Goal: Information Seeking & Learning: Find specific page/section

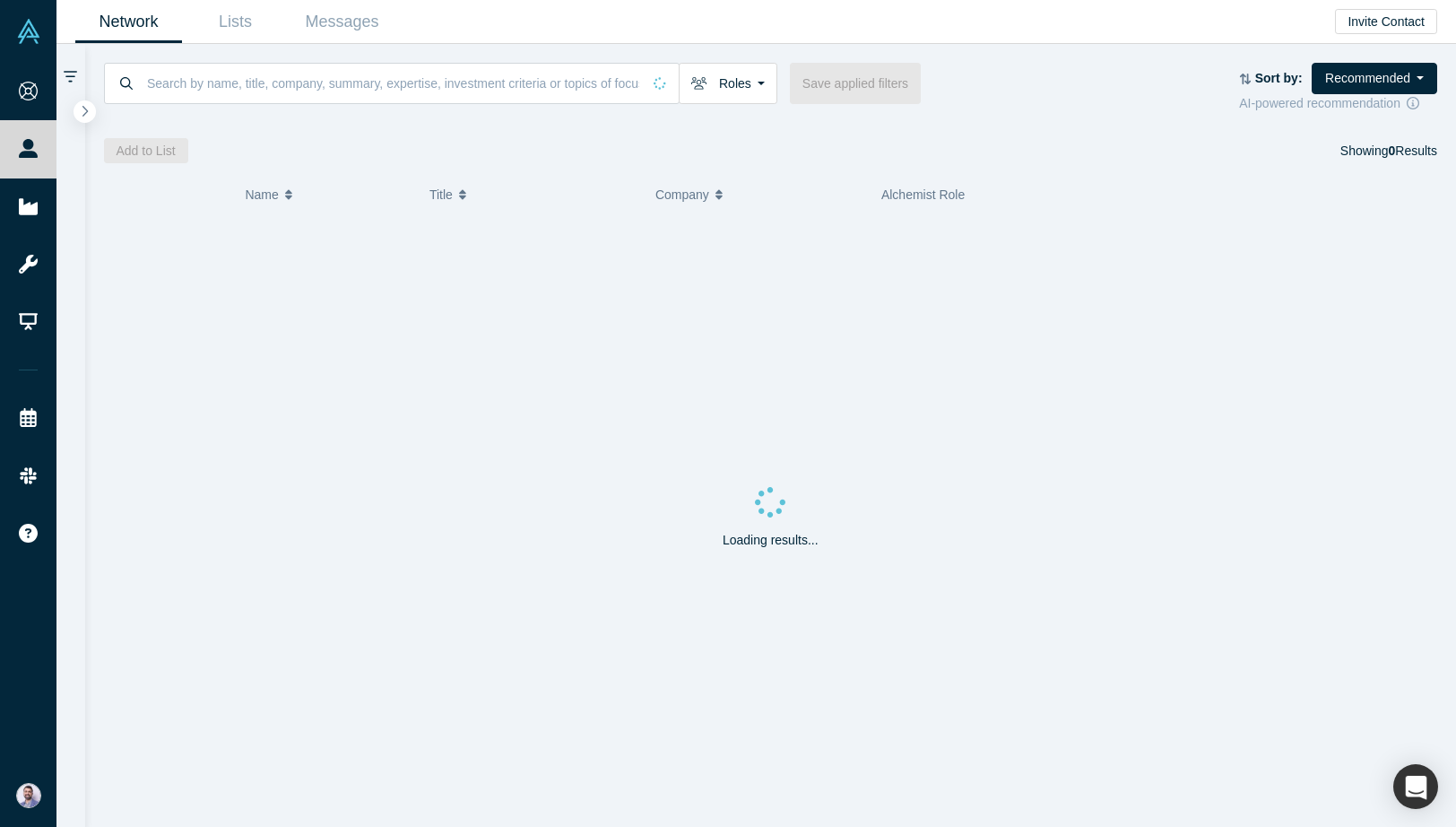
click at [496, 58] on div "Roles Founders Faculty Mentors Alumni Mentor Angels VCs Corporate Innovator Ser…" at bounding box center [771, 103] width 1372 height 120
click at [470, 74] on input at bounding box center [393, 83] width 495 height 42
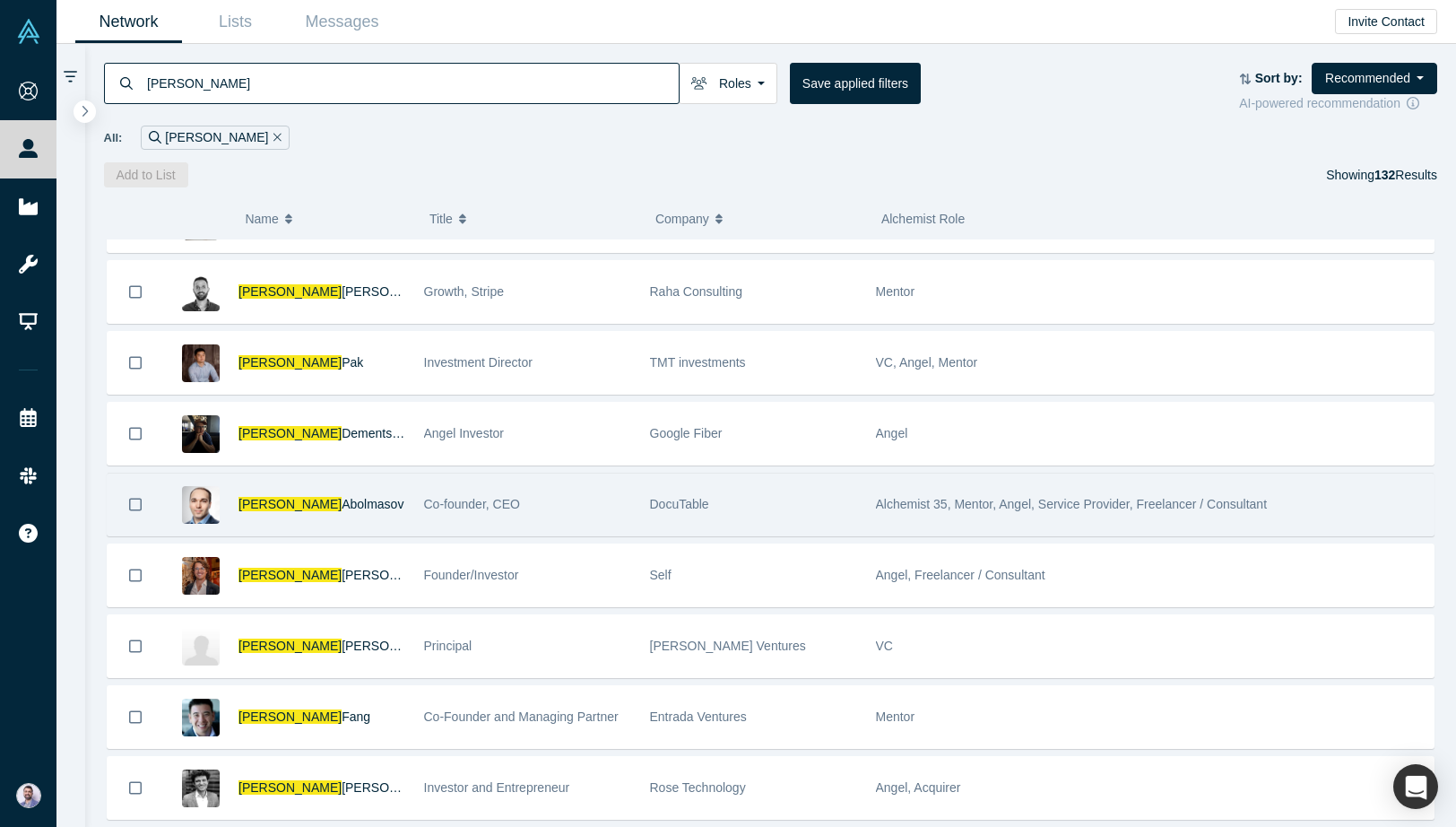
scroll to position [303, 0]
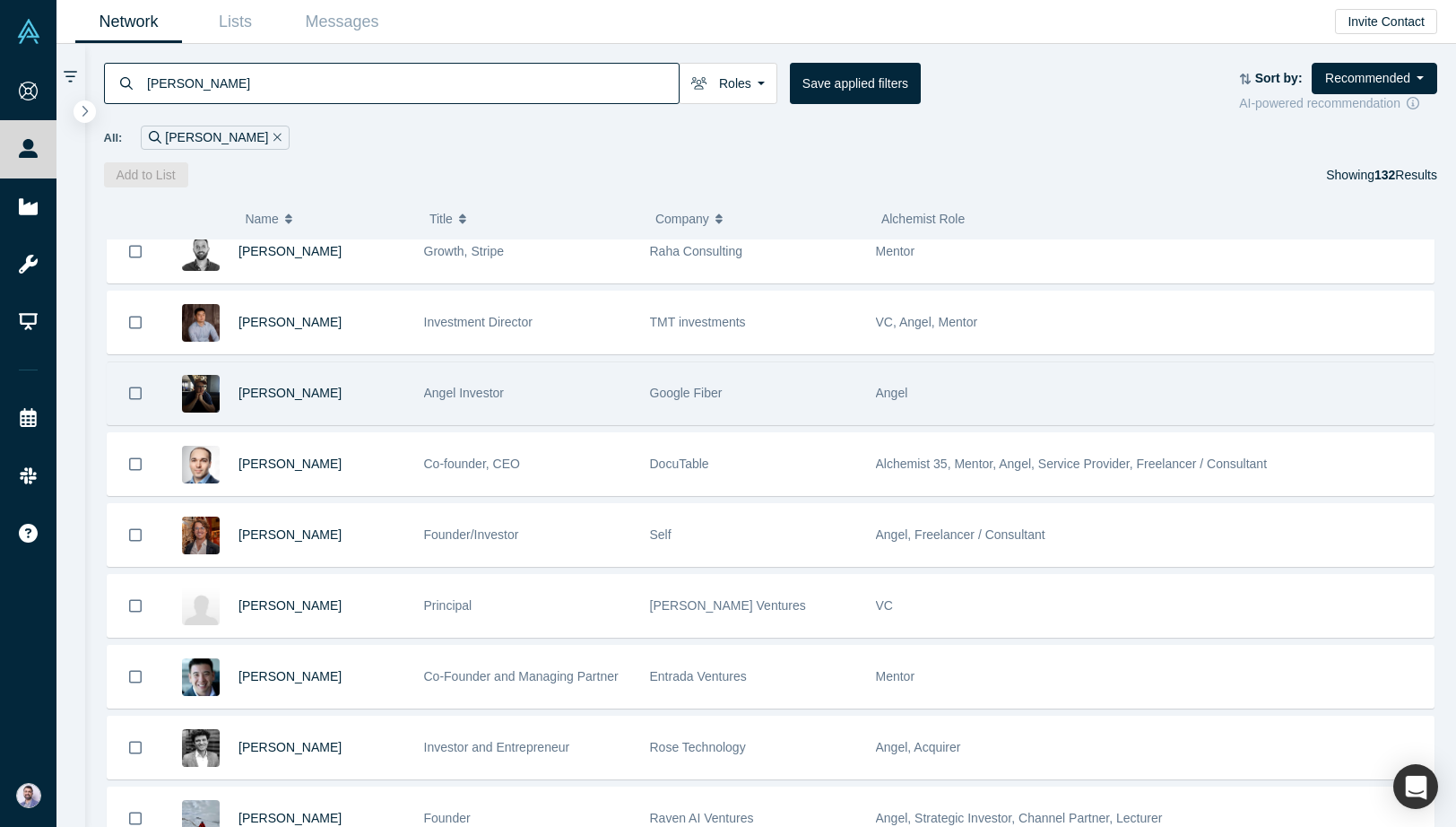
type input "alexander shartsis"
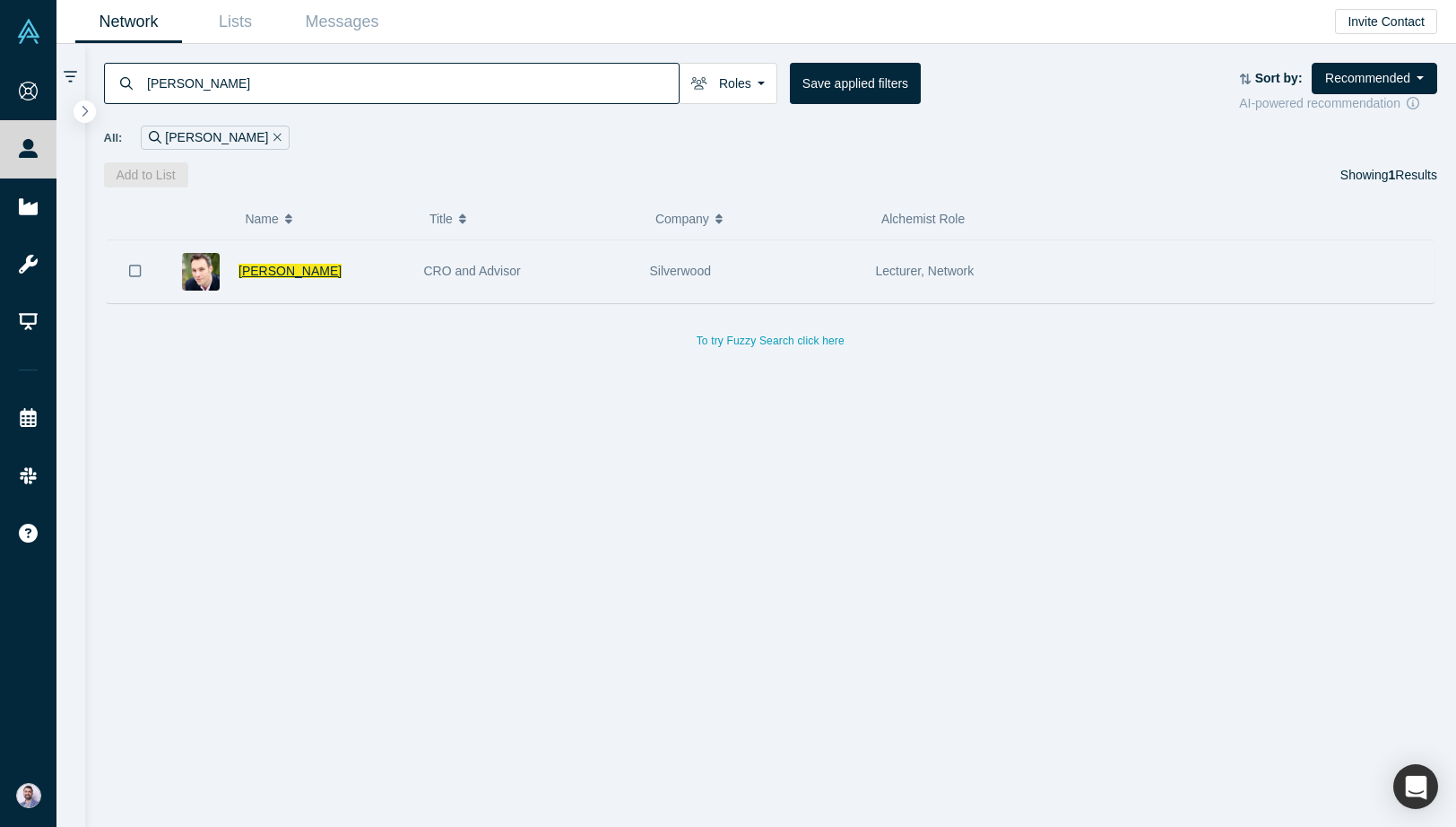
click at [319, 273] on span "Alexander Shartsis" at bounding box center [289, 271] width 103 height 14
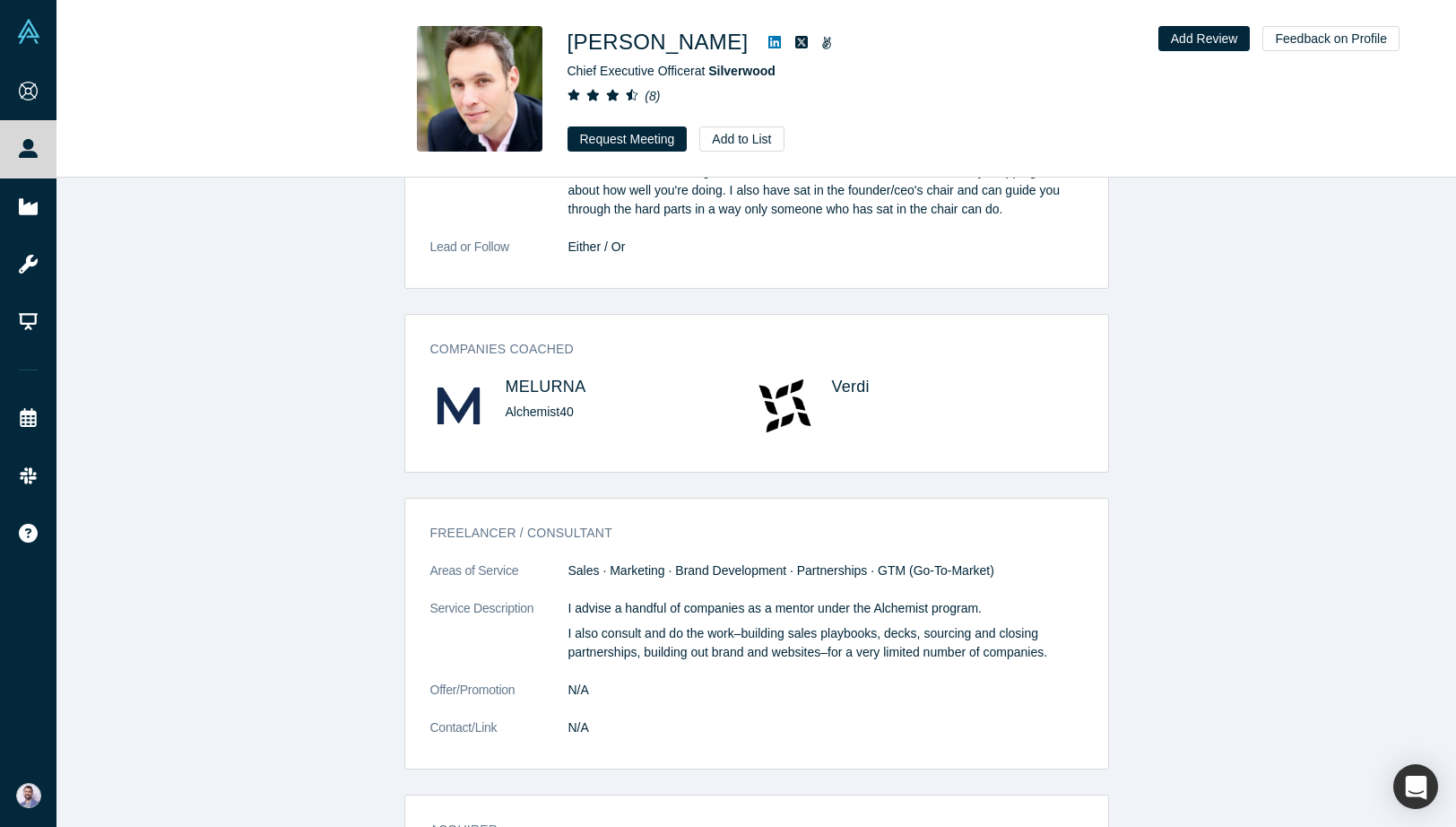
scroll to position [1993, 0]
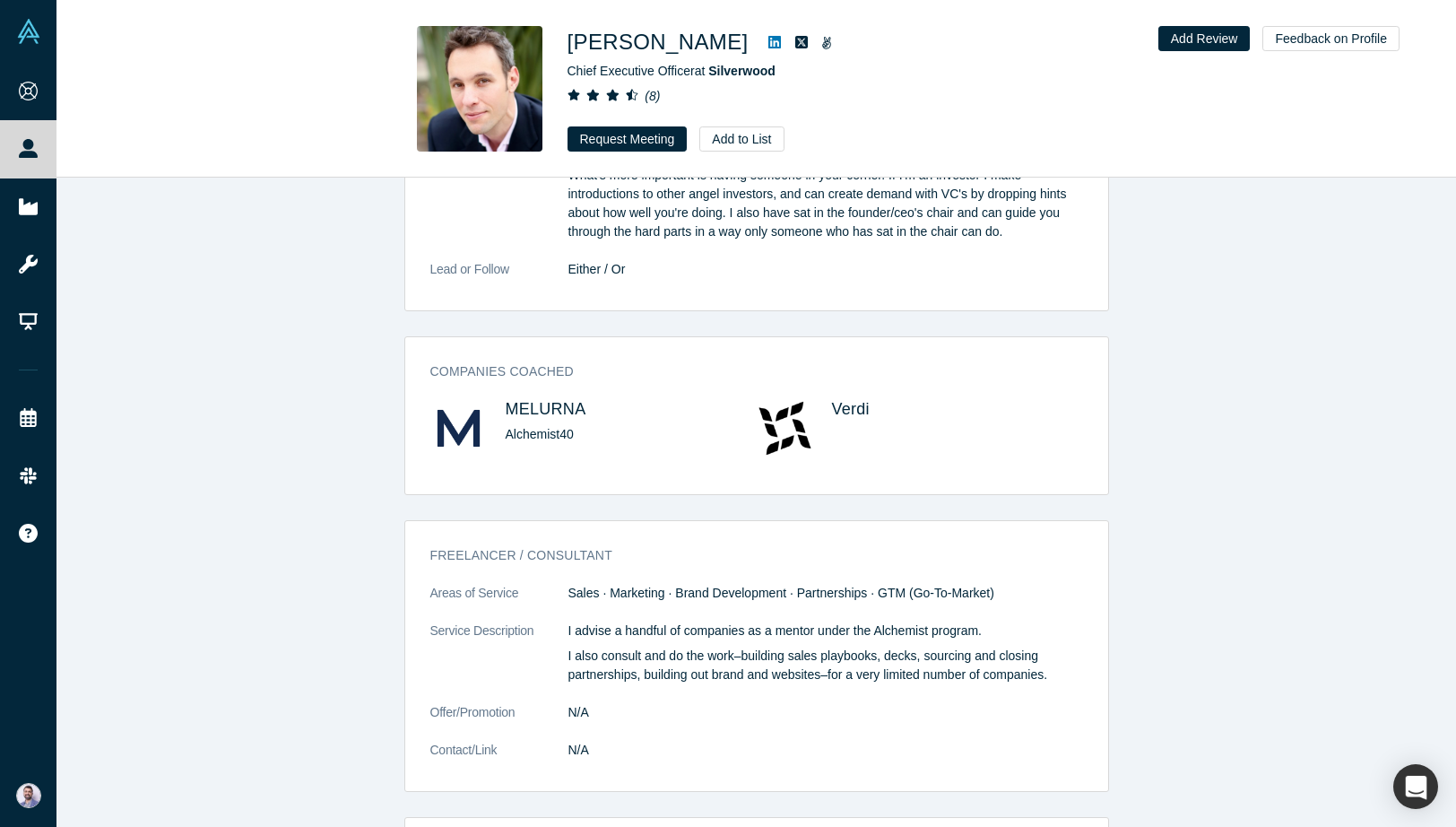
click at [86, 150] on div "Alexander Shartsis Chief Executive Officer at Silverwood ( 8 ) Request Meeting …" at bounding box center [756, 89] width 1399 height 177
click at [71, 149] on div "Alexander Shartsis Chief Executive Officer at Silverwood ( 8 ) Request Meeting …" at bounding box center [756, 89] width 1399 height 177
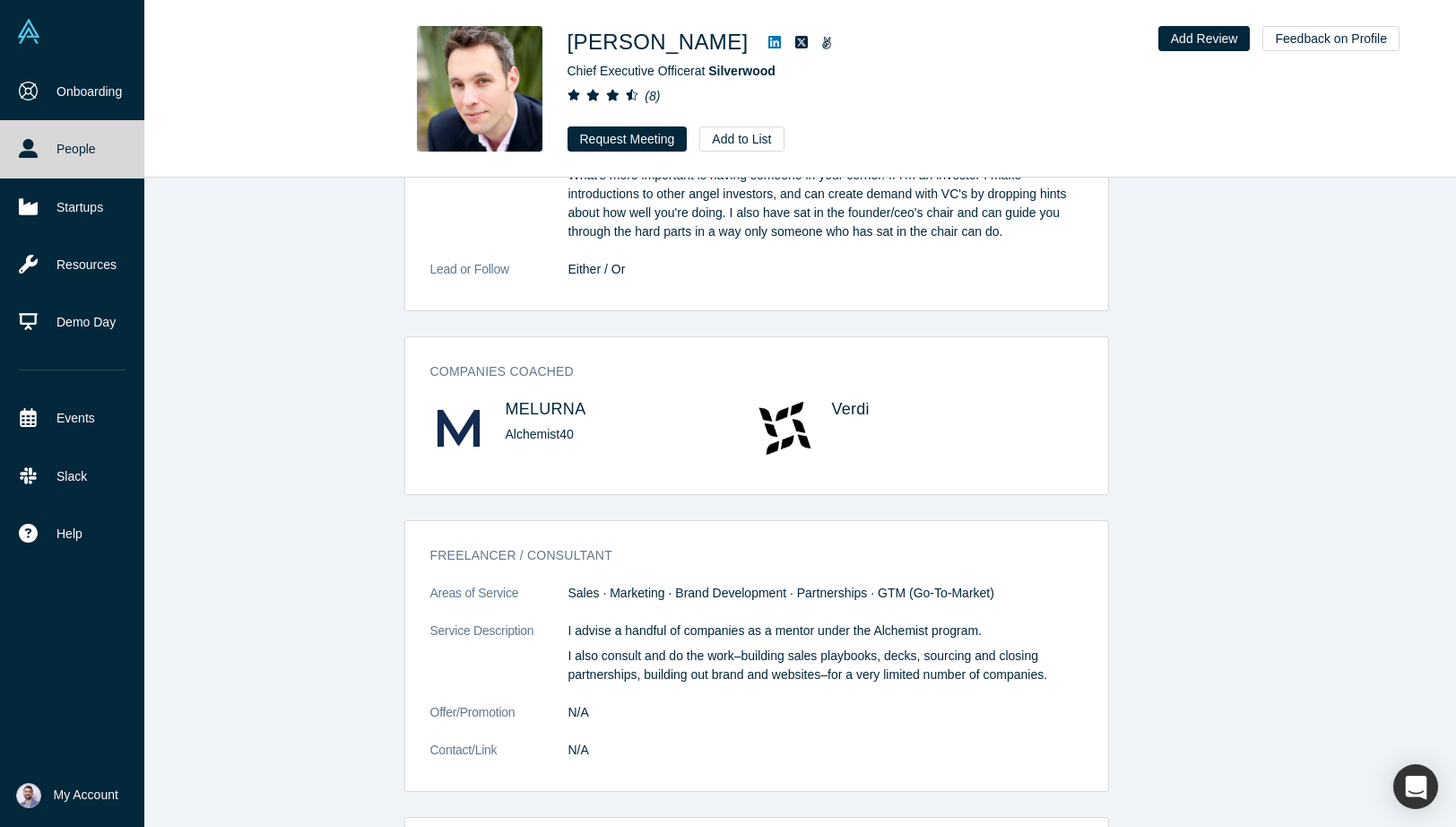
click at [28, 149] on icon at bounding box center [28, 148] width 19 height 19
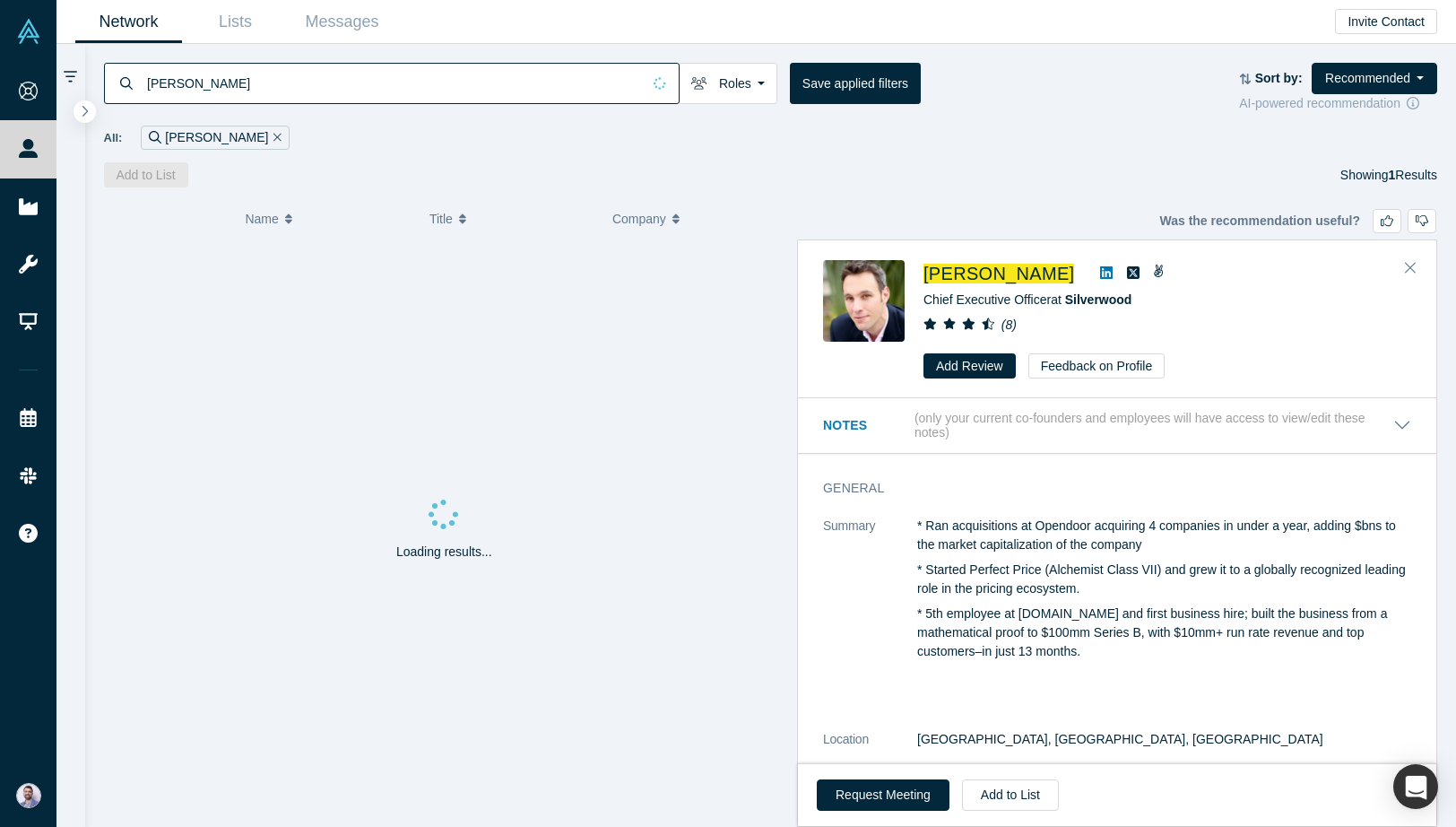
click at [421, 73] on input "alexander shartsis" at bounding box center [393, 83] width 495 height 42
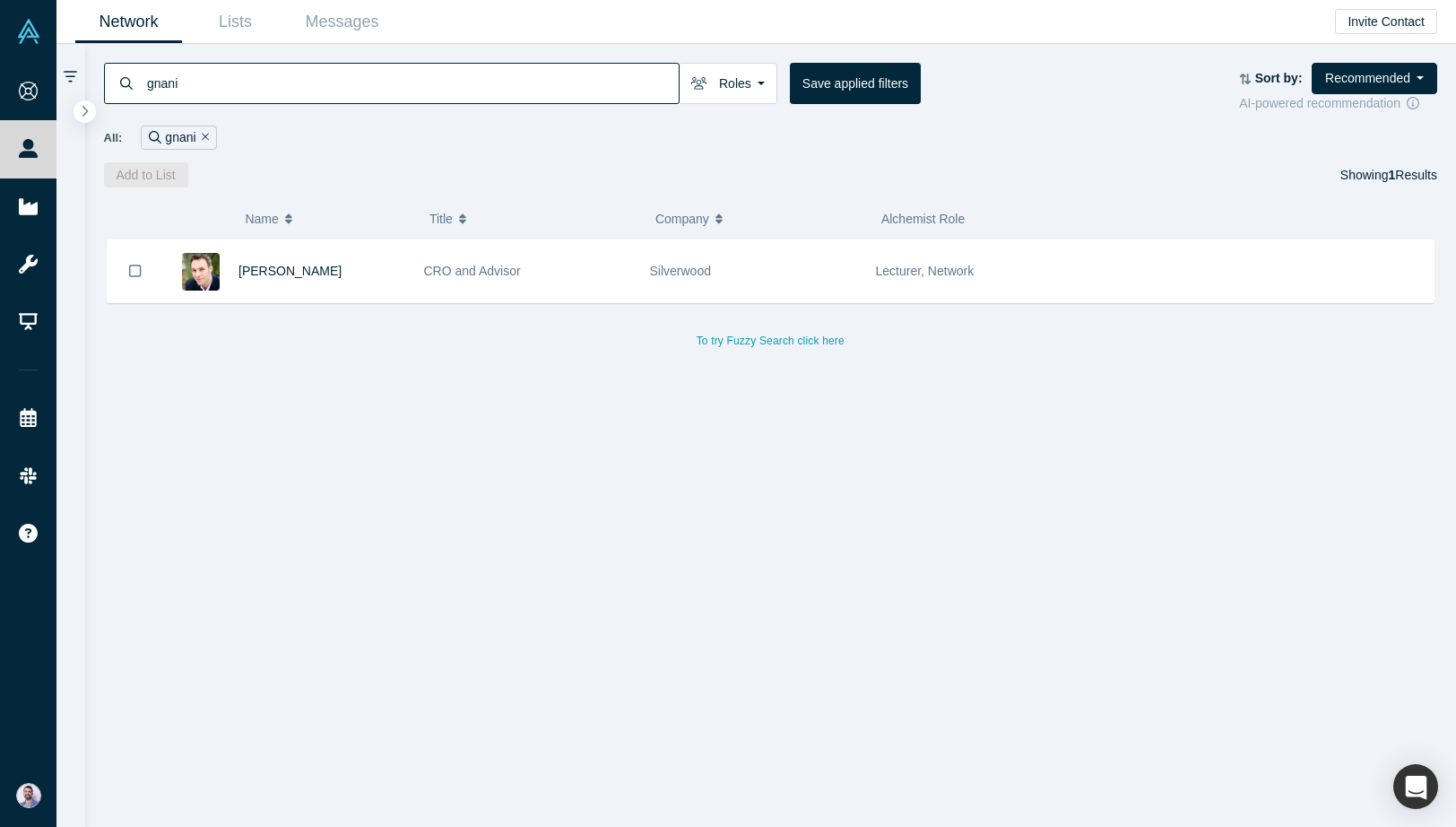
type input "gnani"
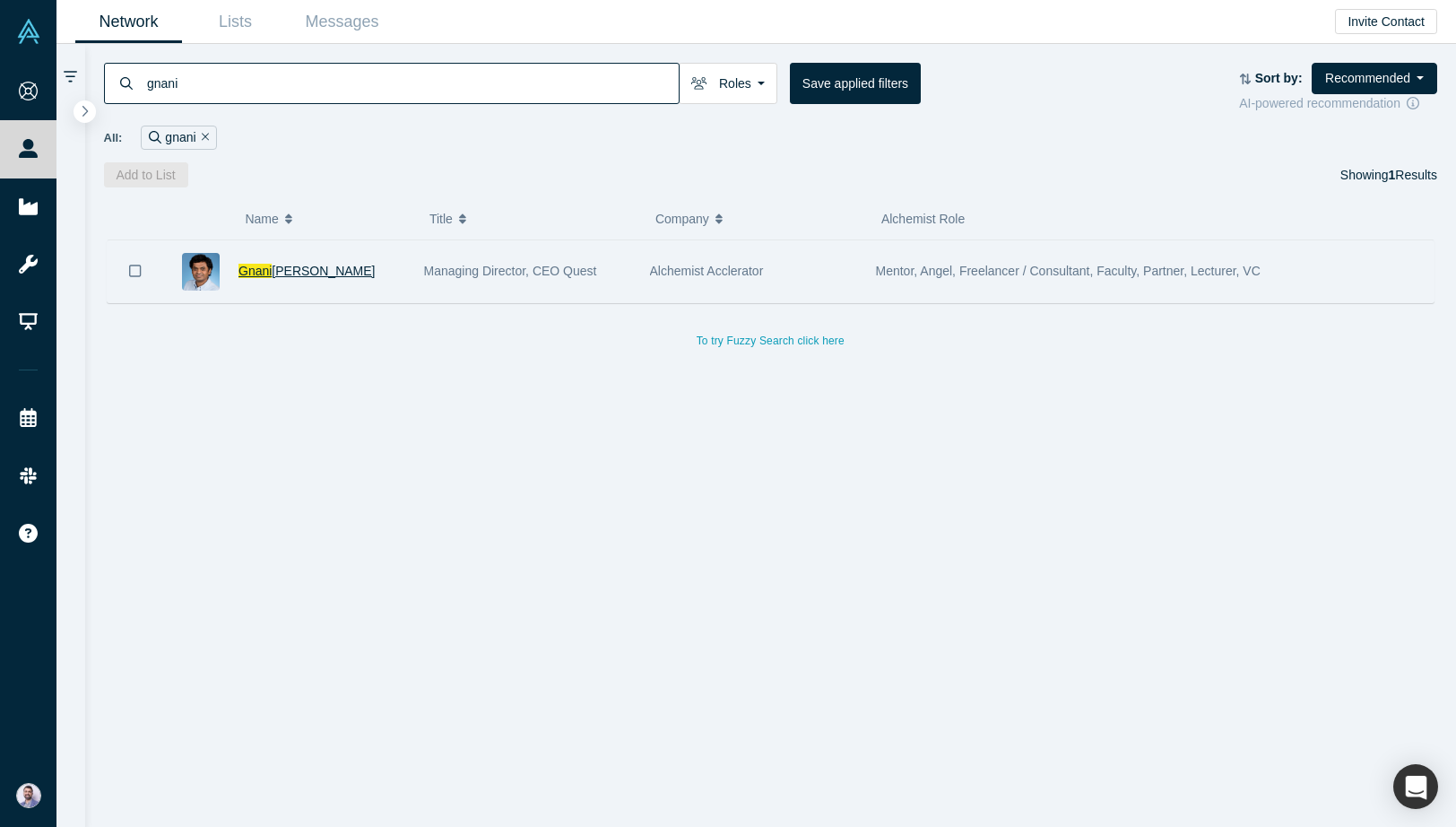
click at [292, 266] on span "Palanikumar" at bounding box center [323, 271] width 103 height 14
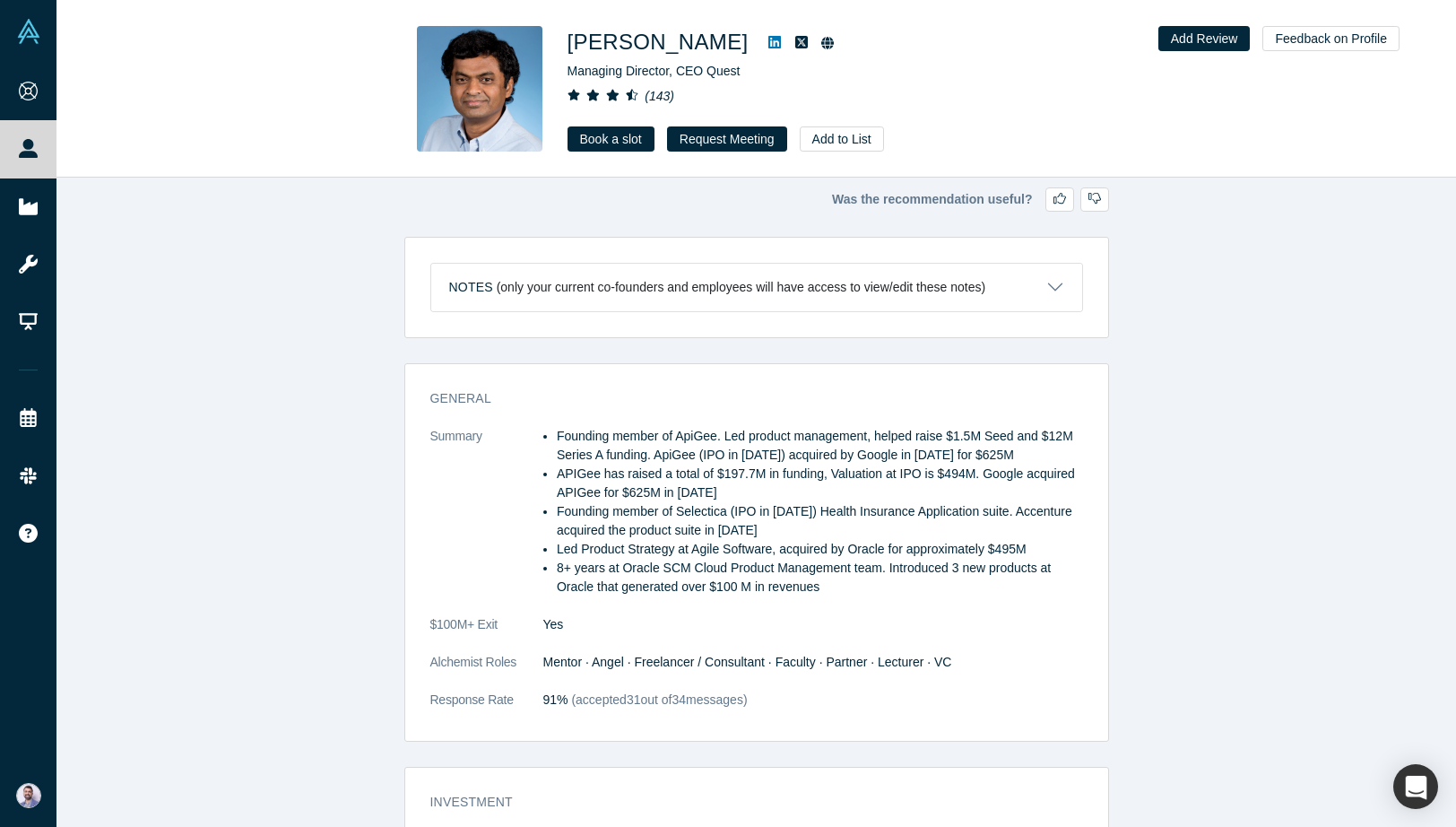
click at [922, 301] on button "Notes (only your current co-founders and employees will have access to view/edi…" at bounding box center [756, 288] width 651 height 47
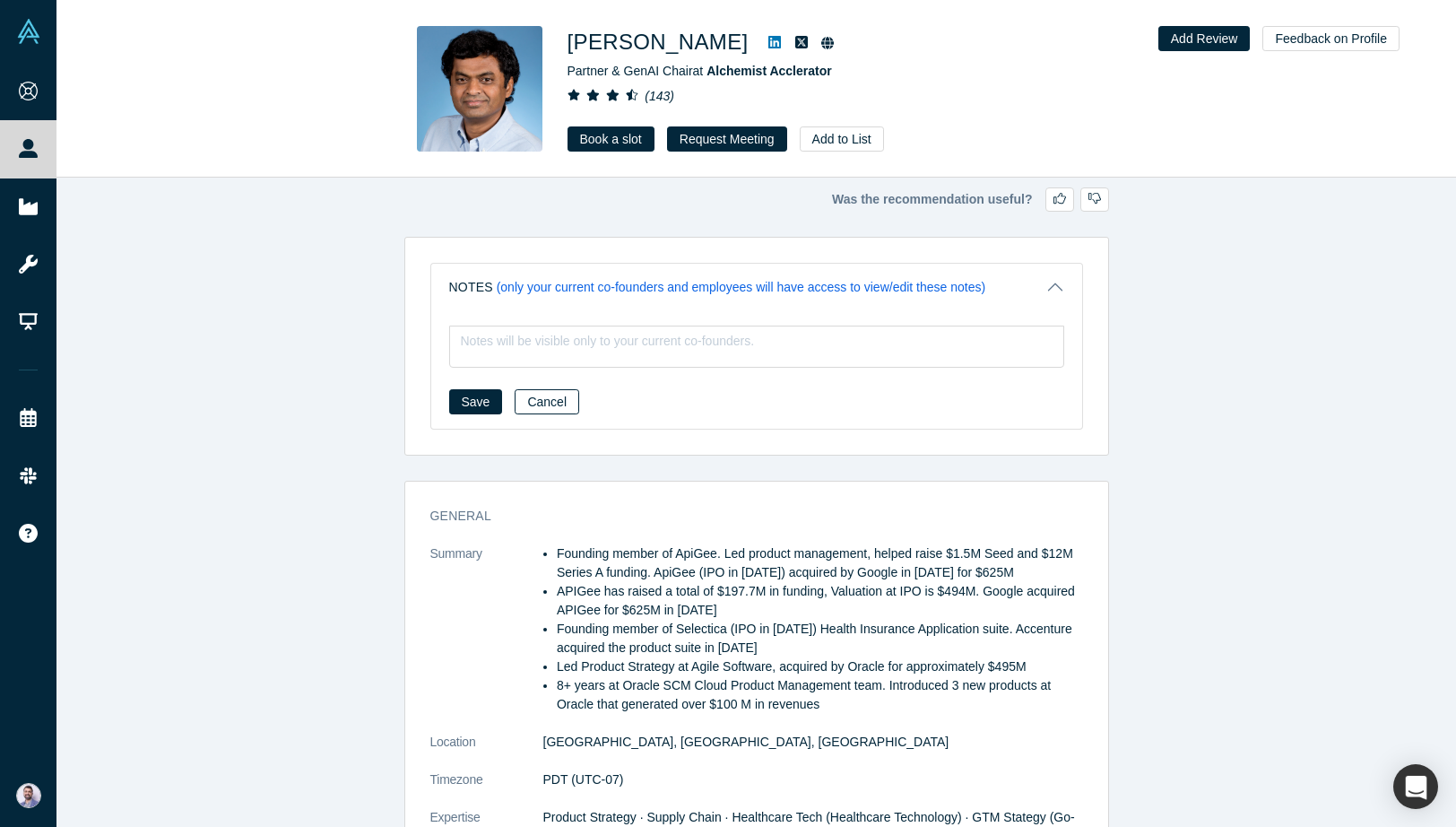
click at [556, 394] on button "Cancel" at bounding box center [547, 402] width 65 height 25
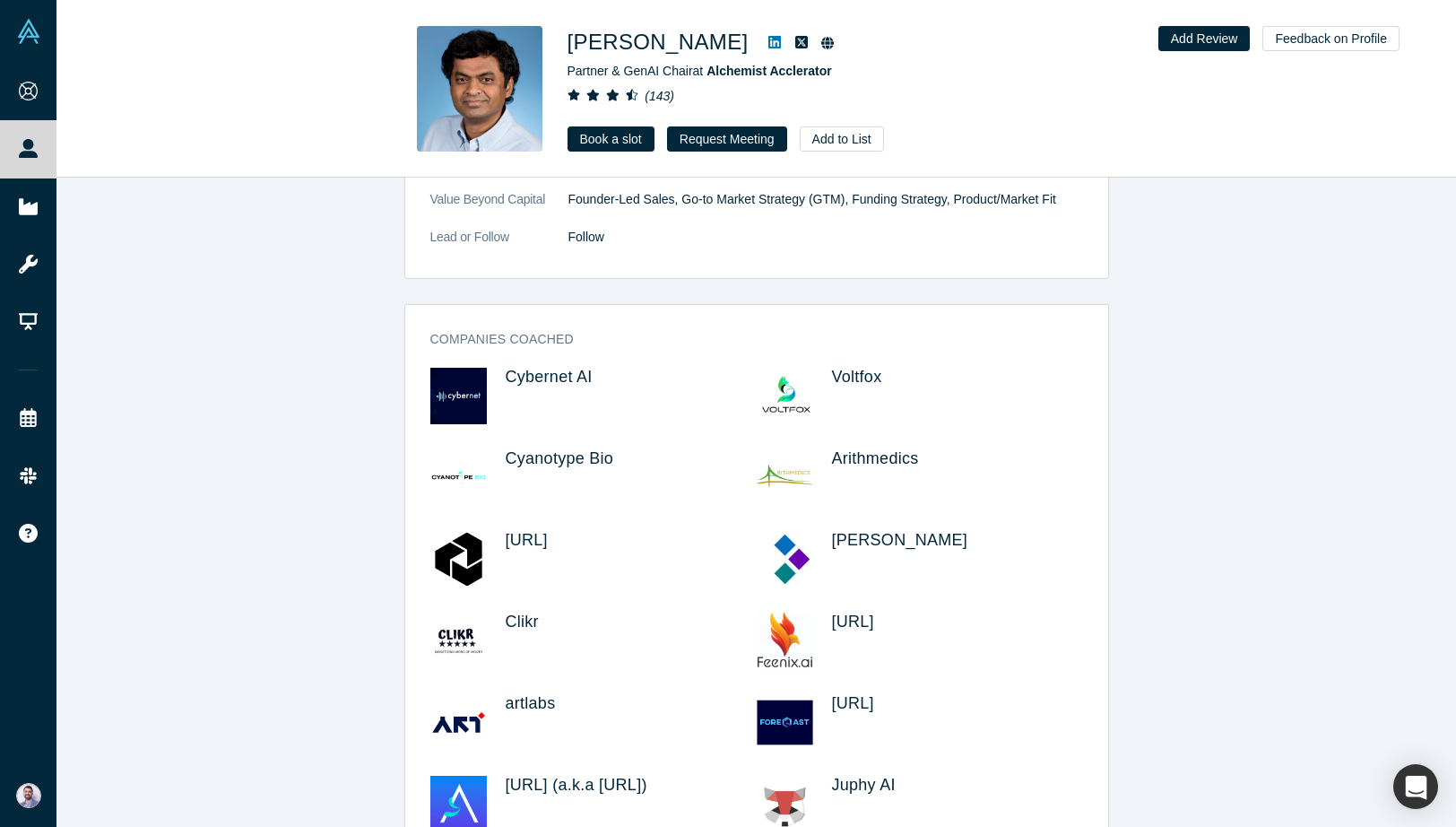
scroll to position [3157, 0]
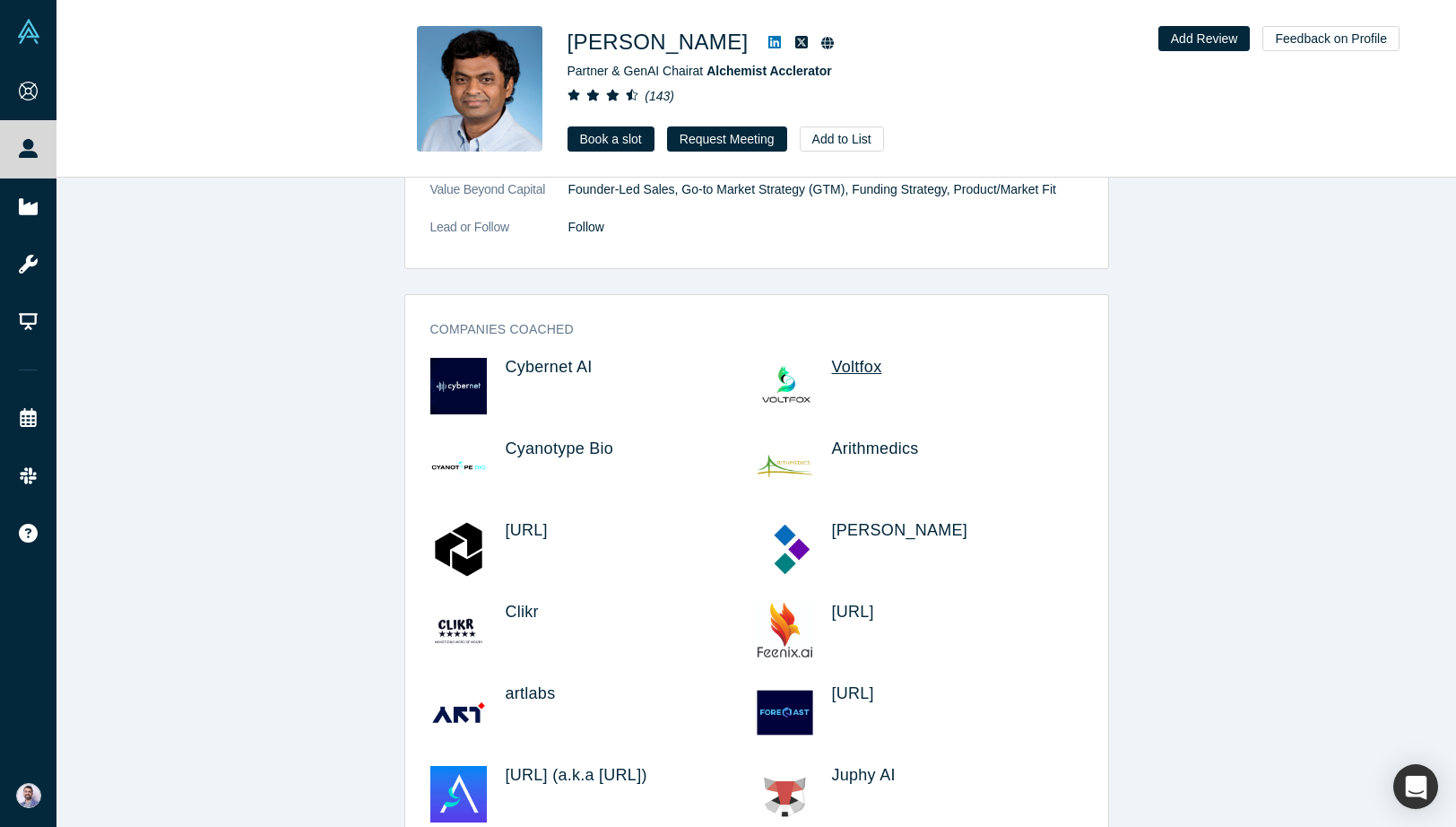
click at [855, 364] on span "Voltfox" at bounding box center [856, 367] width 50 height 18
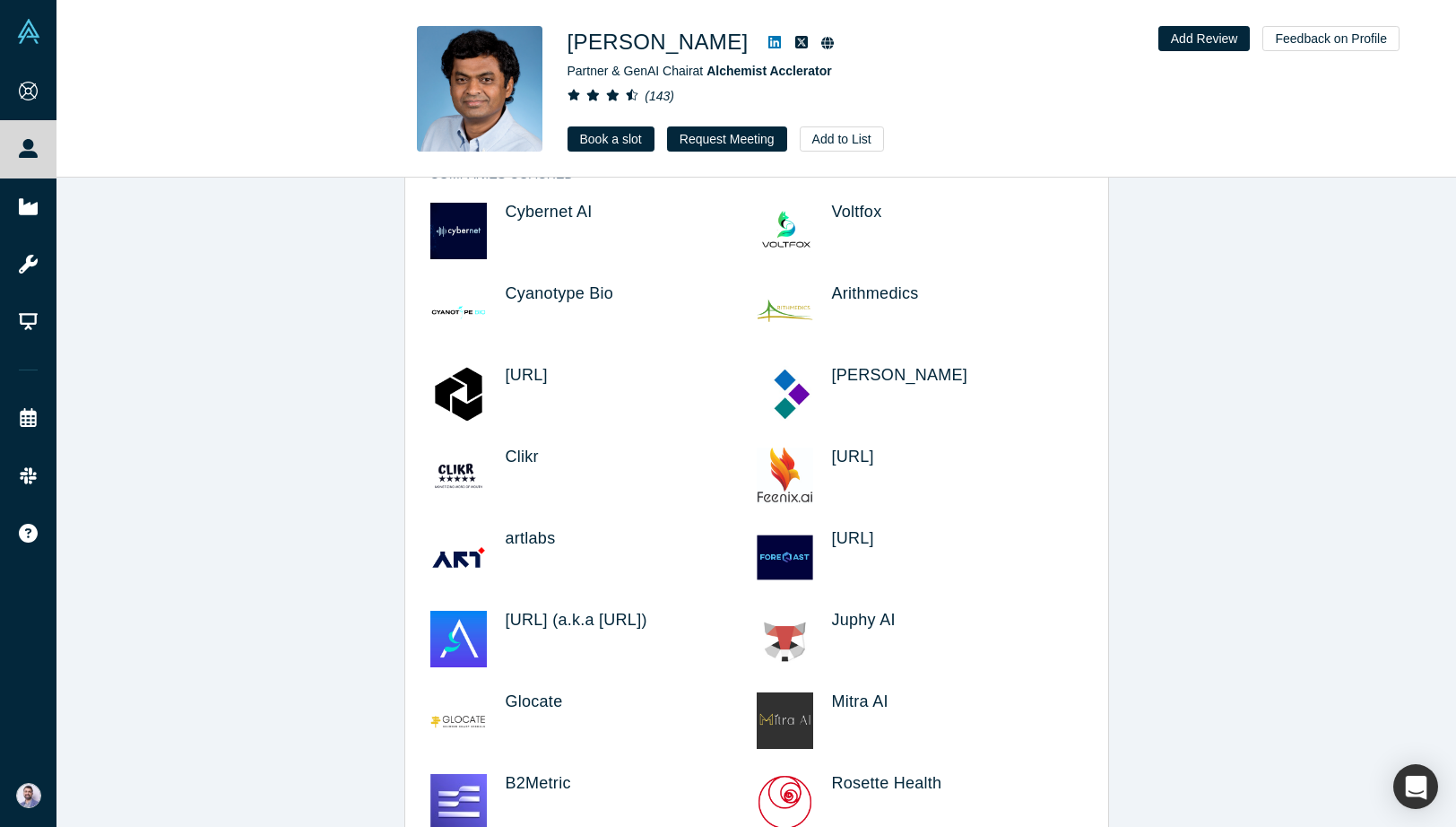
scroll to position [3301, 0]
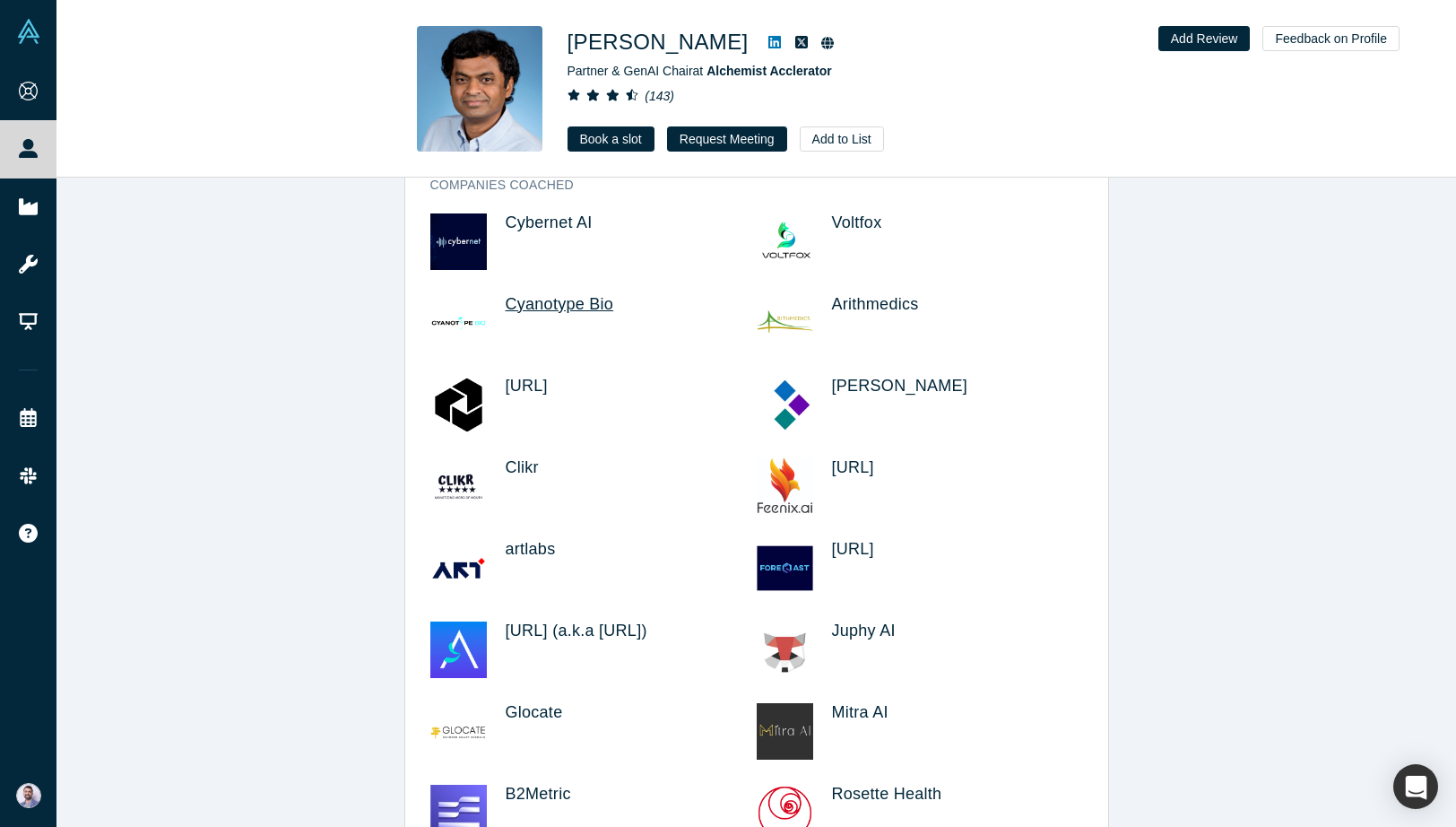
click at [565, 296] on span "Cyanotype Bio" at bounding box center [560, 304] width 108 height 18
click at [842, 312] on span "Arithmedics" at bounding box center [875, 304] width 87 height 18
click at [842, 233] on h3 "Voltfox" at bounding box center [941, 223] width 218 height 20
click at [842, 214] on span "Voltfox" at bounding box center [856, 222] width 50 height 18
click at [833, 397] on div "Kimaru AI" at bounding box center [957, 404] width 251 height 56
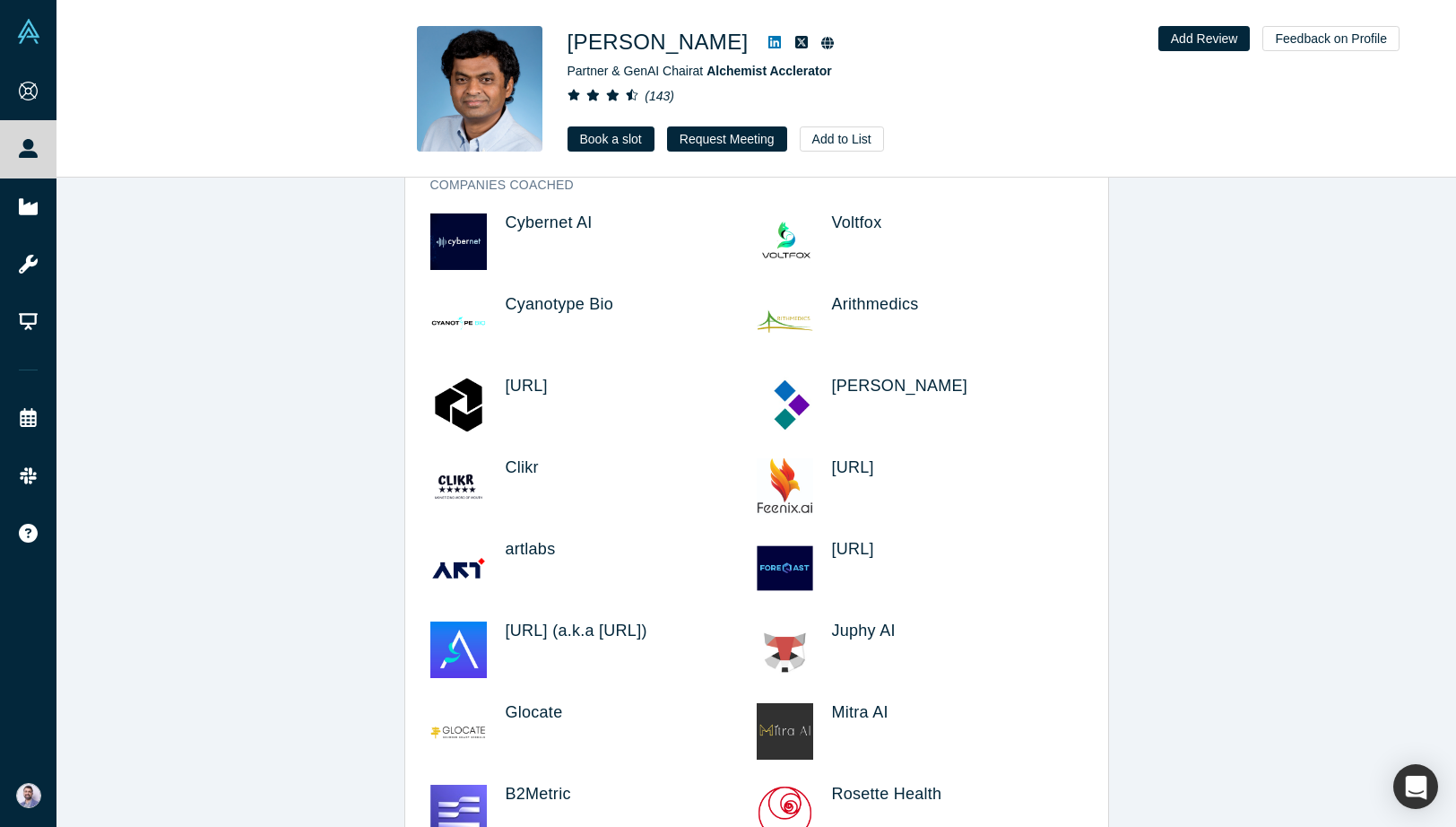
click at [830, 395] on div "Kimaru AI" at bounding box center [920, 418] width 327 height 82
click at [839, 394] on span "Kimaru AI" at bounding box center [900, 385] width 137 height 18
click at [548, 394] on span "Atronous.ai" at bounding box center [527, 385] width 42 height 18
click at [513, 466] on span "Clikr" at bounding box center [522, 467] width 33 height 18
click at [874, 473] on span "Feenix.ai" at bounding box center [852, 467] width 42 height 18
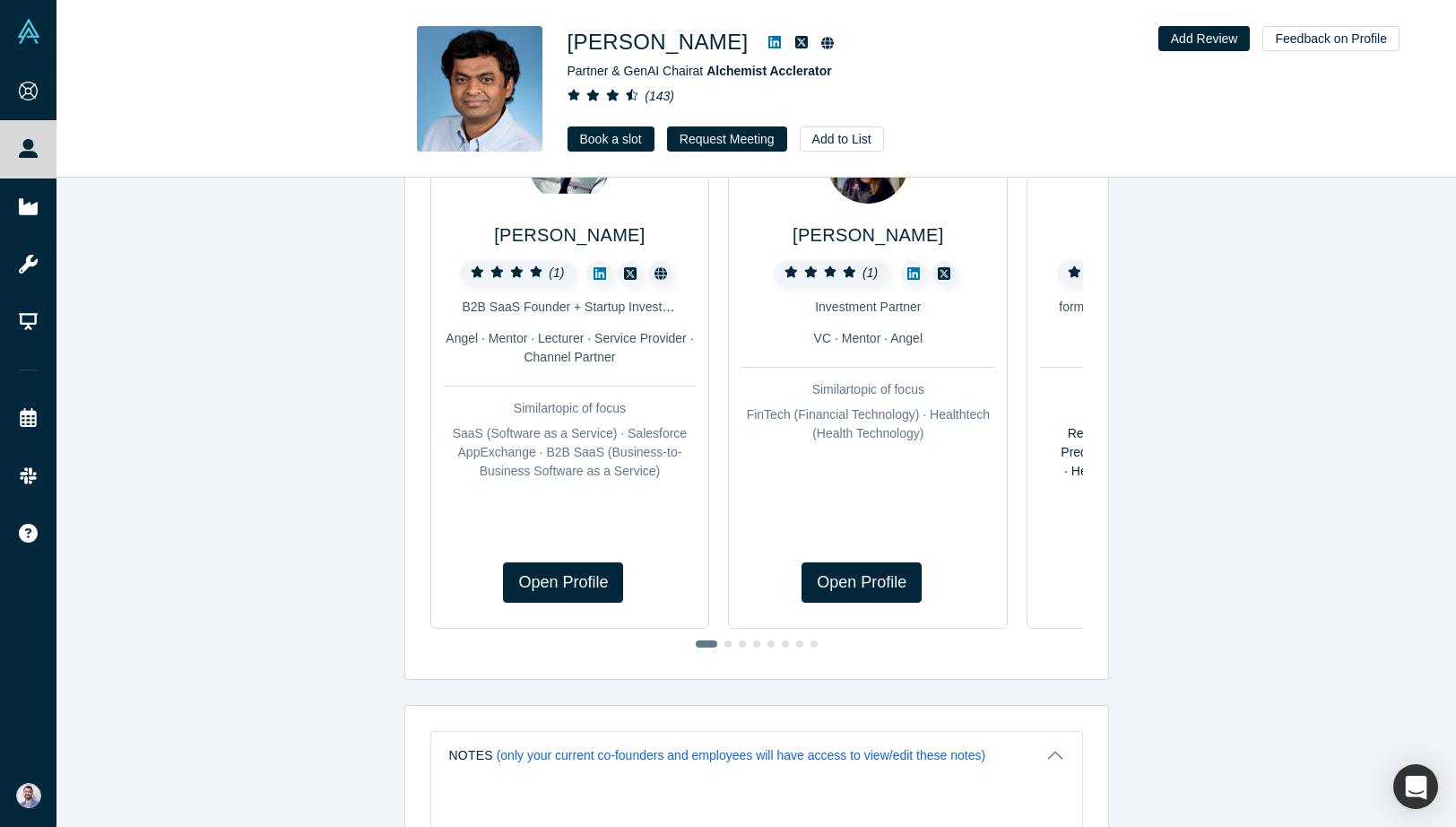
scroll to position [0, 0]
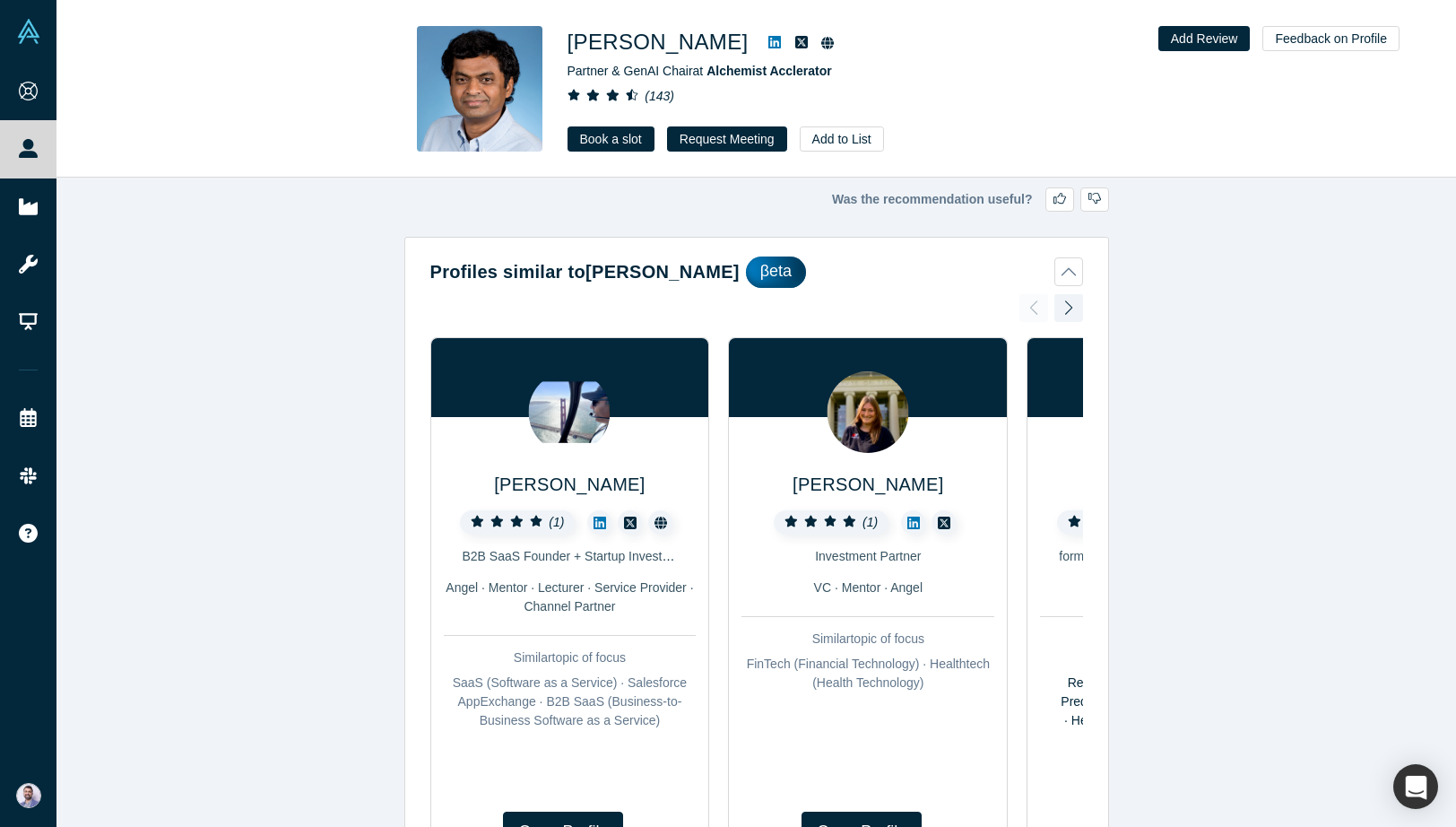
click at [641, 70] on span "Partner & GenAI Chair at Alchemist Acclerator" at bounding box center [700, 70] width 265 height 14
click at [762, 93] on div "( 143 )" at bounding box center [818, 97] width 502 height 19
click at [615, 91] on icon at bounding box center [612, 94] width 13 height 12
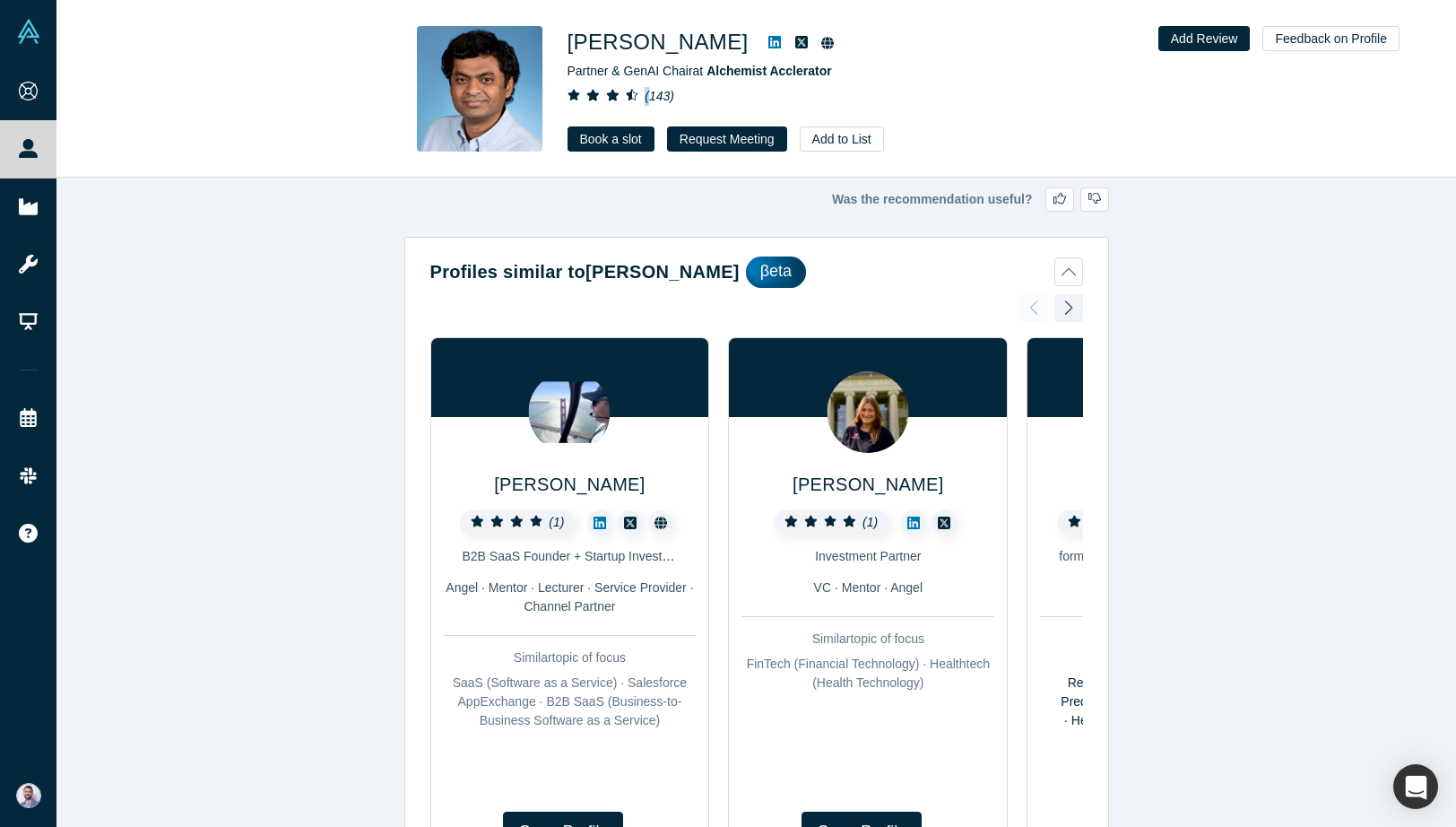
click at [615, 91] on icon at bounding box center [612, 94] width 13 height 12
click at [644, 79] on div "Partner & GenAI Chair at Alchemist Acclerator" at bounding box center [818, 71] width 502 height 19
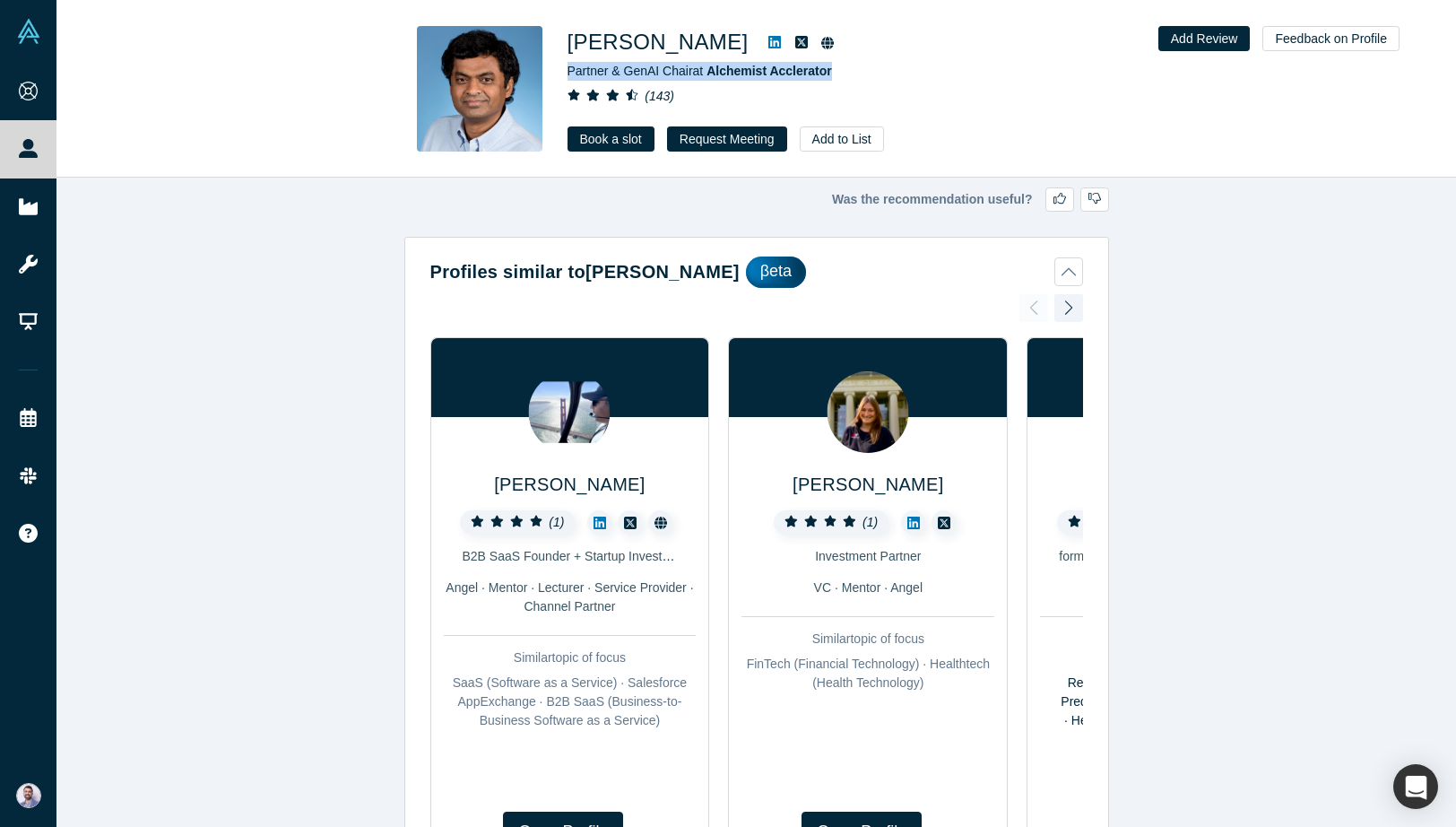
click at [809, 51] on link at bounding box center [801, 42] width 27 height 22
click at [768, 85] on div "Gnani Palanikumar Partner & GenAI Chair at Alchemist Acclerator ( 143 ) Book a …" at bounding box center [818, 88] width 502 height 125
click at [832, 42] on icon at bounding box center [827, 43] width 12 height 12
click at [680, 230] on div "Was the recommendation useful? Profiles similar to Gnani Palanikumar βeta Kuldi…" at bounding box center [756, 502] width 1399 height 649
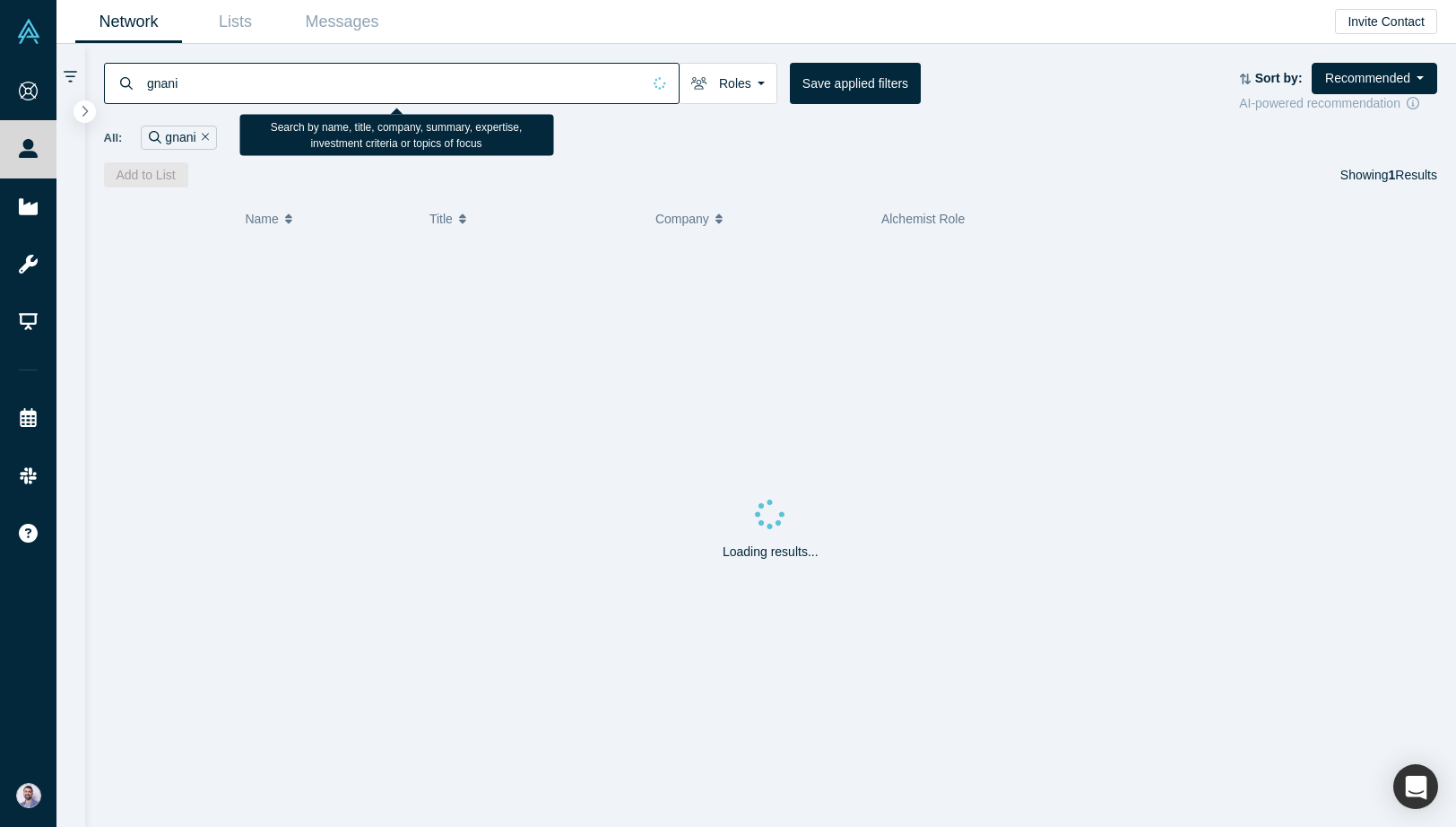
click at [441, 84] on input "gnani" at bounding box center [393, 83] width 495 height 42
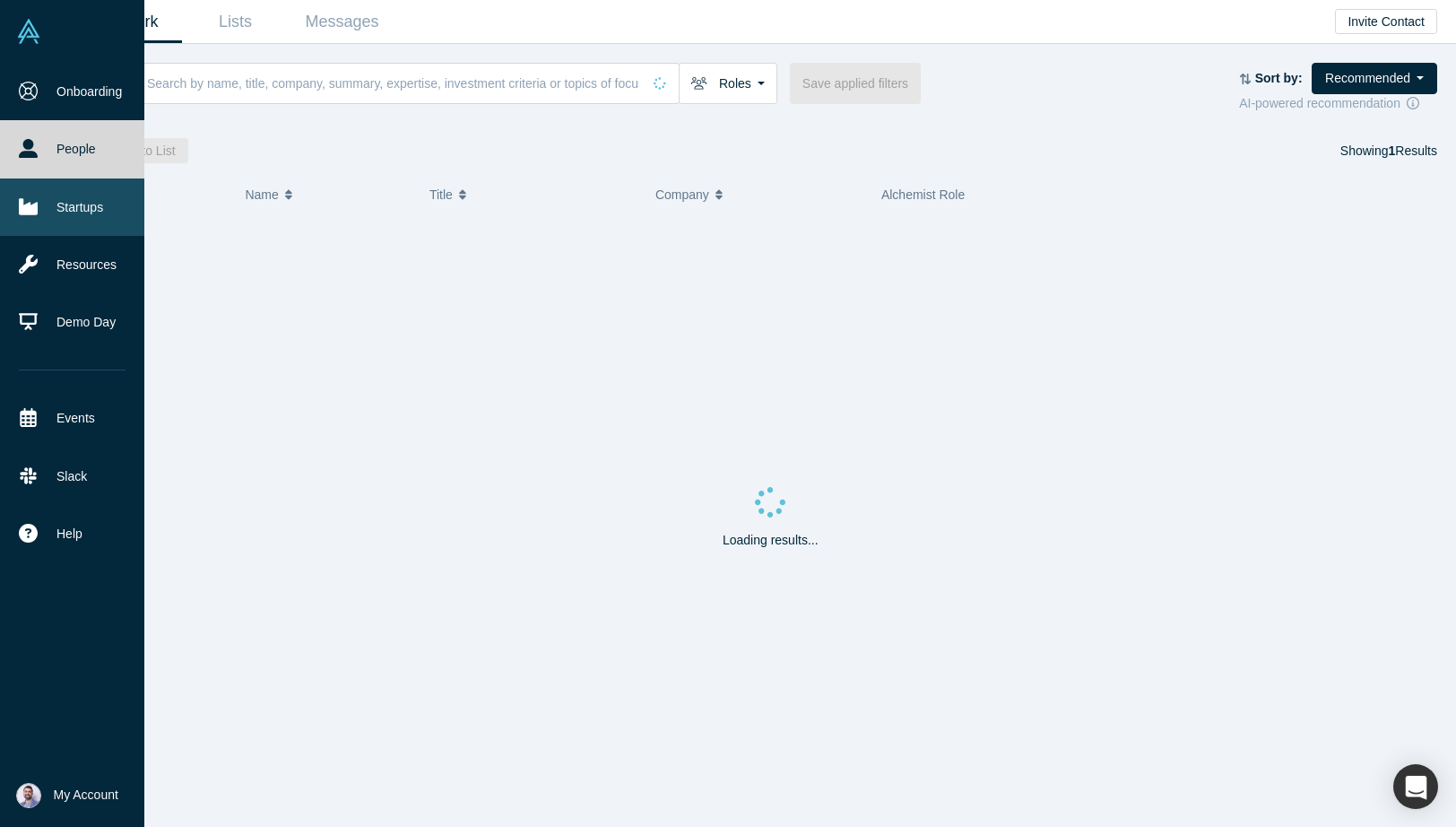
click at [24, 204] on icon at bounding box center [28, 206] width 19 height 16
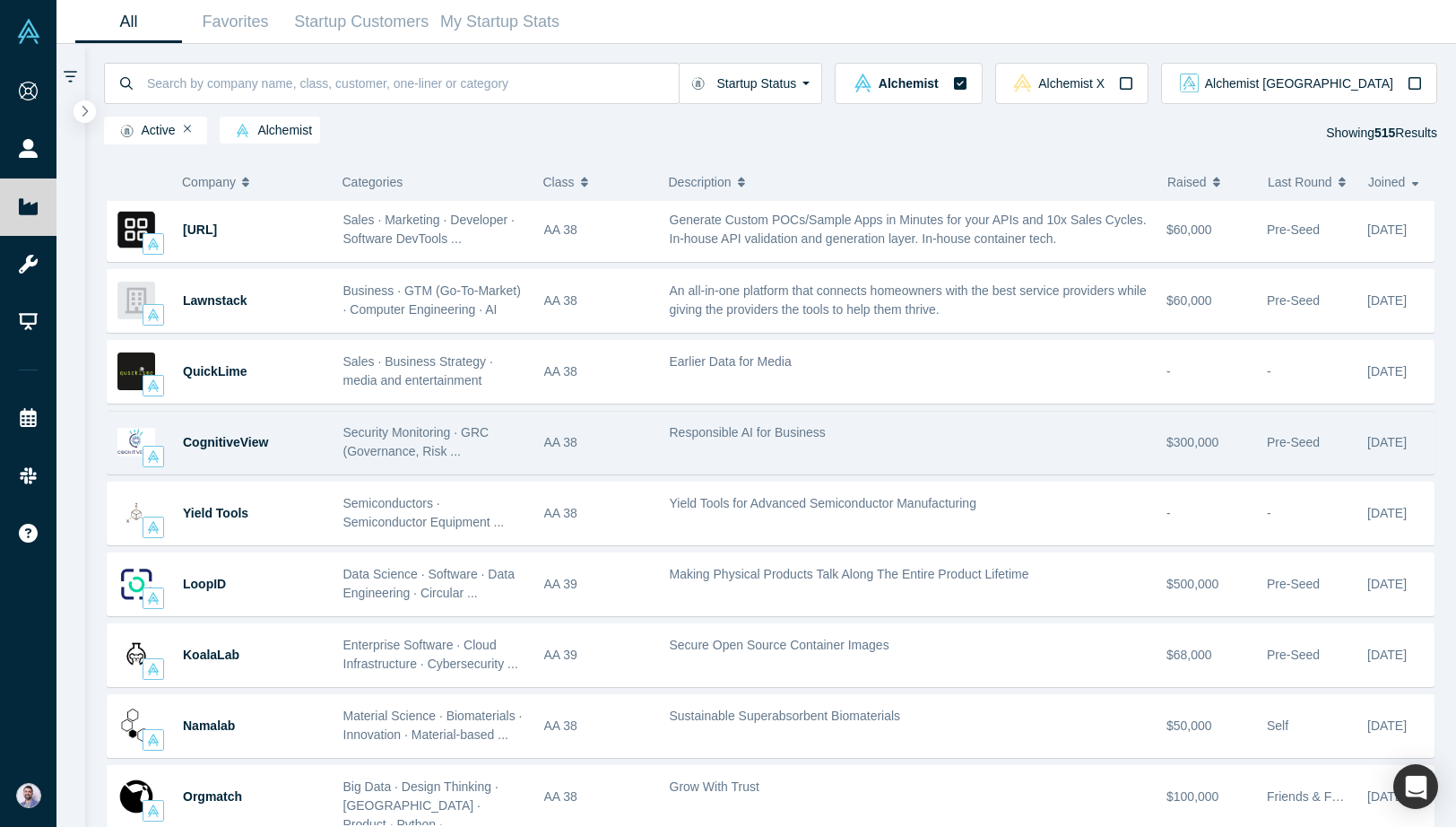
scroll to position [3656, 0]
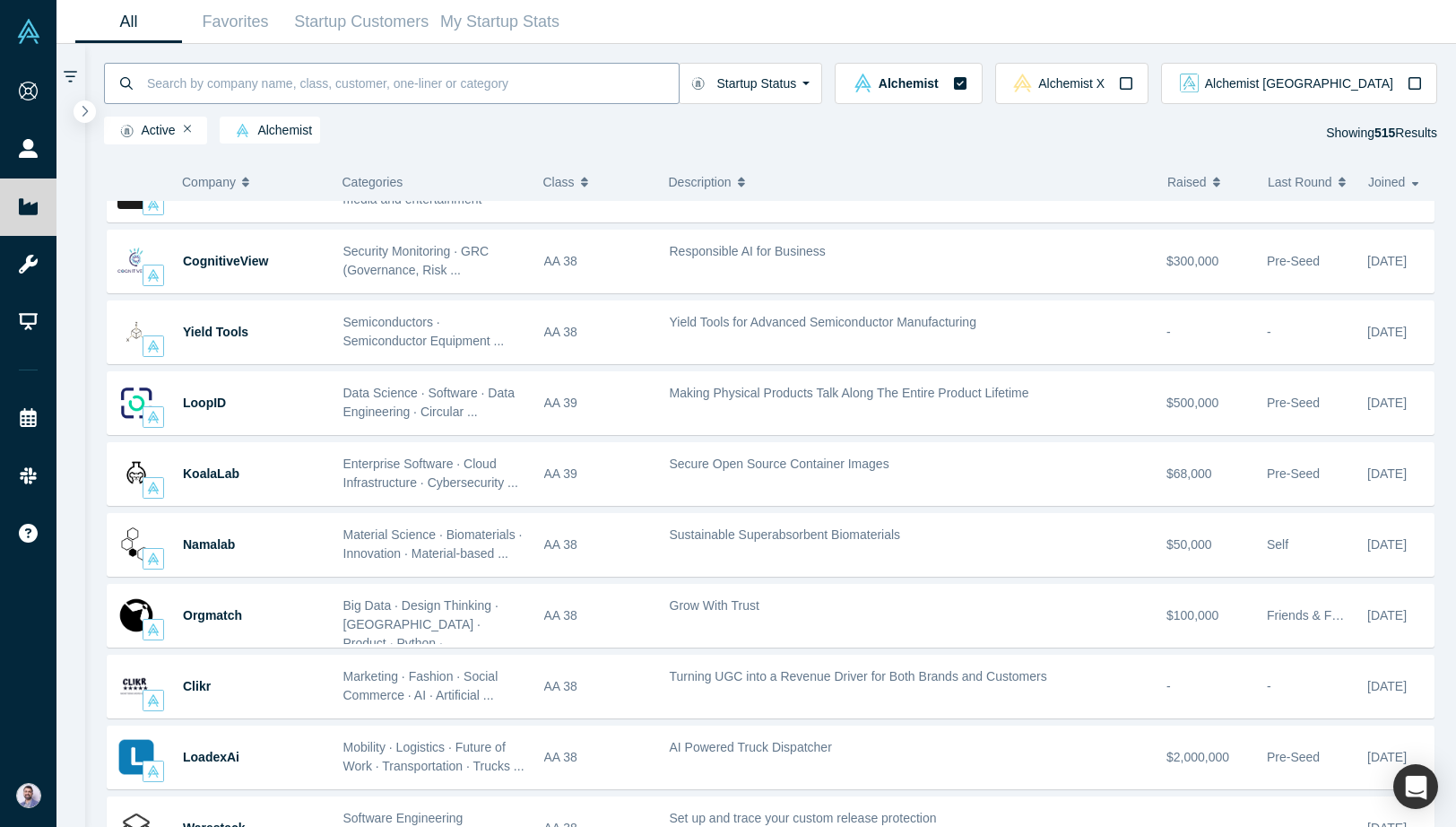
click at [292, 95] on input at bounding box center [412, 83] width 533 height 42
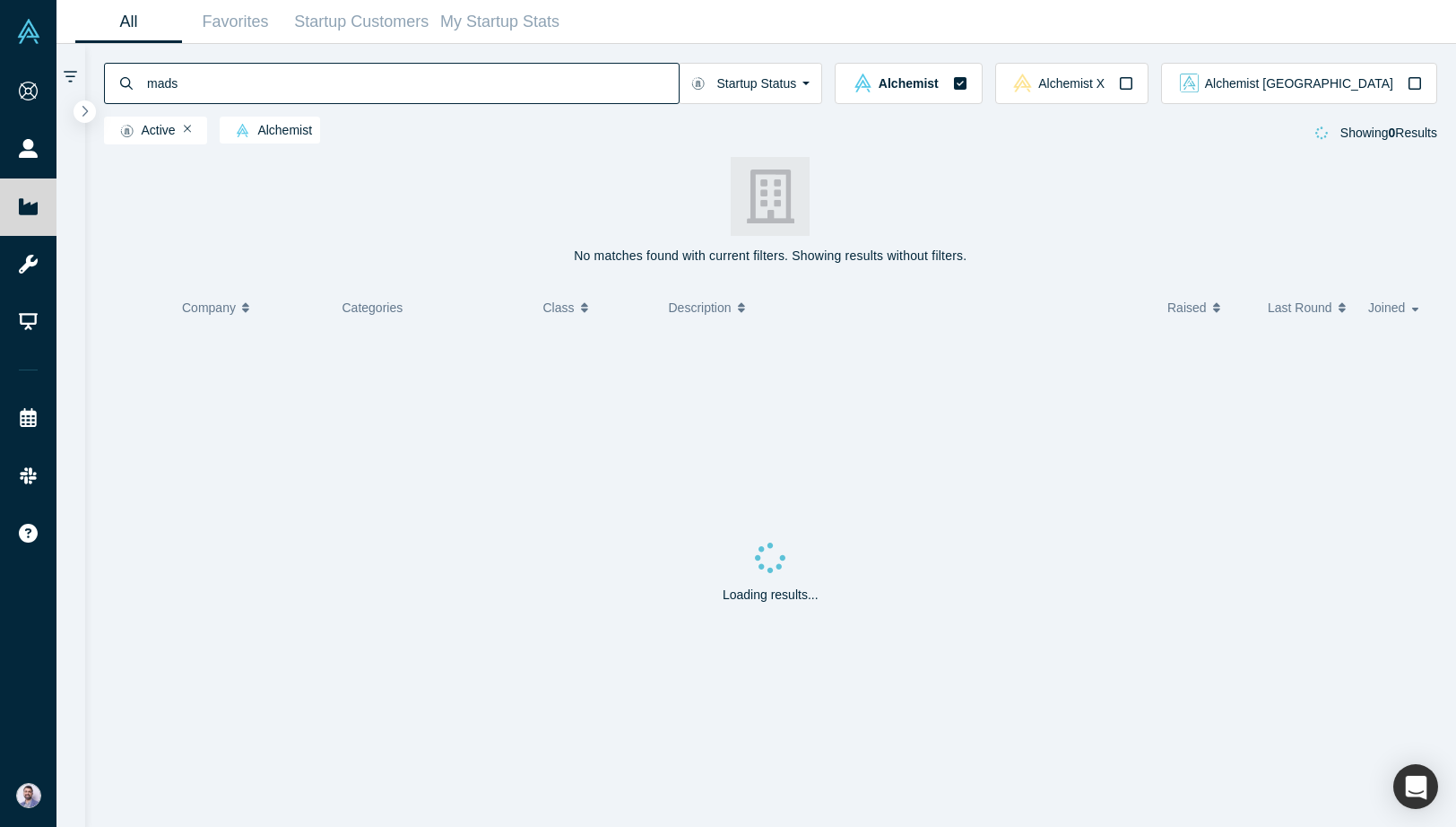
click at [202, 87] on input "mads" at bounding box center [412, 83] width 533 height 42
type input "manchester"
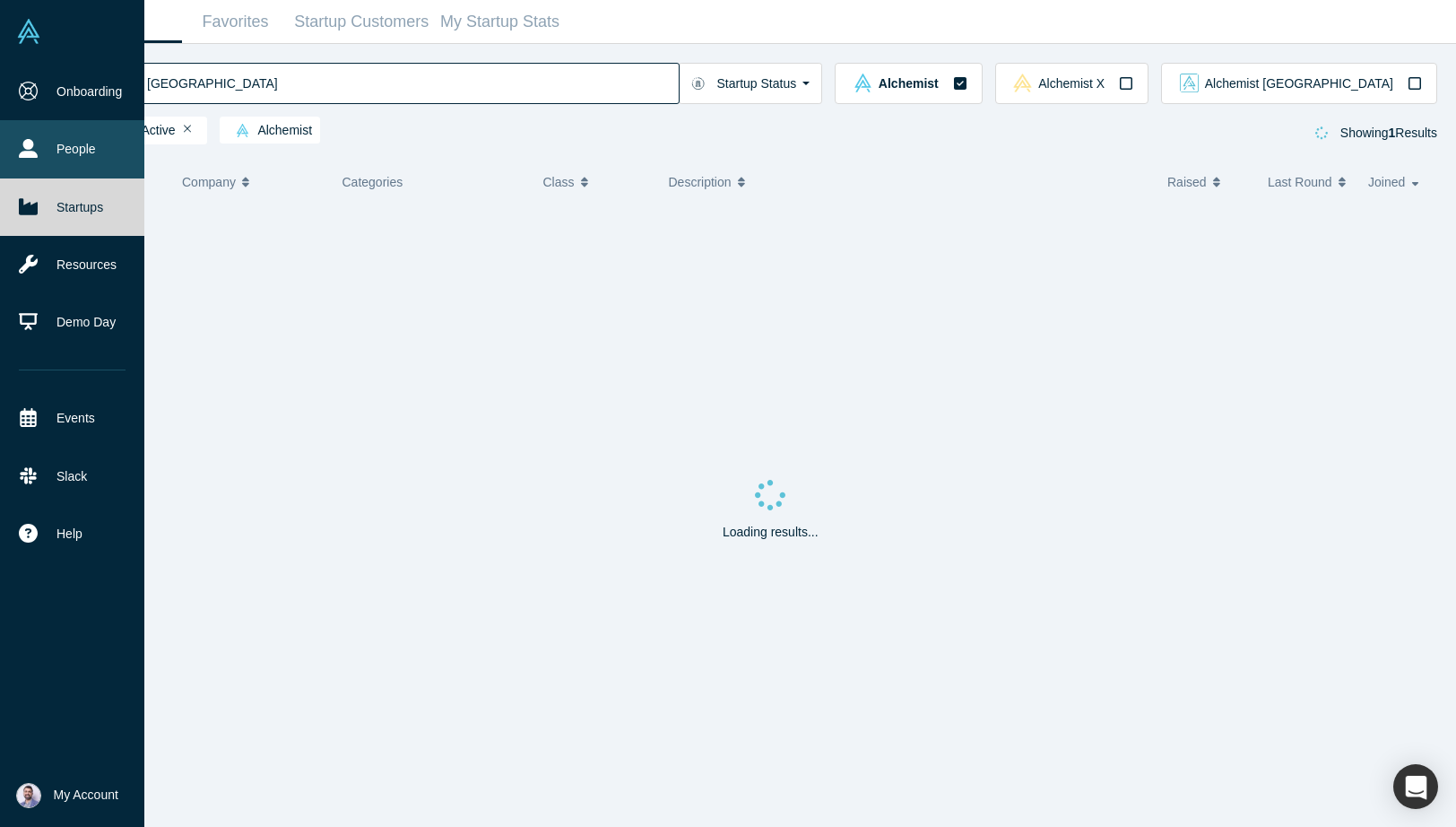
click at [64, 142] on link "People" at bounding box center [72, 149] width 144 height 57
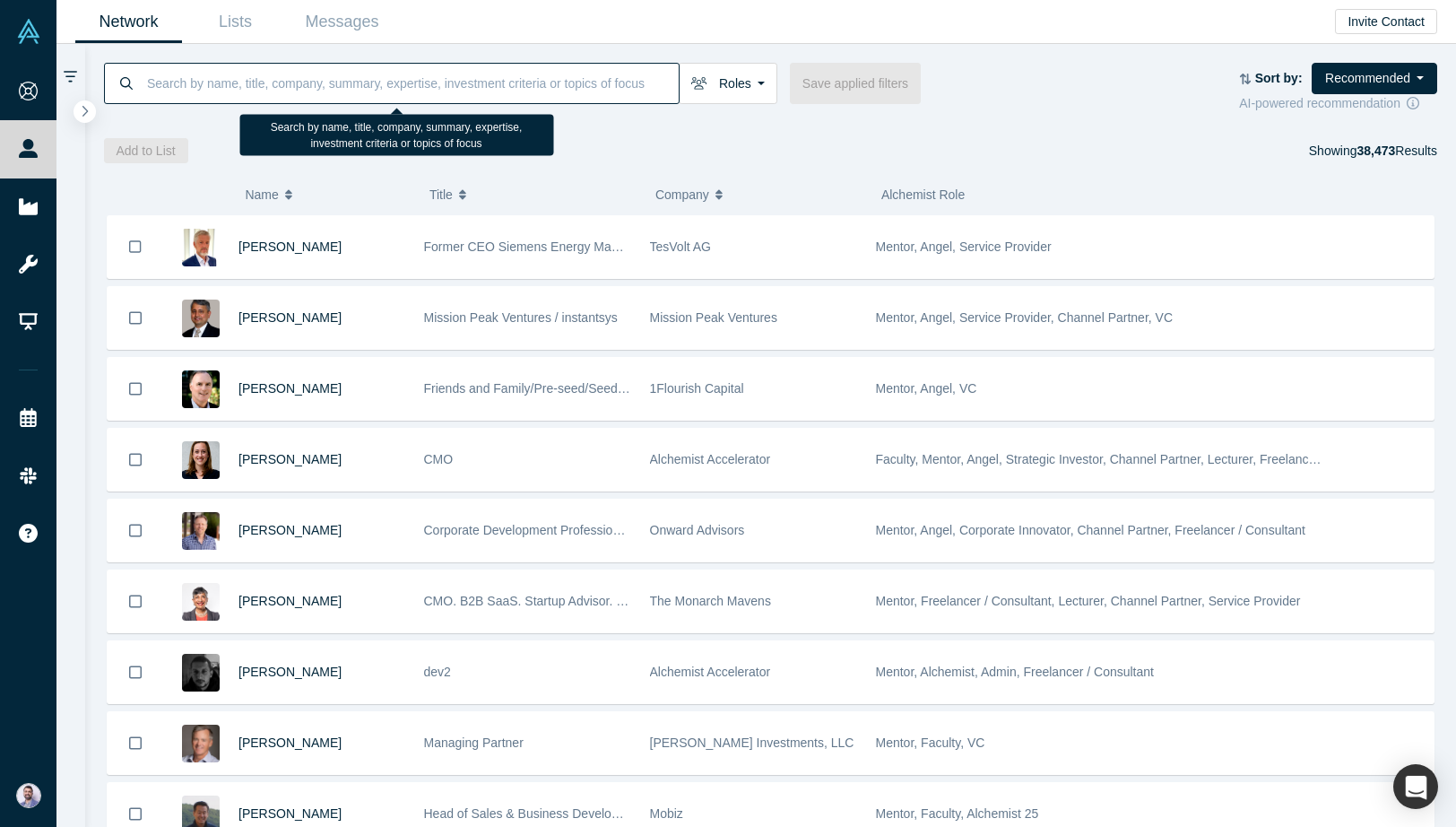
click at [280, 83] on input at bounding box center [412, 83] width 533 height 42
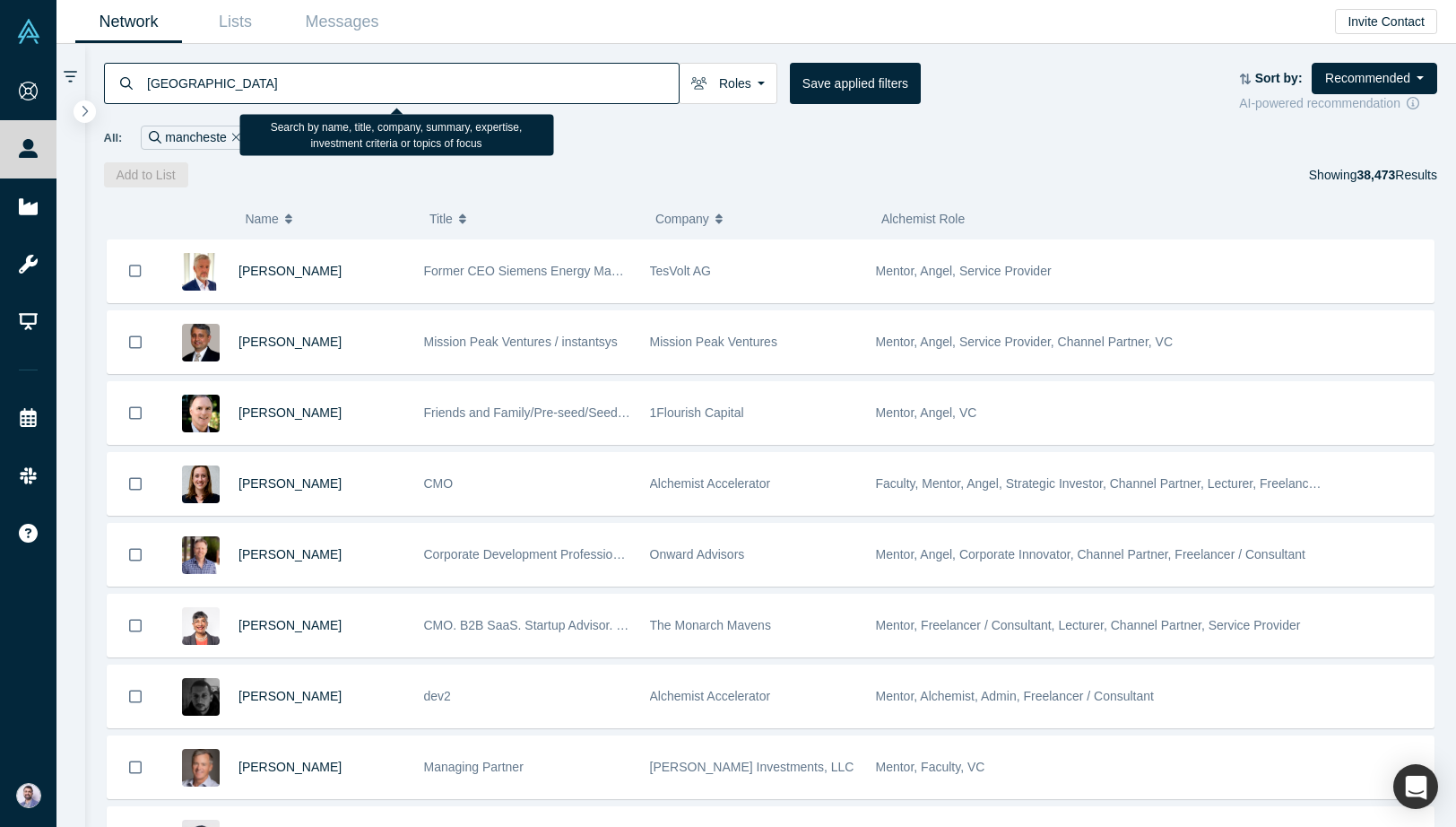
type input "manchester"
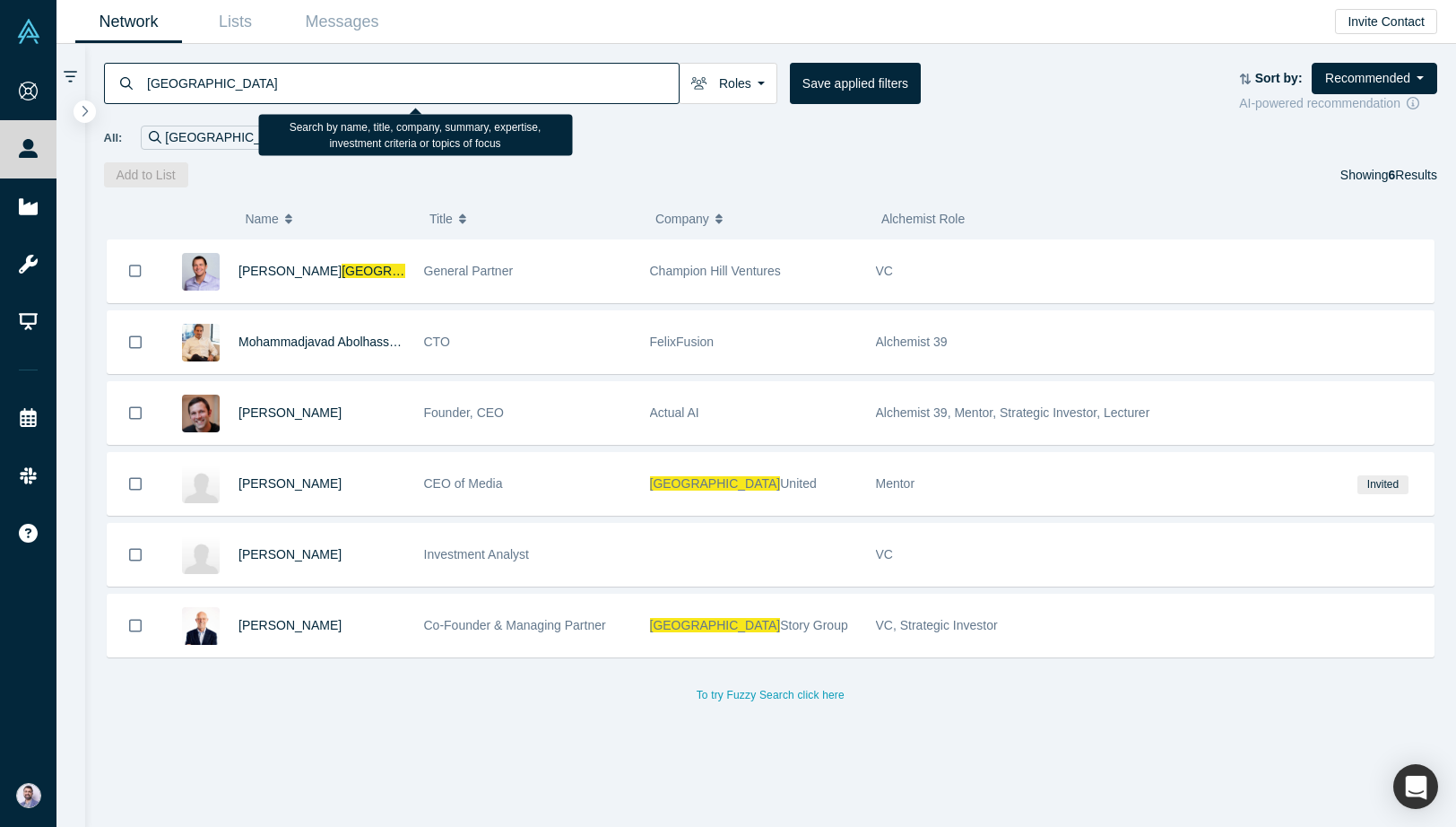
click at [1135, 135] on div "All: manchester" at bounding box center [771, 137] width 1334 height 24
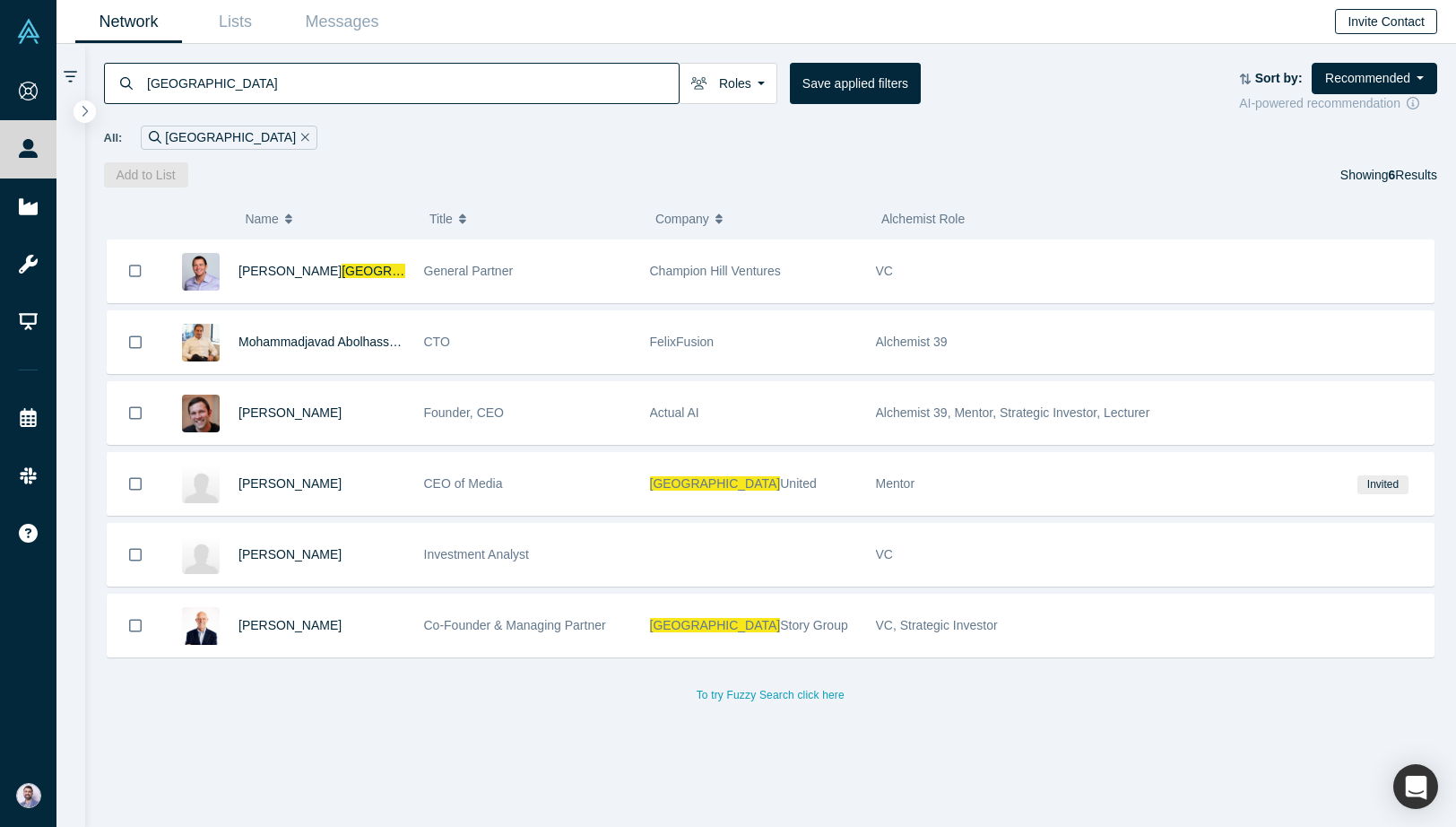
click at [1399, 33] on button "Invite Contact" at bounding box center [1386, 21] width 103 height 25
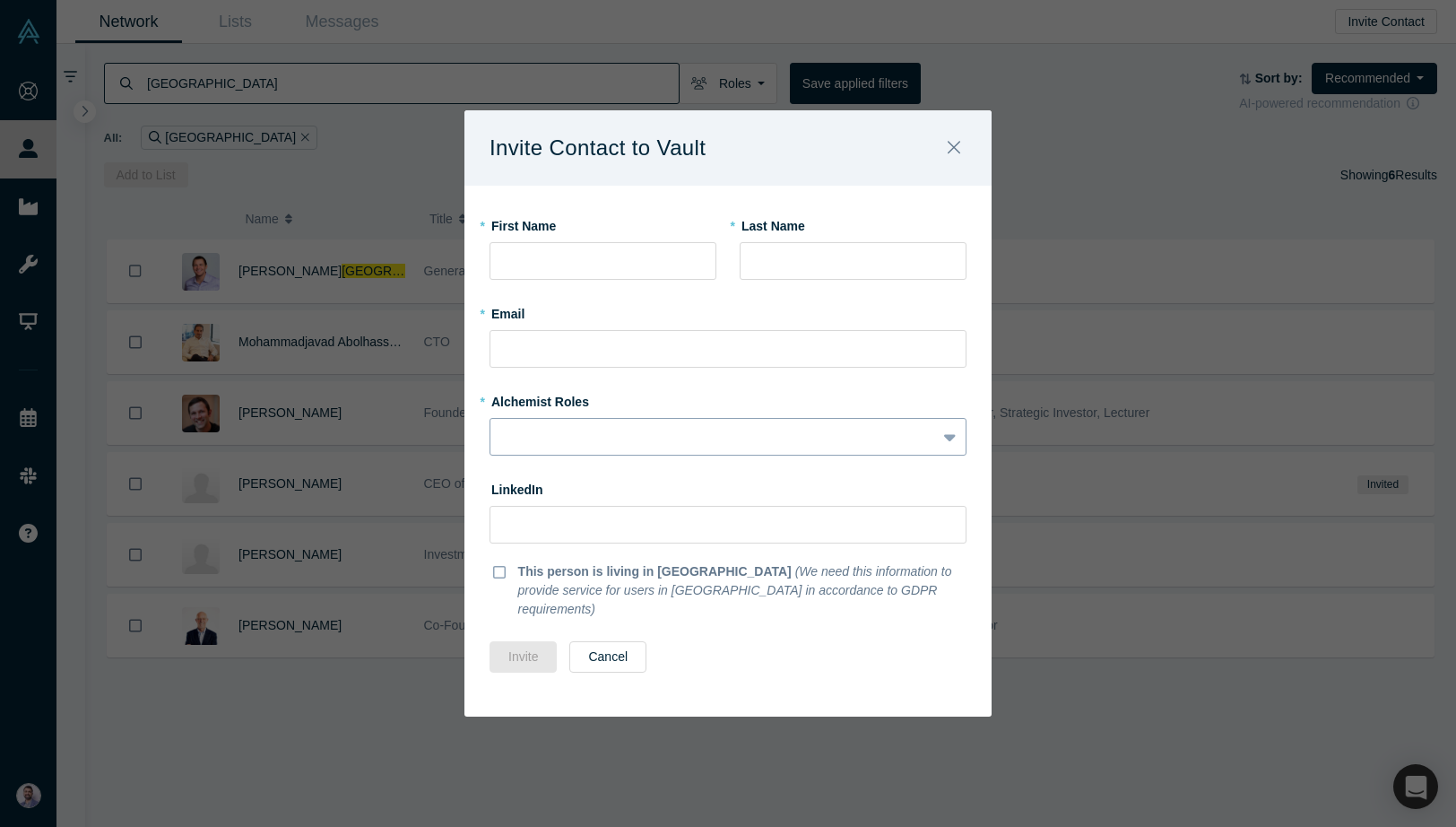
click at [683, 429] on div at bounding box center [728, 437] width 476 height 38
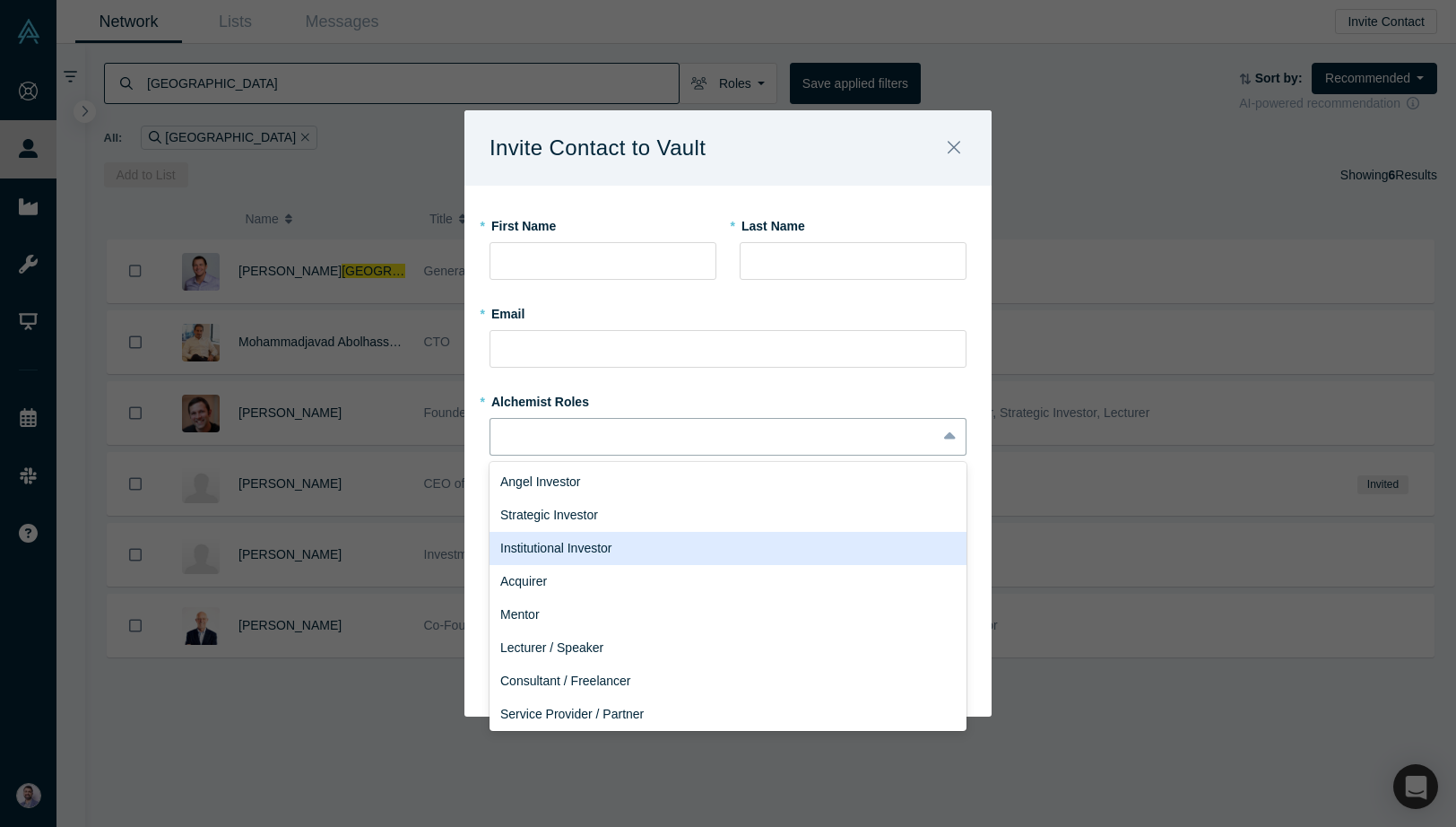
click at [610, 542] on div "Institutional Investor" at bounding box center [728, 548] width 476 height 33
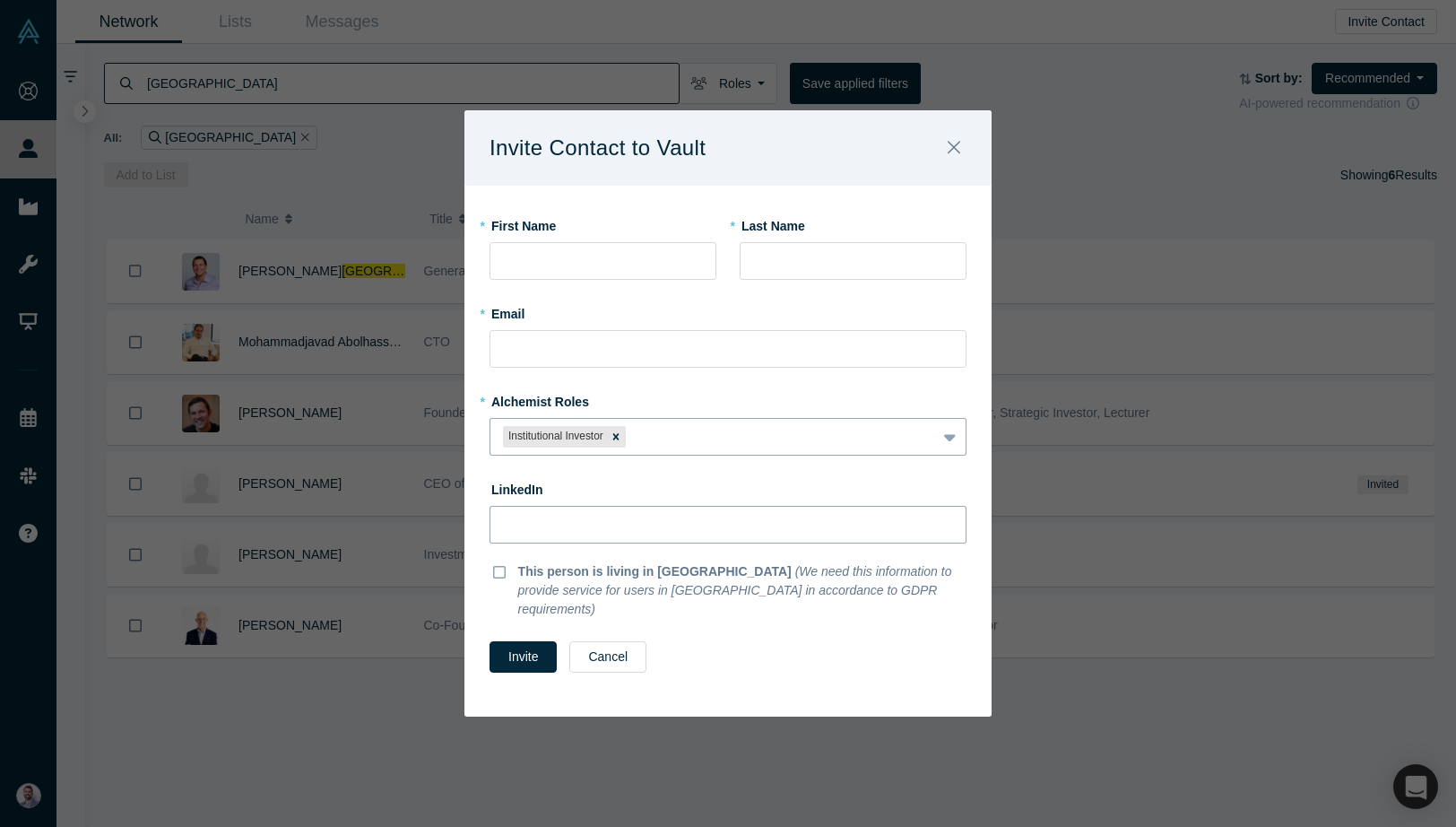
click at [588, 543] on input at bounding box center [728, 525] width 476 height 38
click at [586, 273] on input "text" at bounding box center [603, 261] width 227 height 38
click at [618, 442] on icon "Remove Institutional Investor" at bounding box center [615, 436] width 12 height 12
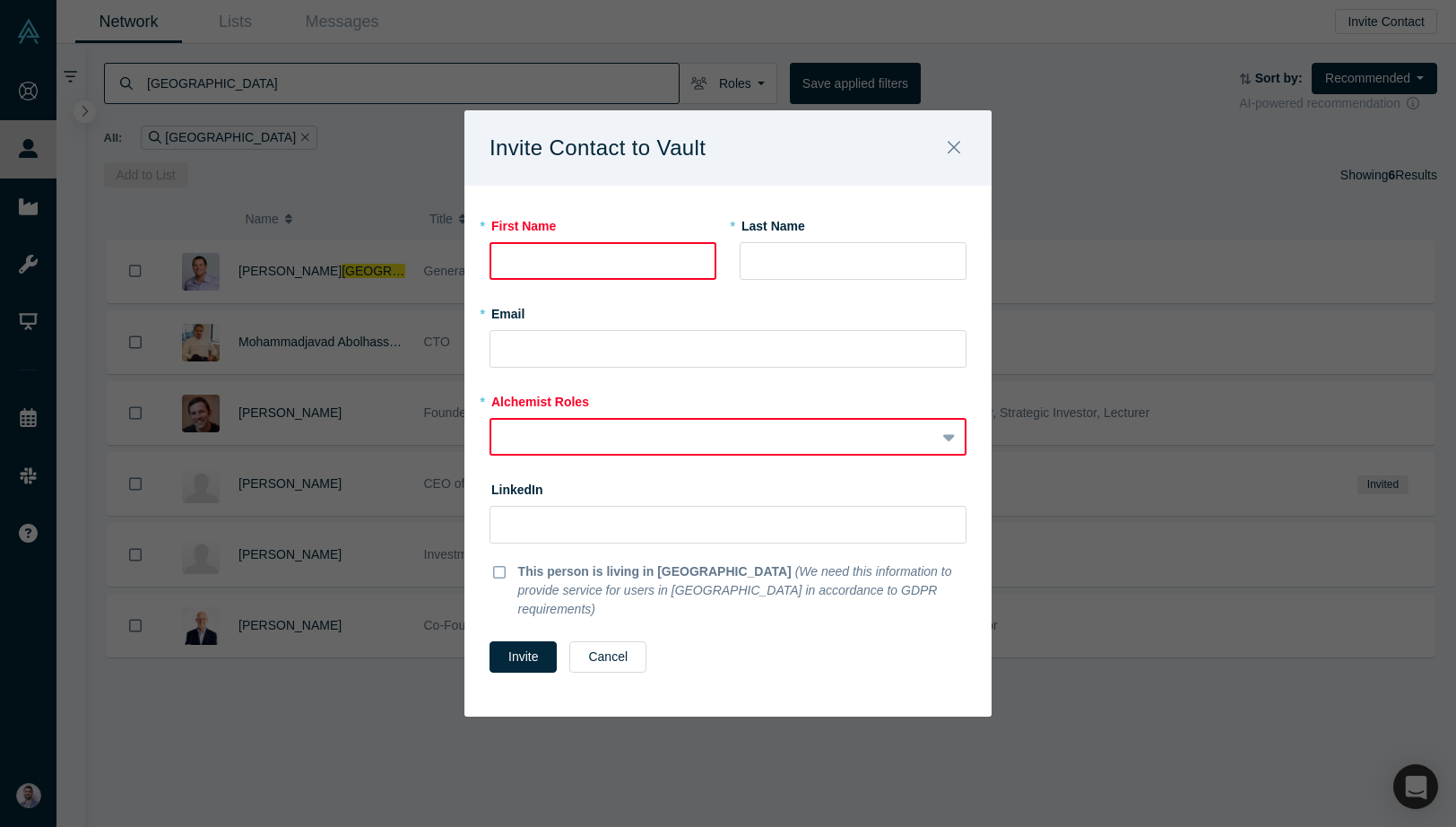
click at [618, 442] on div at bounding box center [713, 438] width 419 height 23
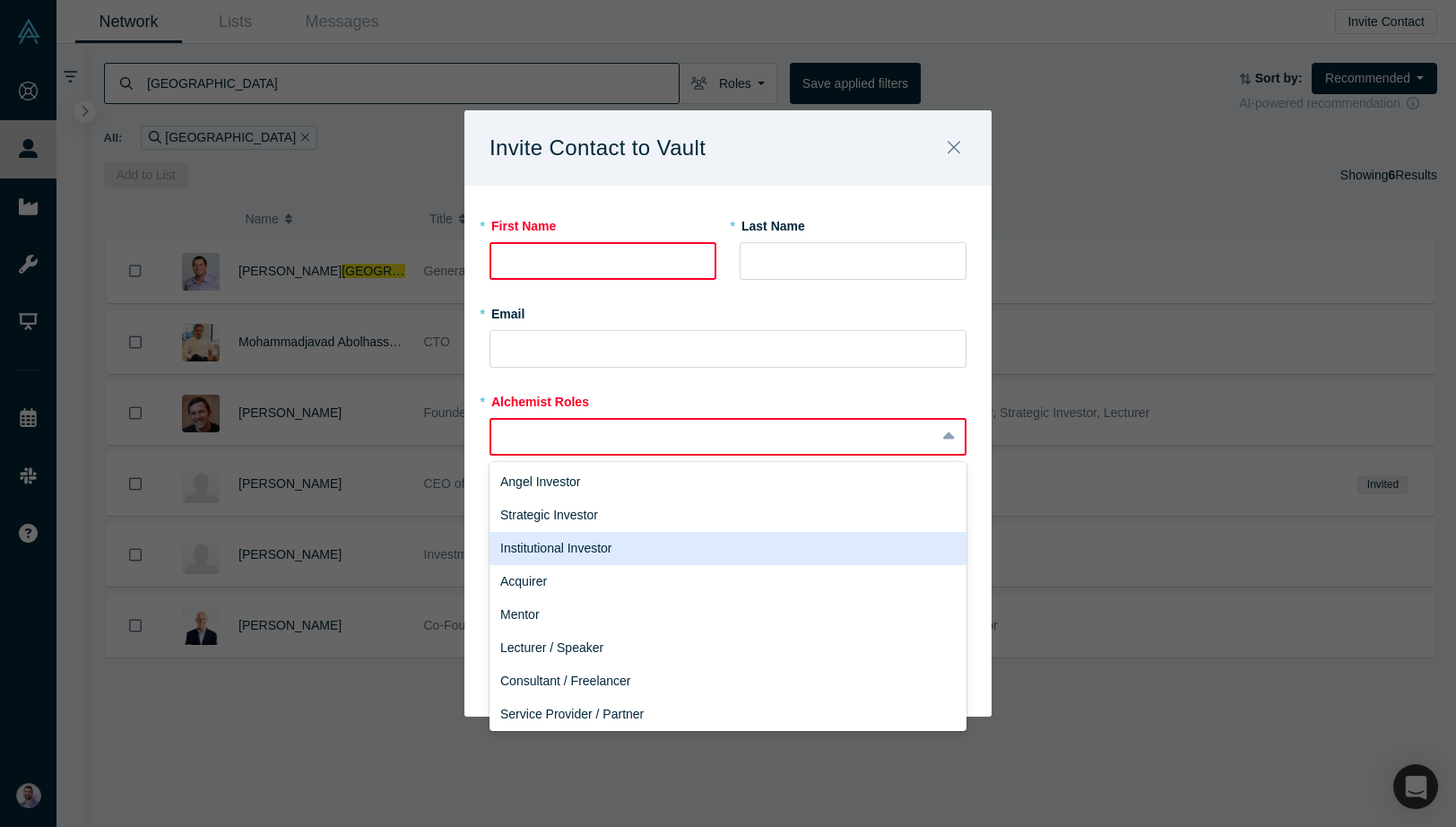
click at [609, 556] on div "Institutional Investor" at bounding box center [728, 548] width 476 height 33
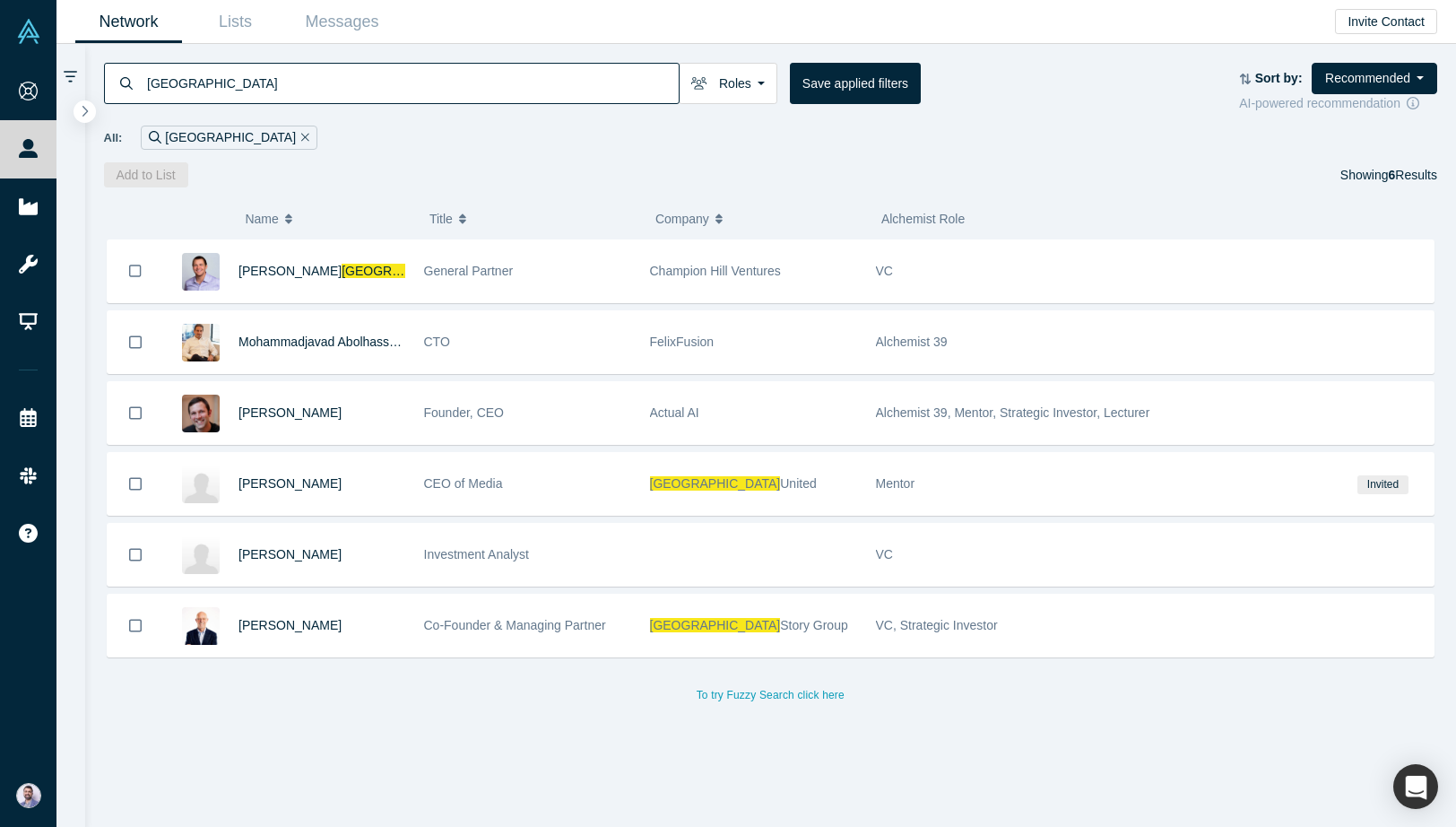
click at [793, 181] on div "Add to List Showing 6 Results" at bounding box center [771, 175] width 1334 height 25
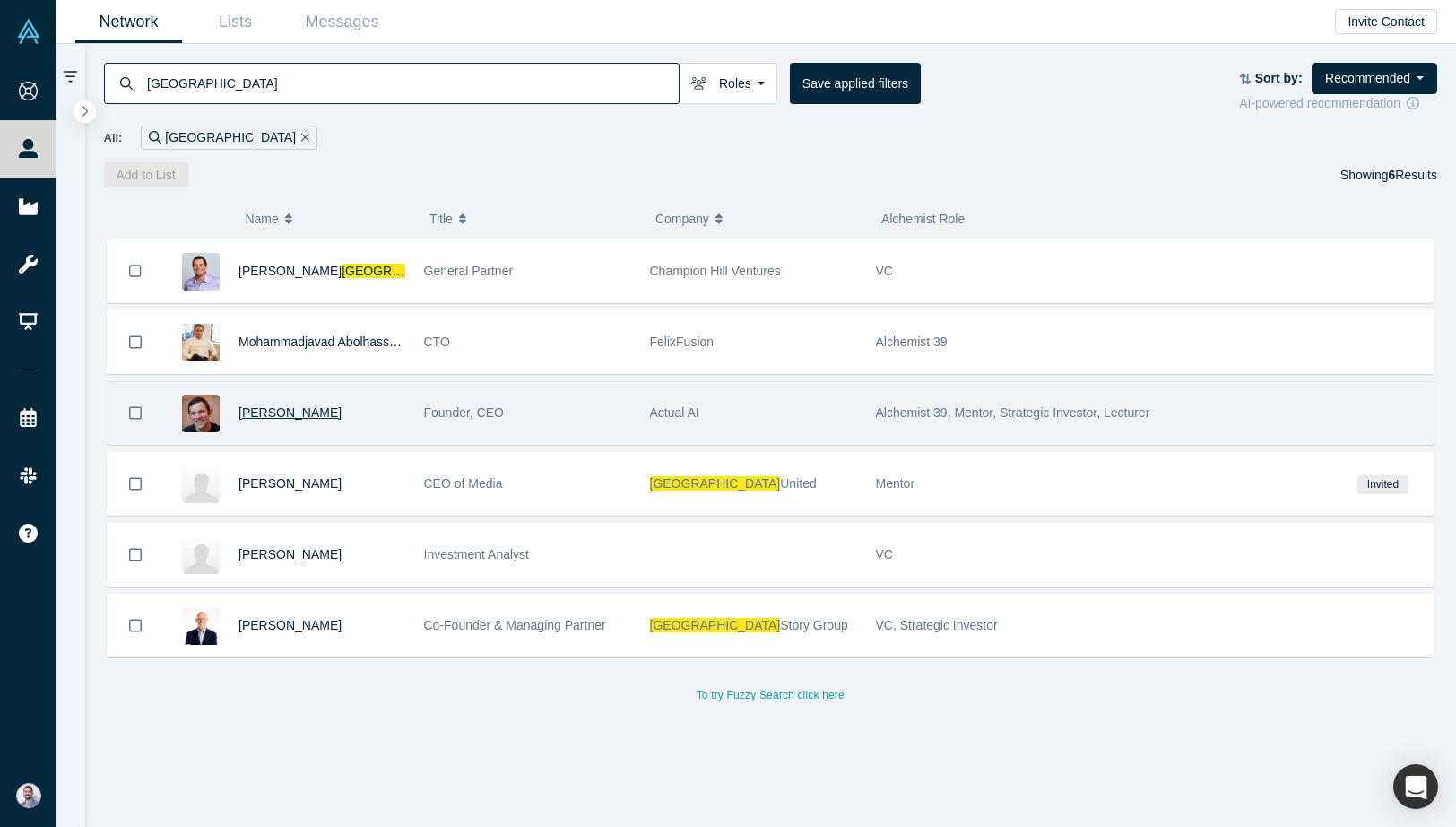
click at [264, 420] on span "John Kennedy" at bounding box center [289, 412] width 103 height 14
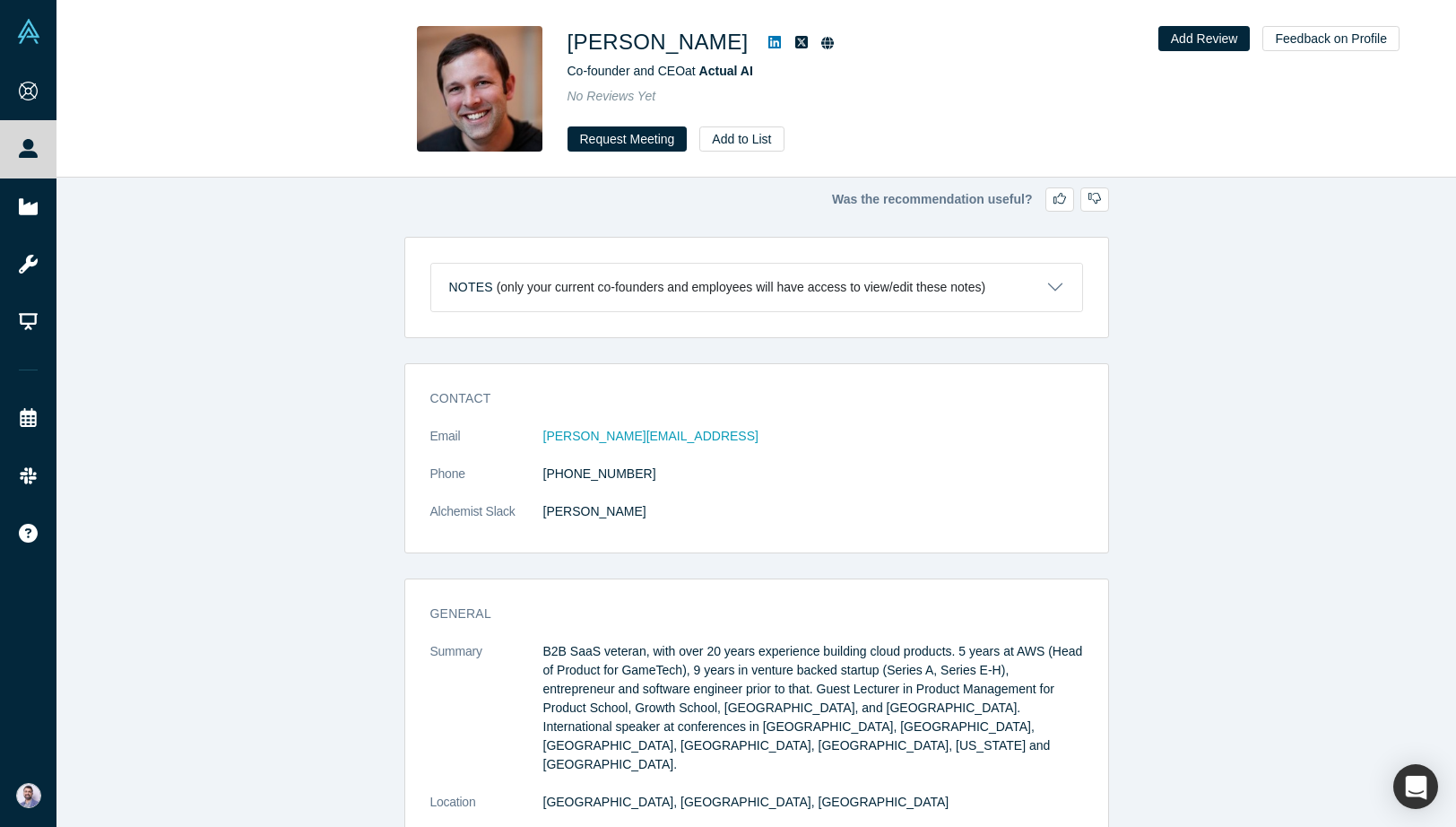
click at [517, 385] on div "Contact Email john@actual.ai Phone (617) 833-7113 Alchemist Slack John Kennedy" at bounding box center [756, 464] width 702 height 176
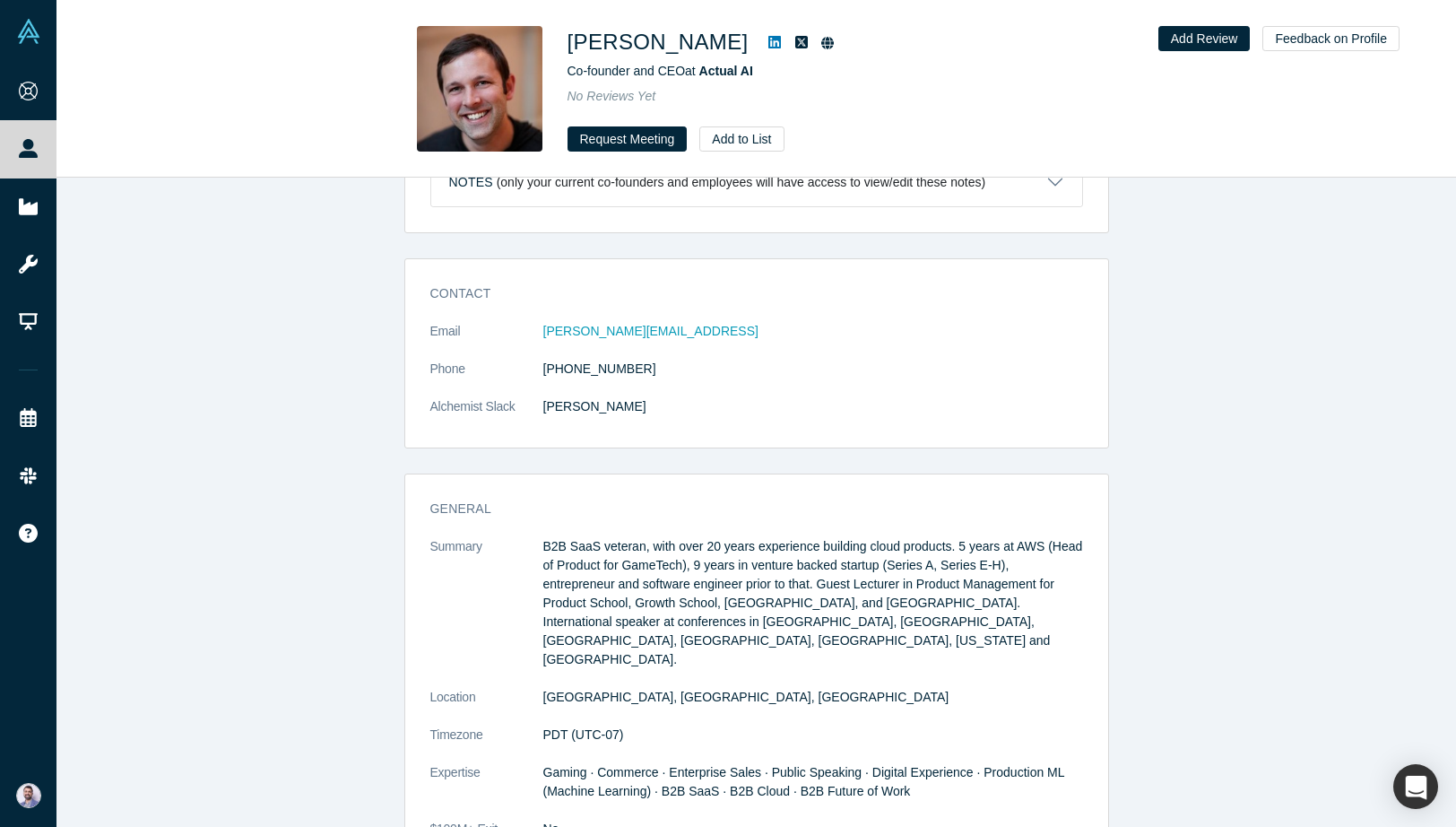
scroll to position [653, 0]
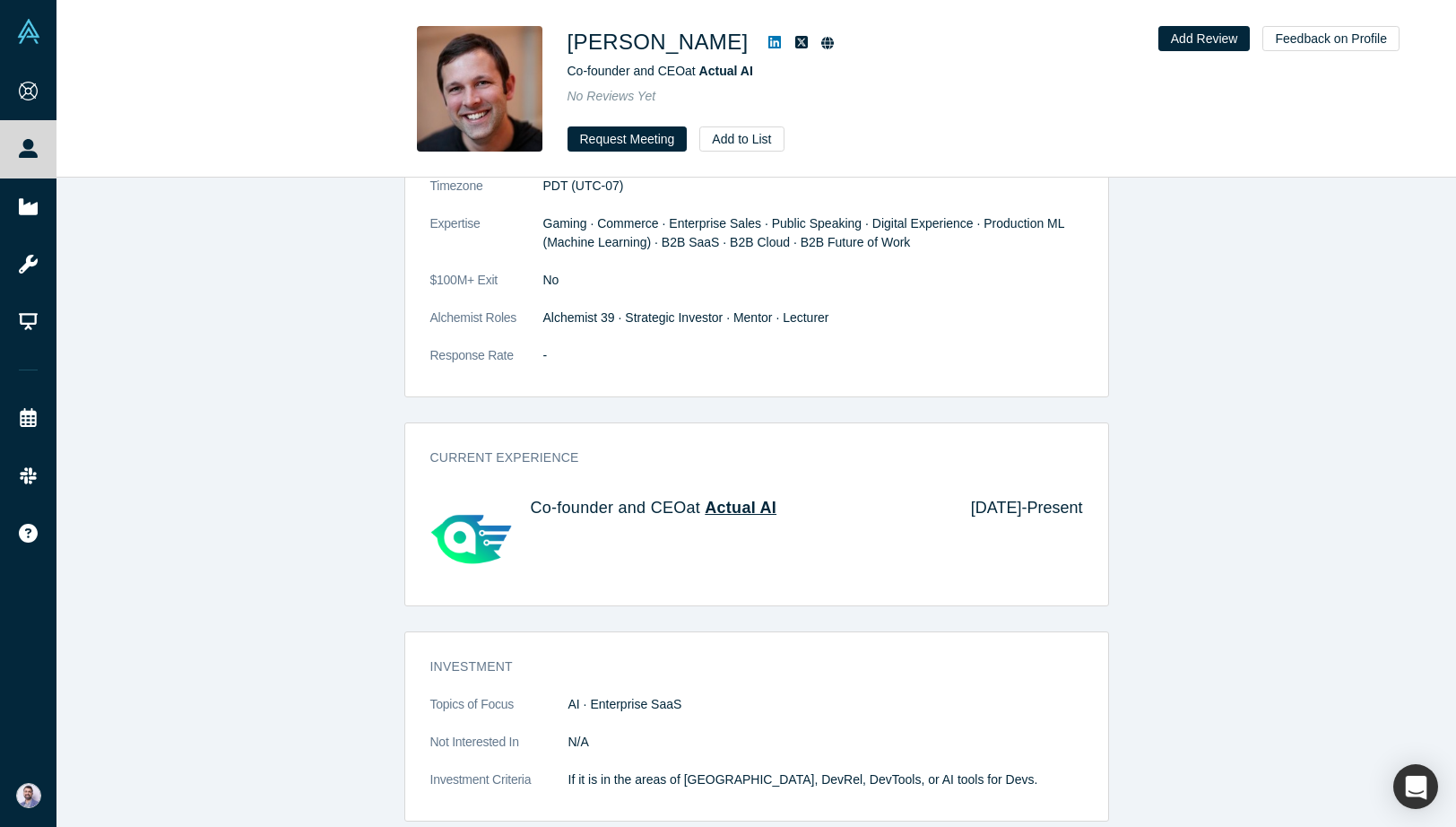
click at [752, 498] on span "Actual AI" at bounding box center [740, 507] width 72 height 18
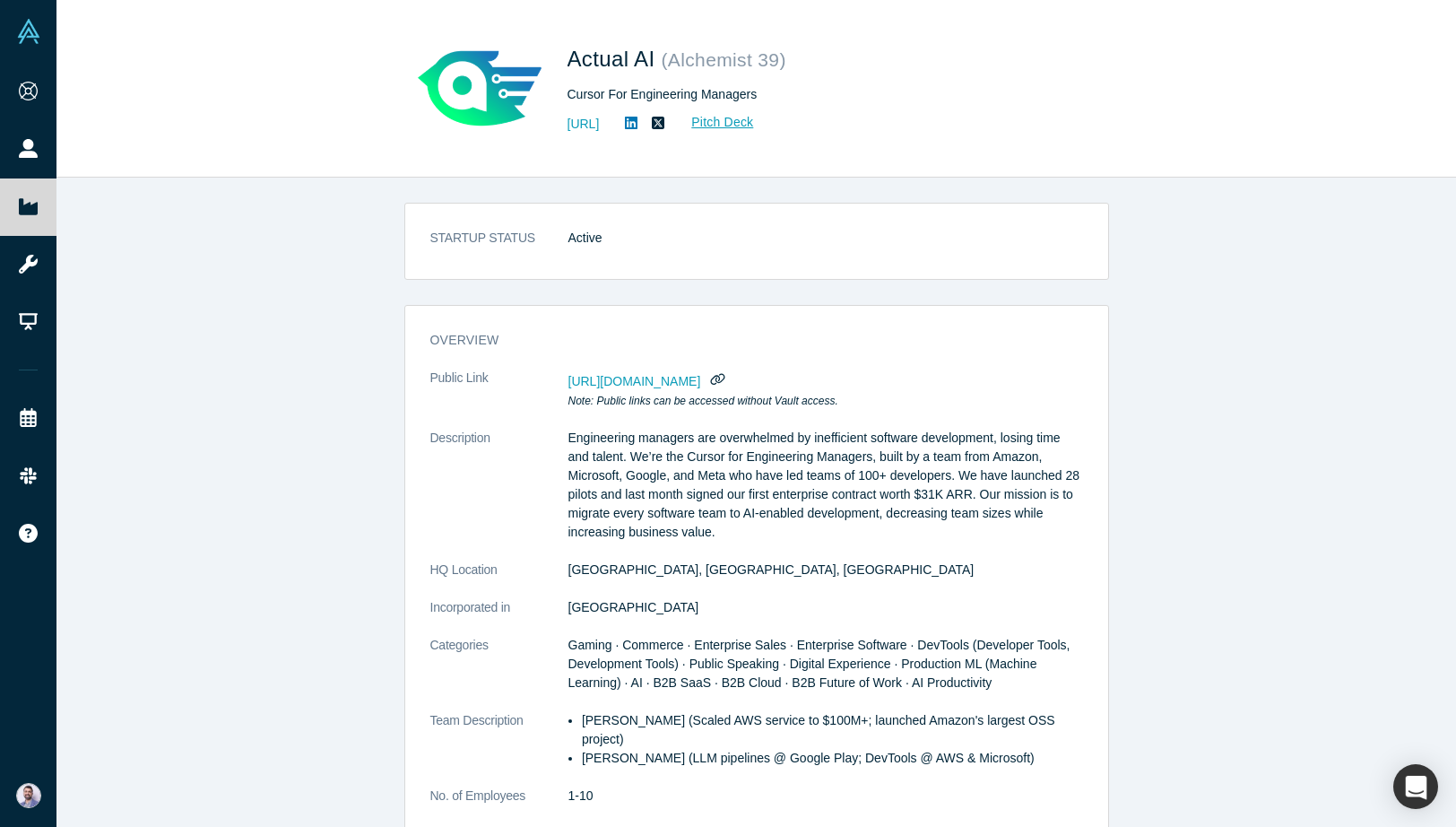
click at [751, 489] on p "Engineering managers are overwhelmed by inefficient software development, losin…" at bounding box center [826, 484] width 514 height 113
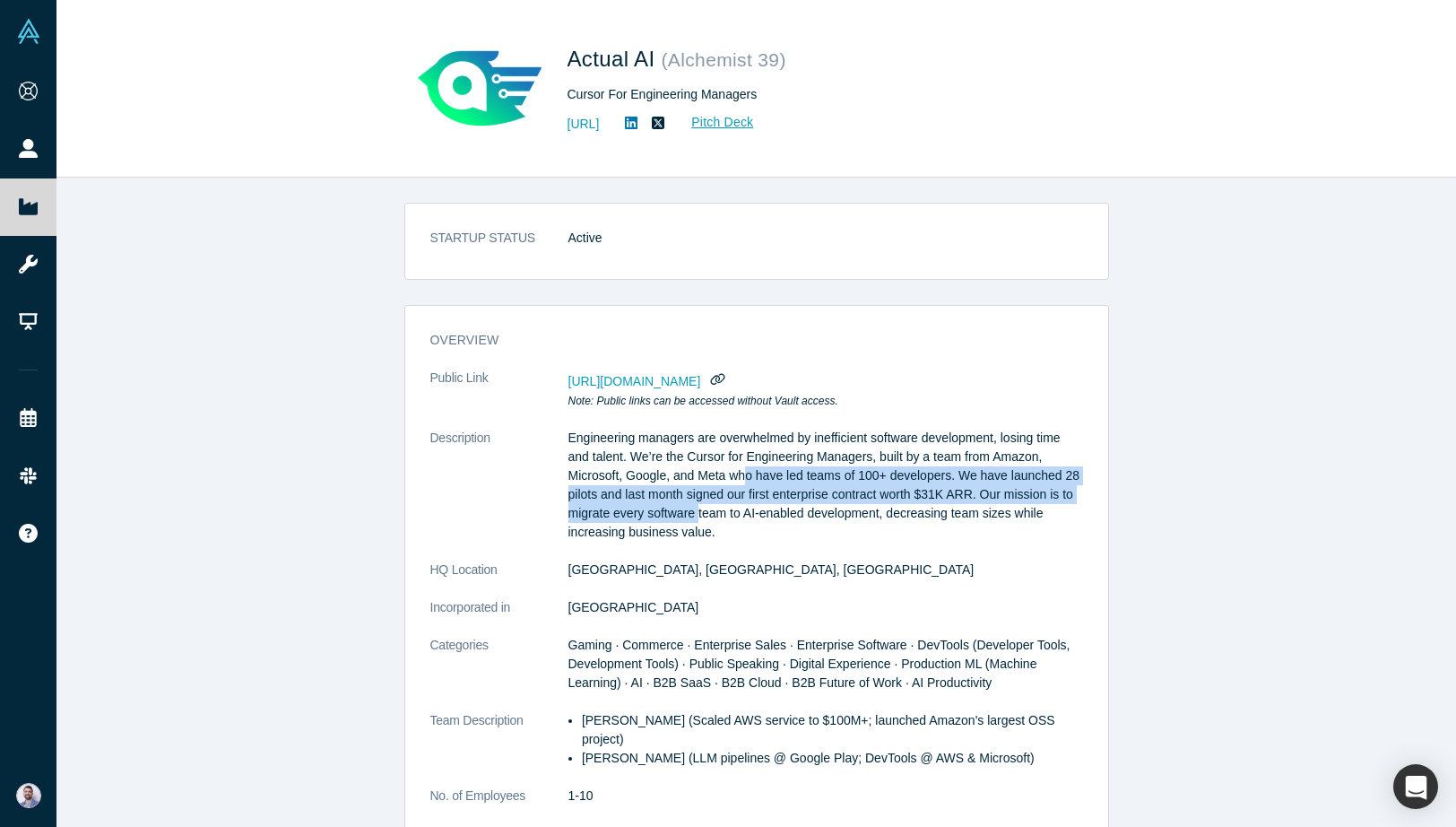
drag, startPoint x: 747, startPoint y: 479, endPoint x: 725, endPoint y: 509, distance: 37.2
click at [726, 509] on p "Engineering managers are overwhelmed by inefficient software development, losin…" at bounding box center [826, 484] width 514 height 113
click at [725, 509] on p "Engineering managers are overwhelmed by inefficient software development, losin…" at bounding box center [826, 484] width 514 height 113
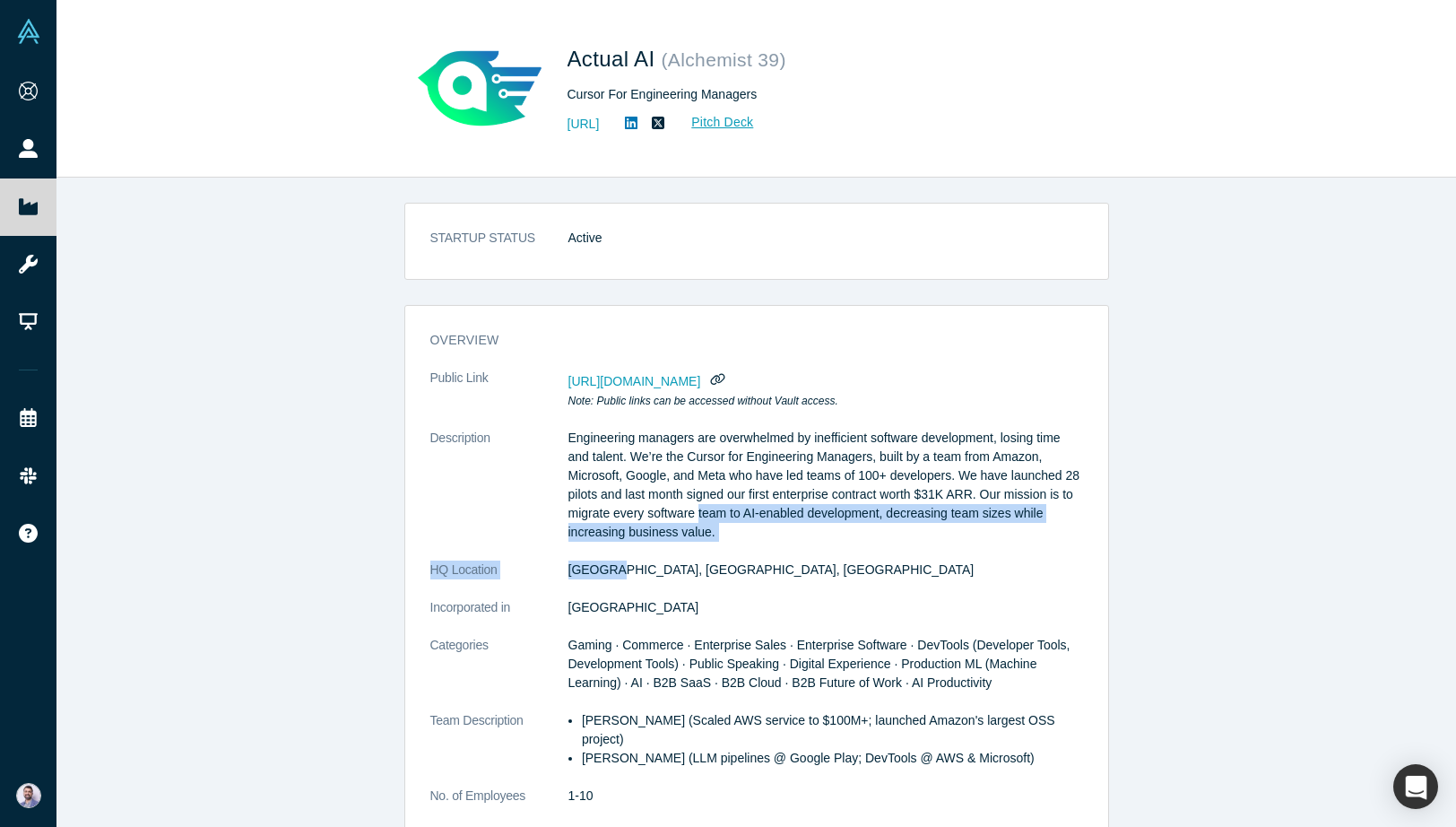
drag, startPoint x: 725, startPoint y: 509, endPoint x: 715, endPoint y: 555, distance: 47.1
click at [715, 555] on dl "Public Link https://vault.alchemistaccelerator.com/companies/public/actual-ai N…" at bounding box center [756, 652] width 653 height 569
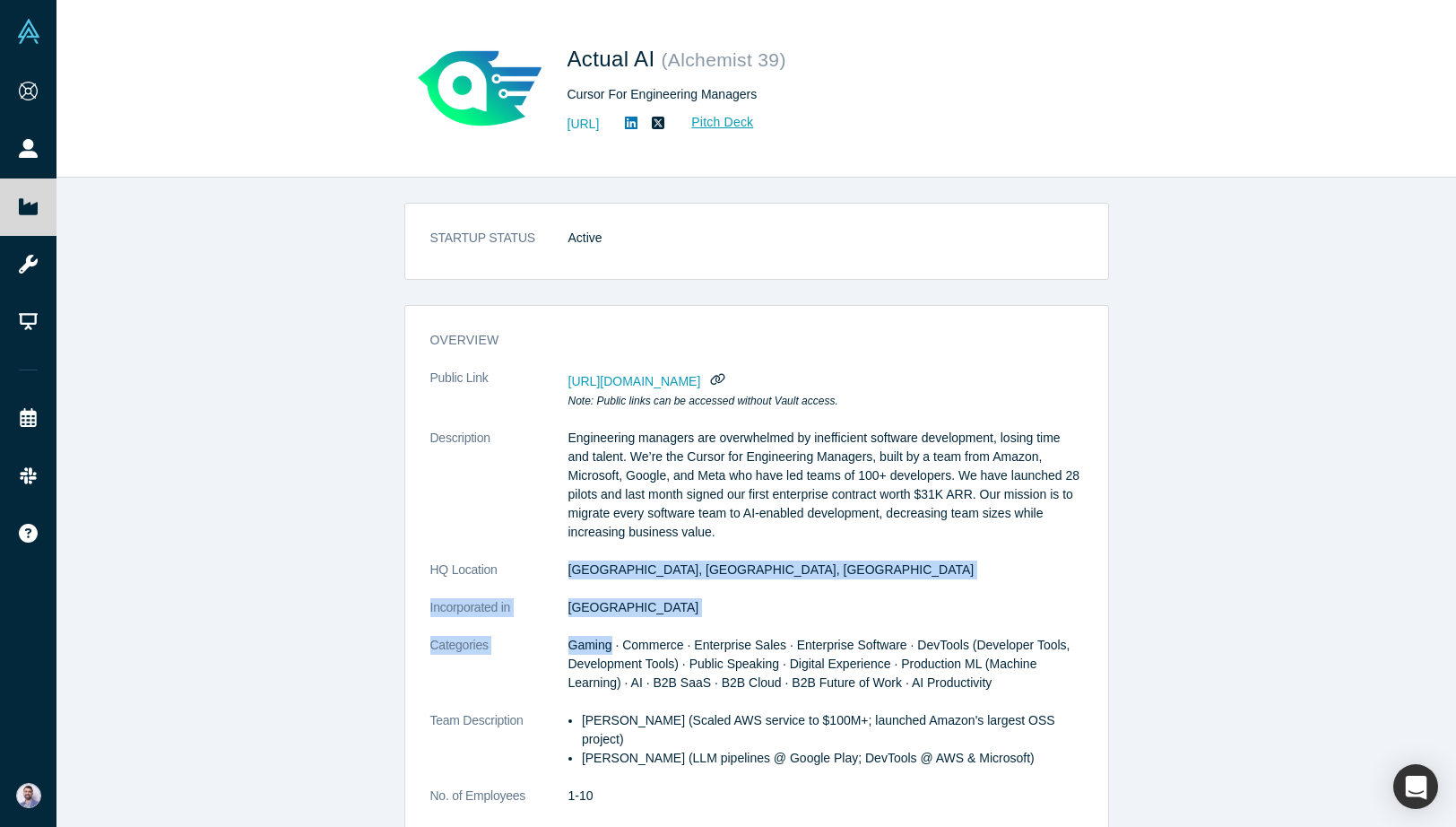
drag, startPoint x: 715, startPoint y: 555, endPoint x: 717, endPoint y: 635, distance: 80.0
click at [718, 635] on dl "Public Link https://vault.alchemistaccelerator.com/companies/public/actual-ai N…" at bounding box center [756, 652] width 653 height 569
click at [717, 636] on dd "Gaming · Commerce · Enterprise Sales · Enterprise Software · DevTools (Develope…" at bounding box center [826, 664] width 514 height 56
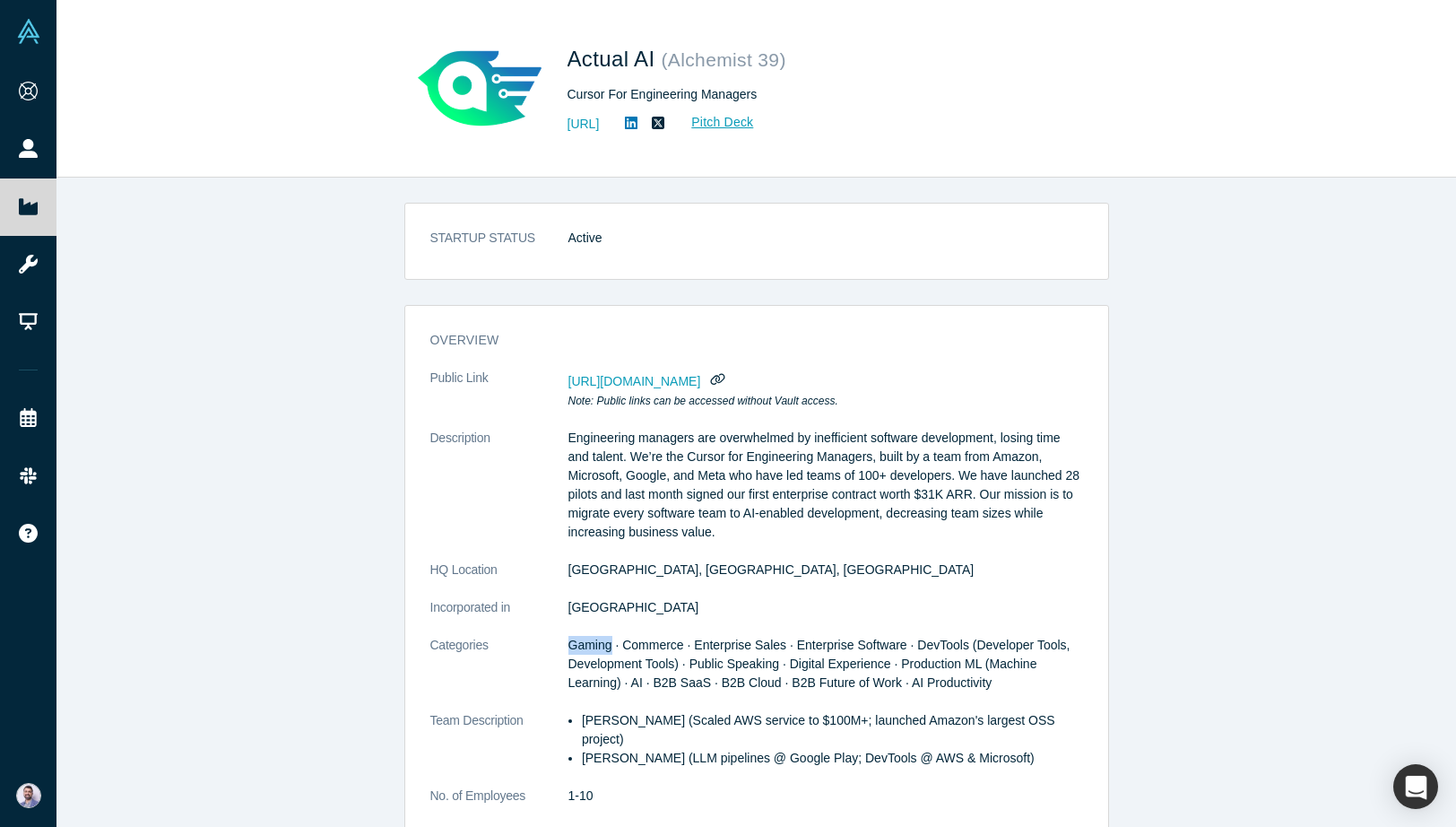
click at [717, 636] on dd "Gaming · Commerce · Enterprise Sales · Enterprise Software · DevTools (Develope…" at bounding box center [826, 664] width 514 height 56
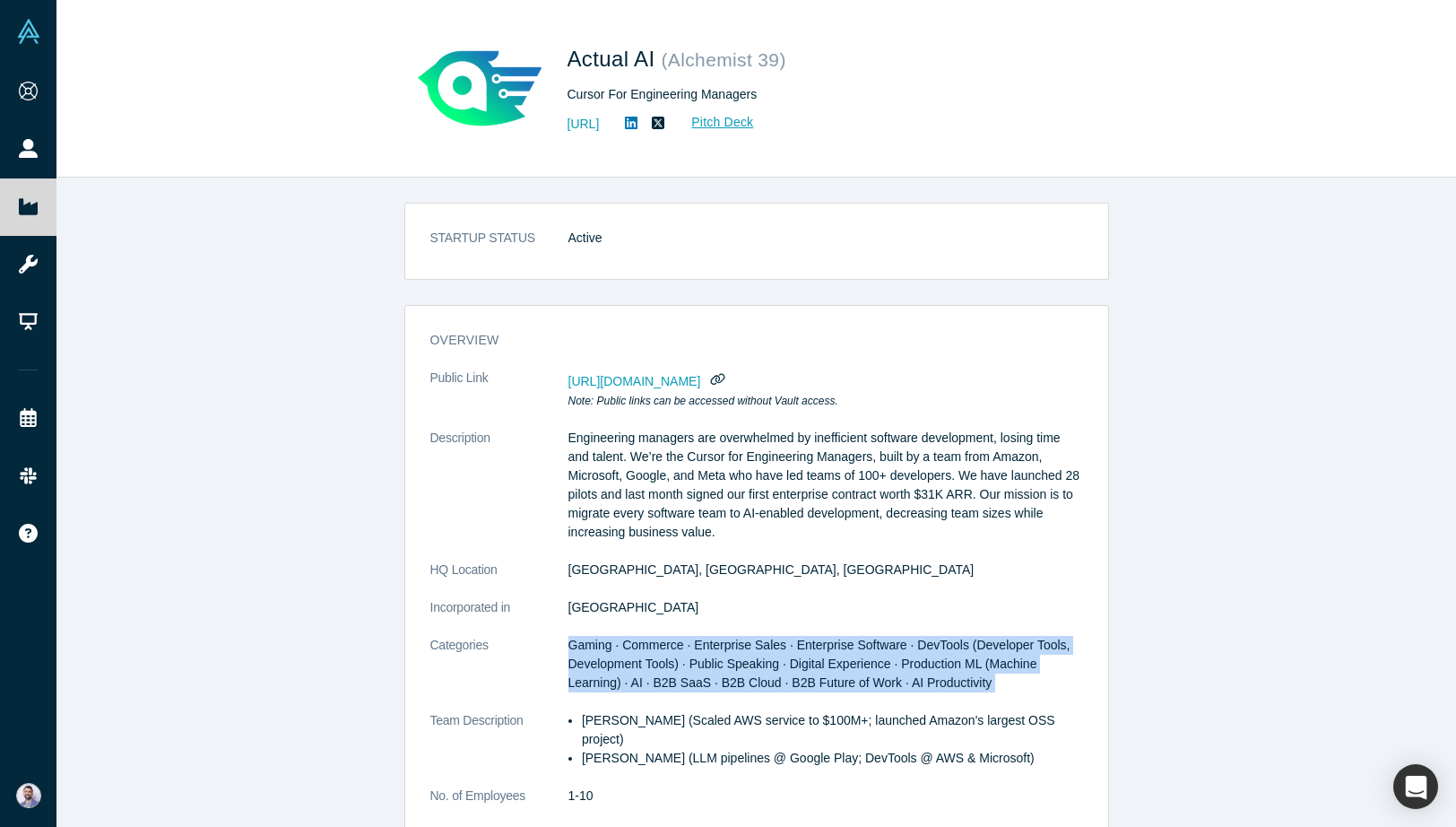
click at [717, 636] on dd "Gaming · Commerce · Enterprise Sales · Enterprise Software · DevTools (Develope…" at bounding box center [826, 664] width 514 height 56
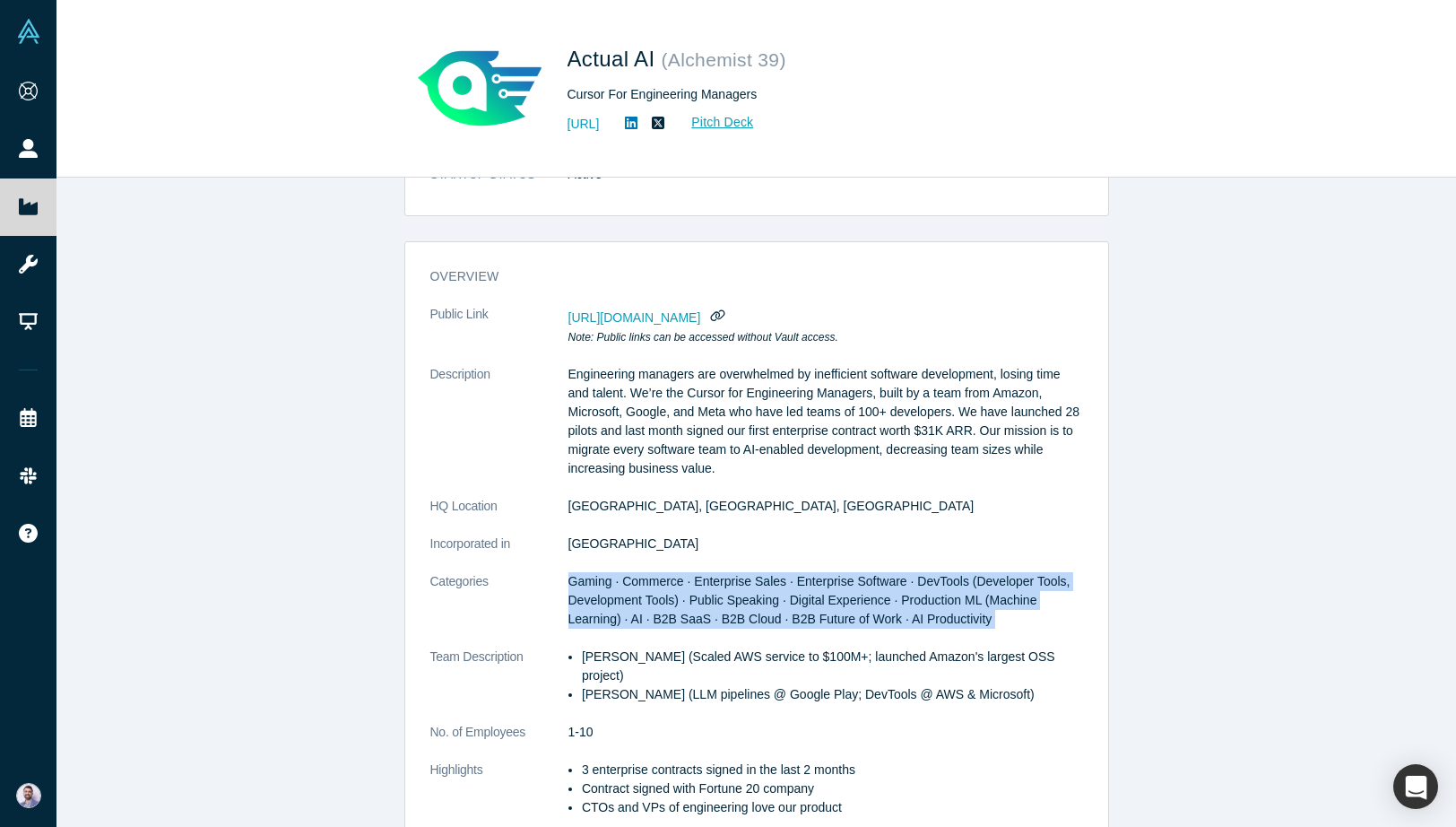
scroll to position [186, 0]
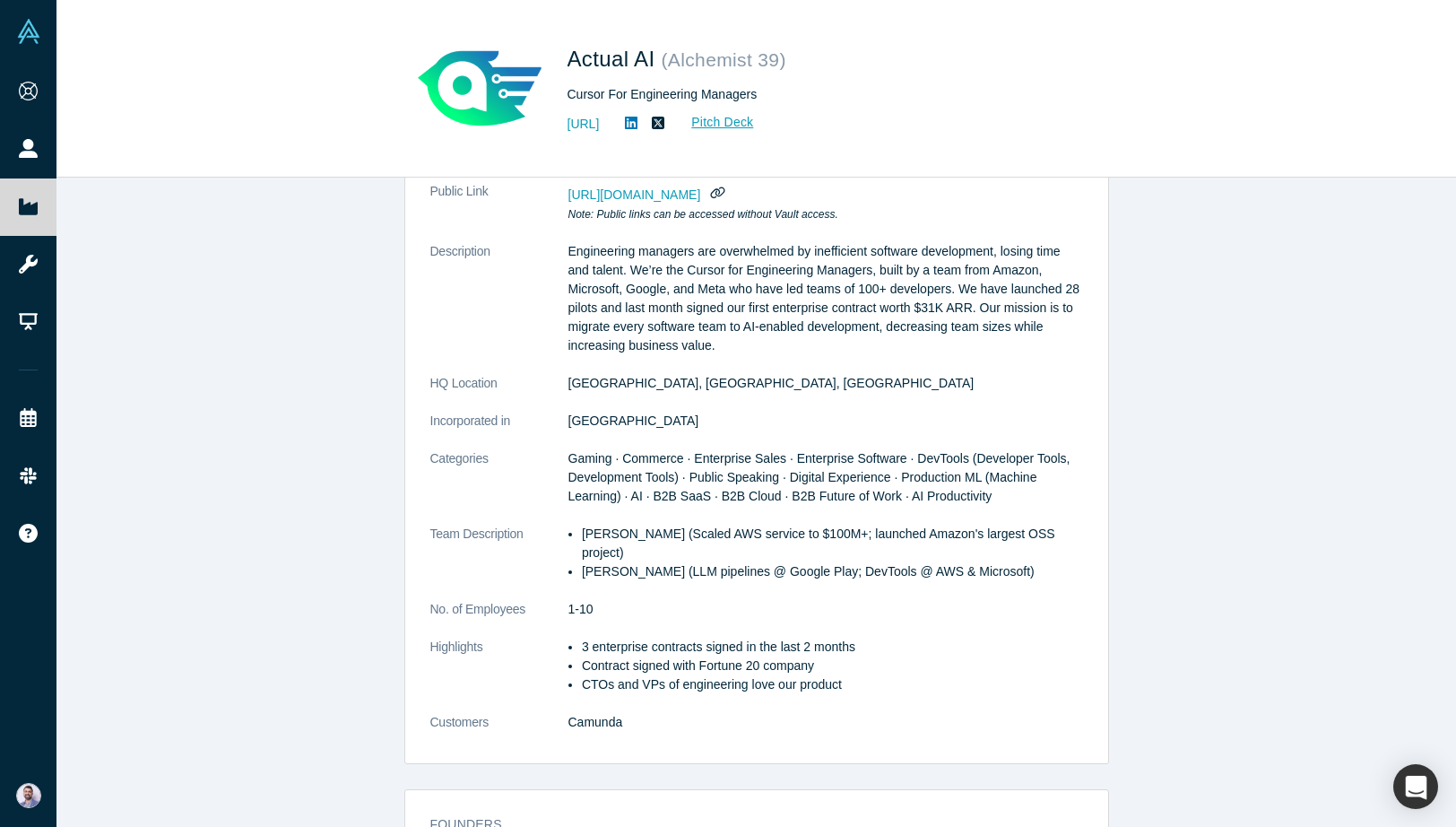
click at [668, 562] on p "Ethan Byrd (LLM pipelines @ Google Play; DevTools @ AWS & Microsoft)" at bounding box center [832, 572] width 501 height 19
drag, startPoint x: 668, startPoint y: 550, endPoint x: 853, endPoint y: 551, distance: 185.0
click at [854, 562] on p "Ethan Byrd (LLM pipelines @ Google Play; DevTools @ AWS & Microsoft)" at bounding box center [832, 572] width 501 height 19
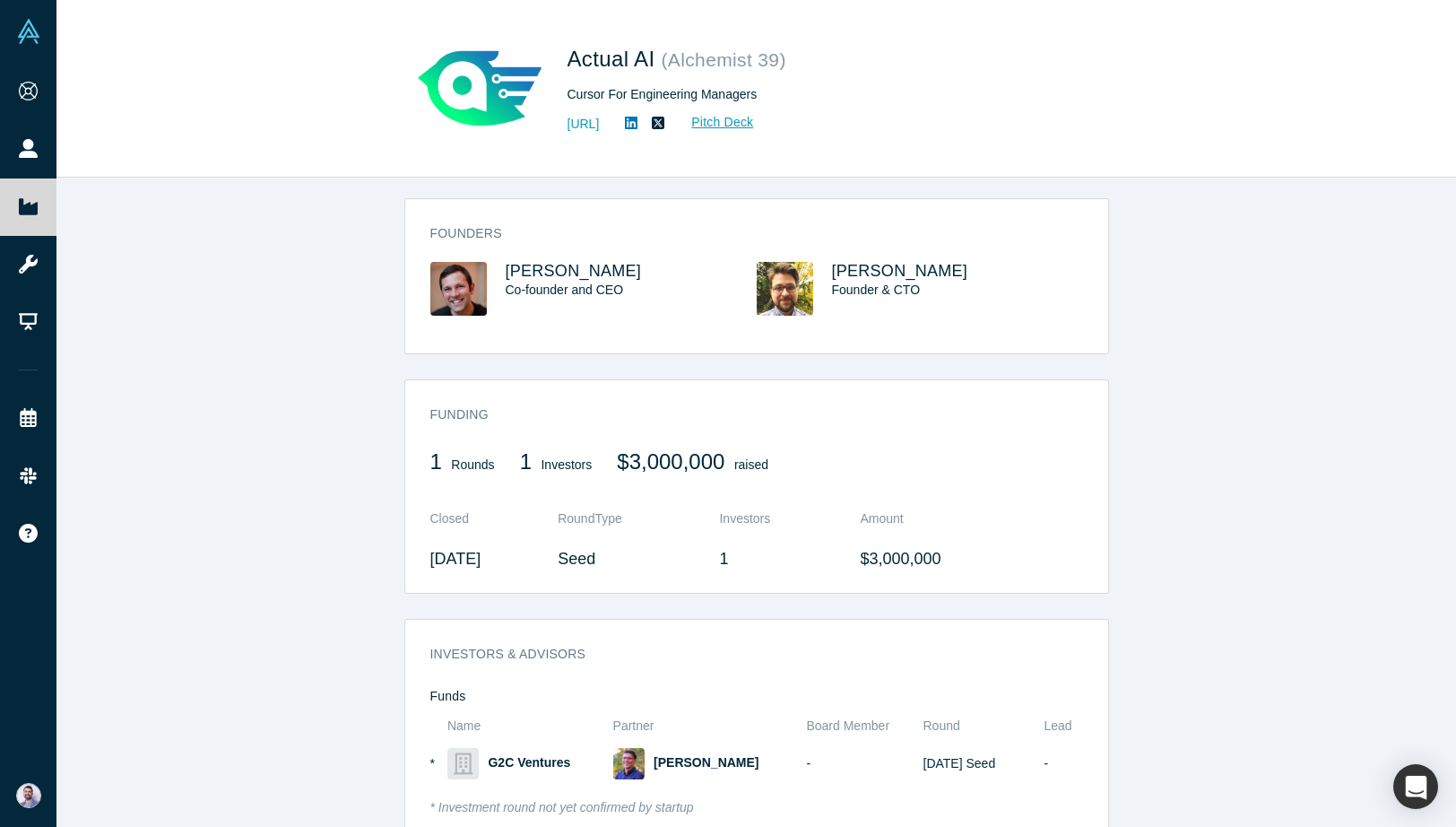
scroll to position [795, 0]
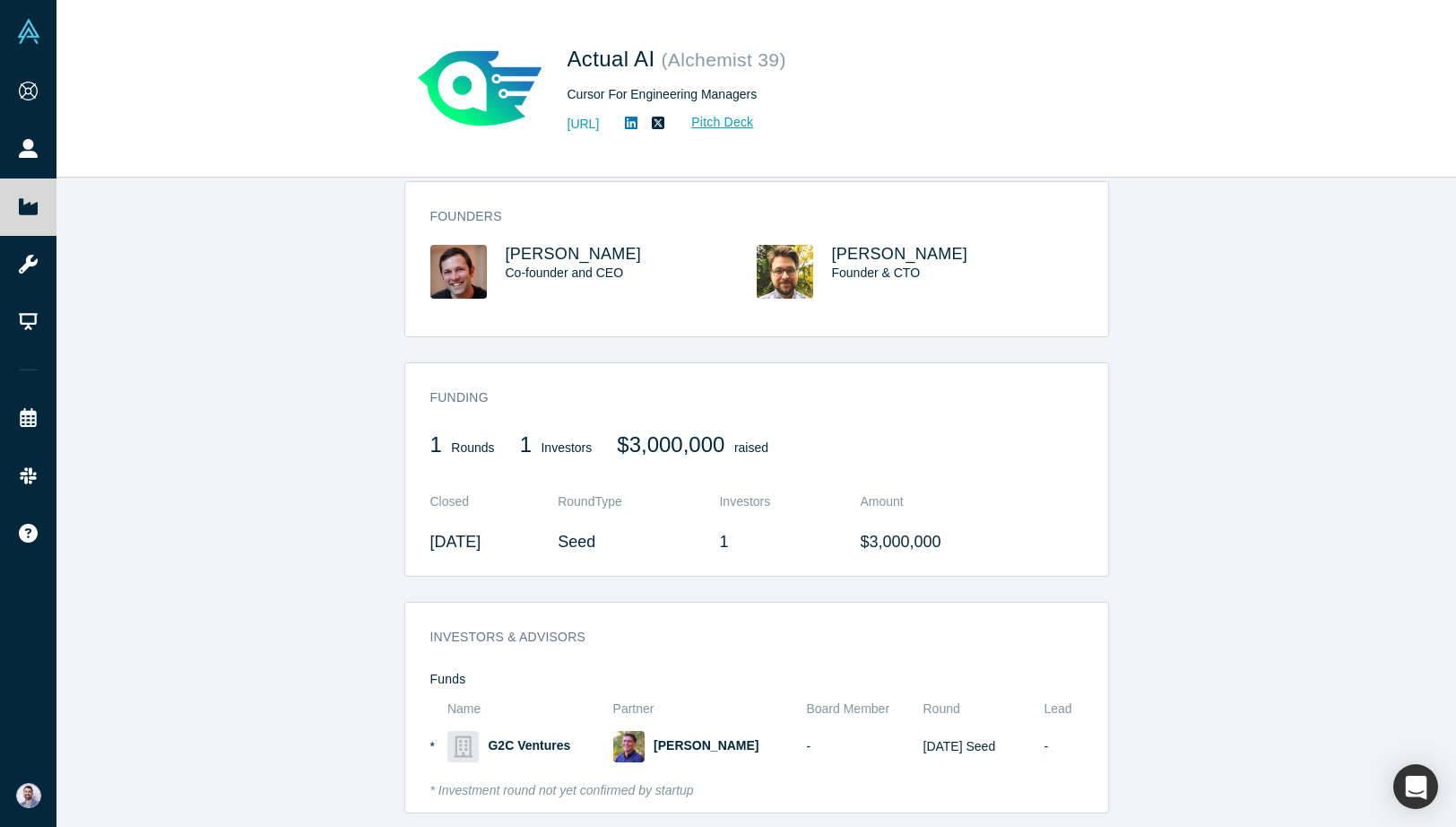
click at [902, 549] on div "Funding 1 Rounds 1 Investors $3,000,000 raised Closed Round Type Investors Amou…" at bounding box center [756, 476] width 702 height 200
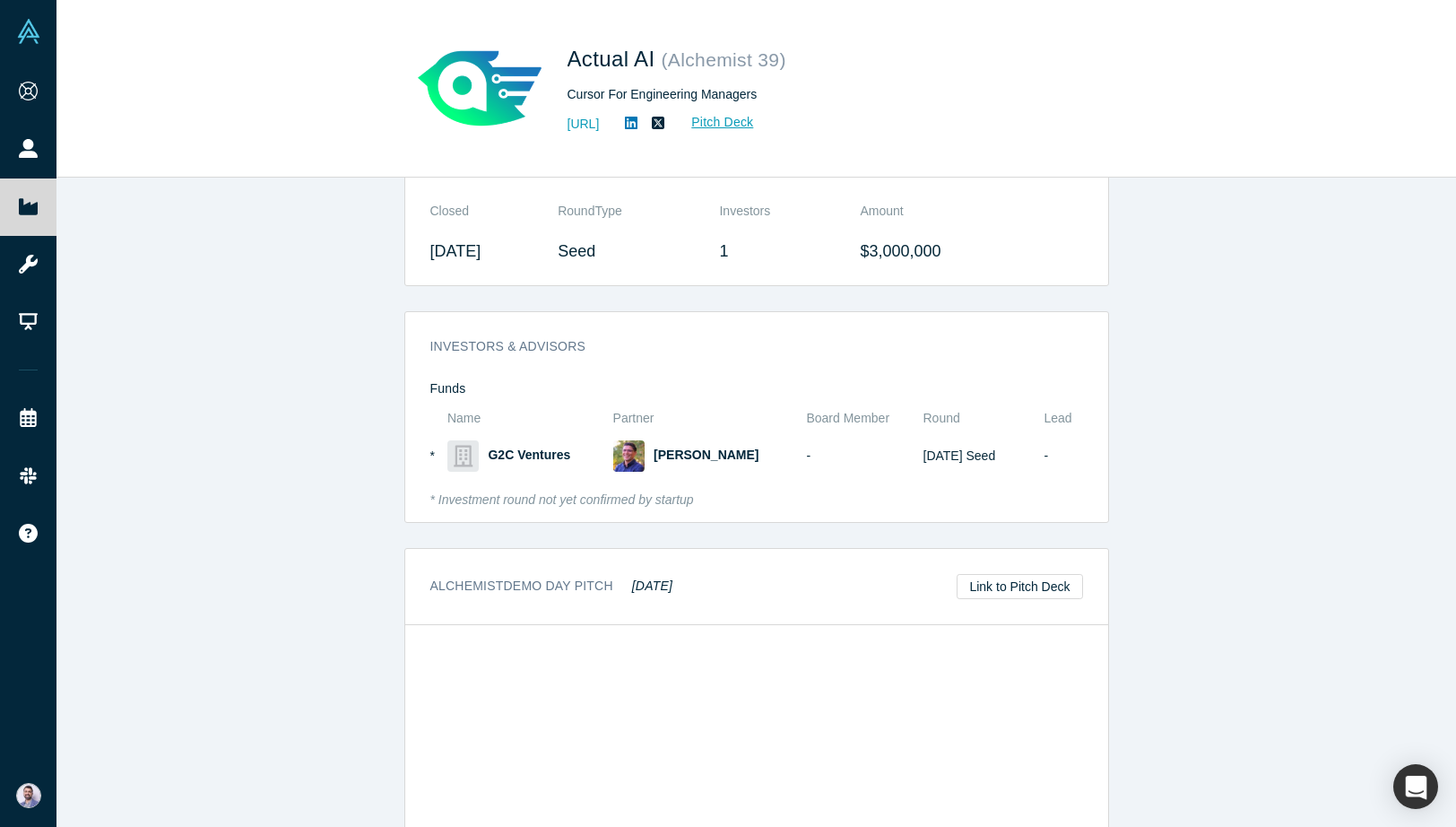
scroll to position [1419, 0]
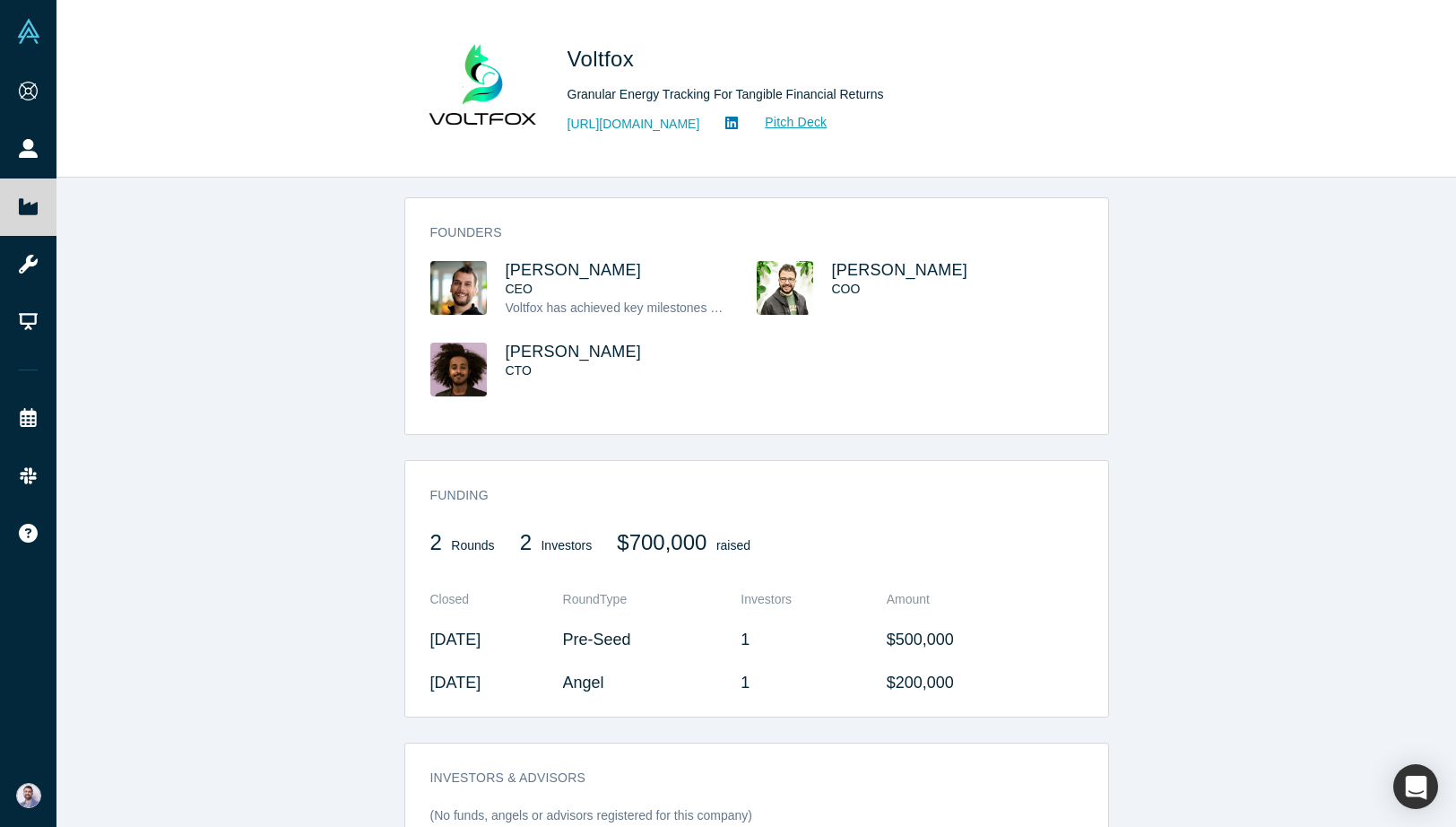
scroll to position [1024, 0]
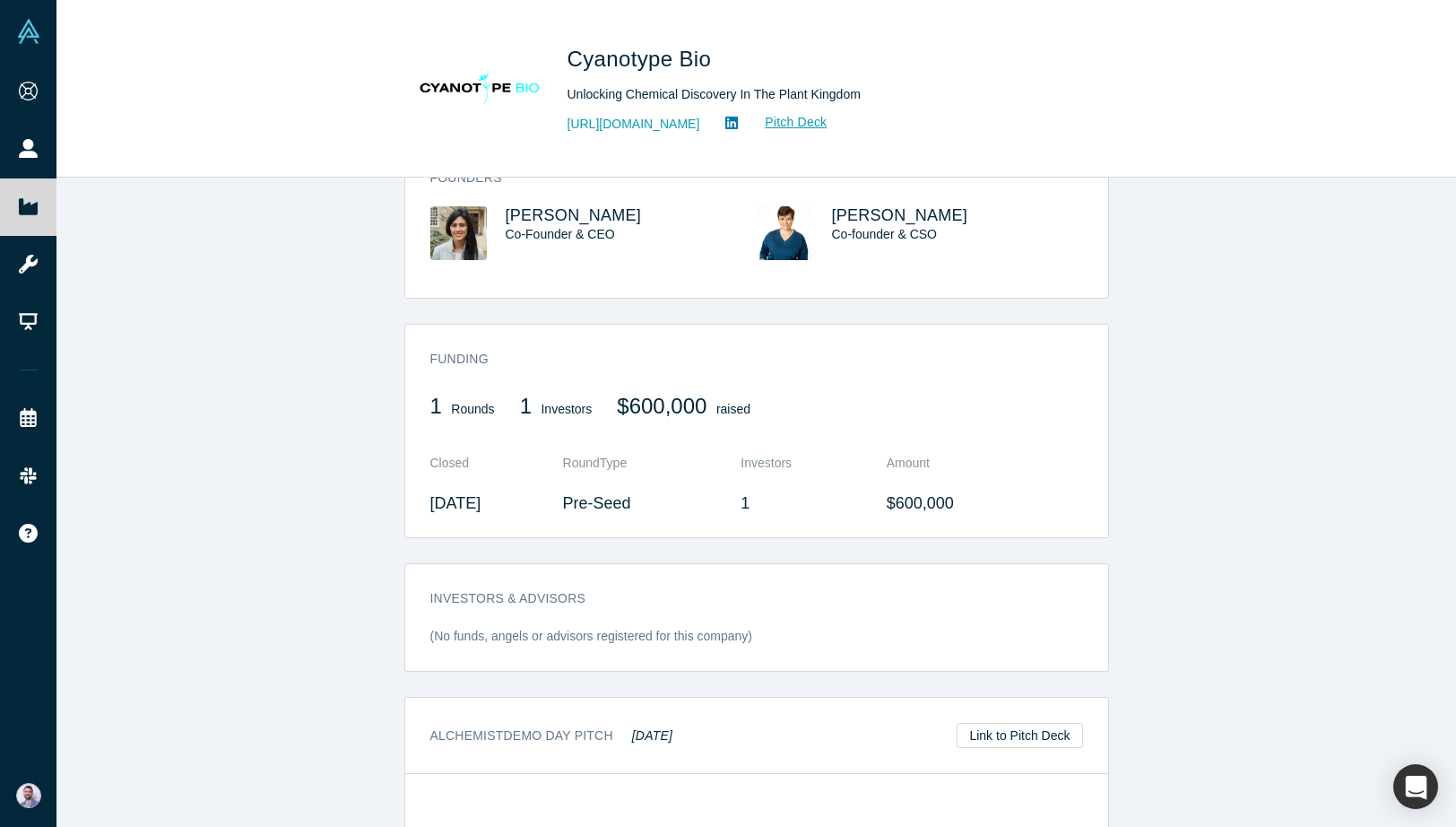
click at [734, 356] on div "Funding 1 Rounds 1 Investors $600,000 raised Closed Round Type Investors Amount…" at bounding box center [756, 437] width 702 height 200
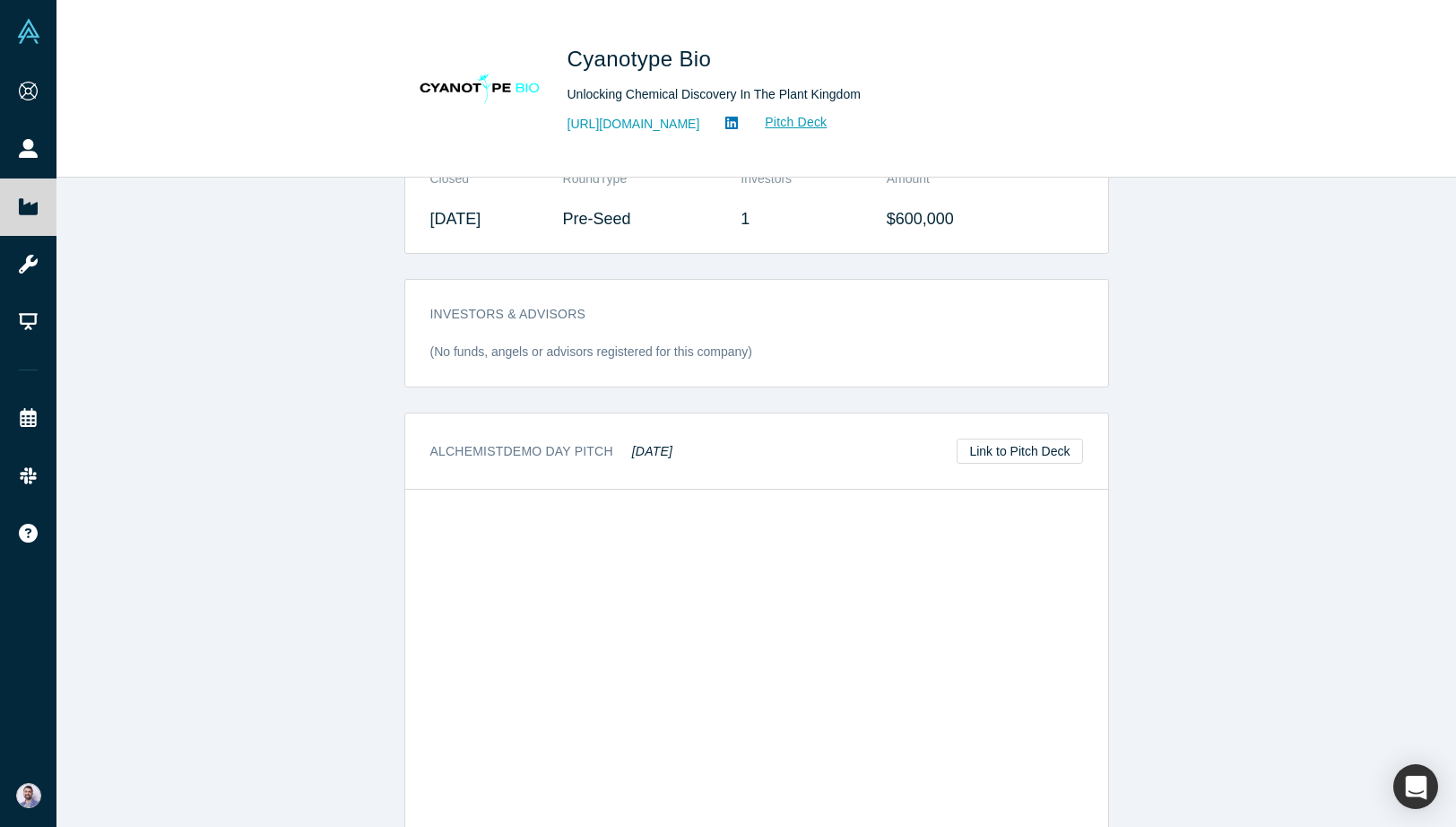
scroll to position [1298, 0]
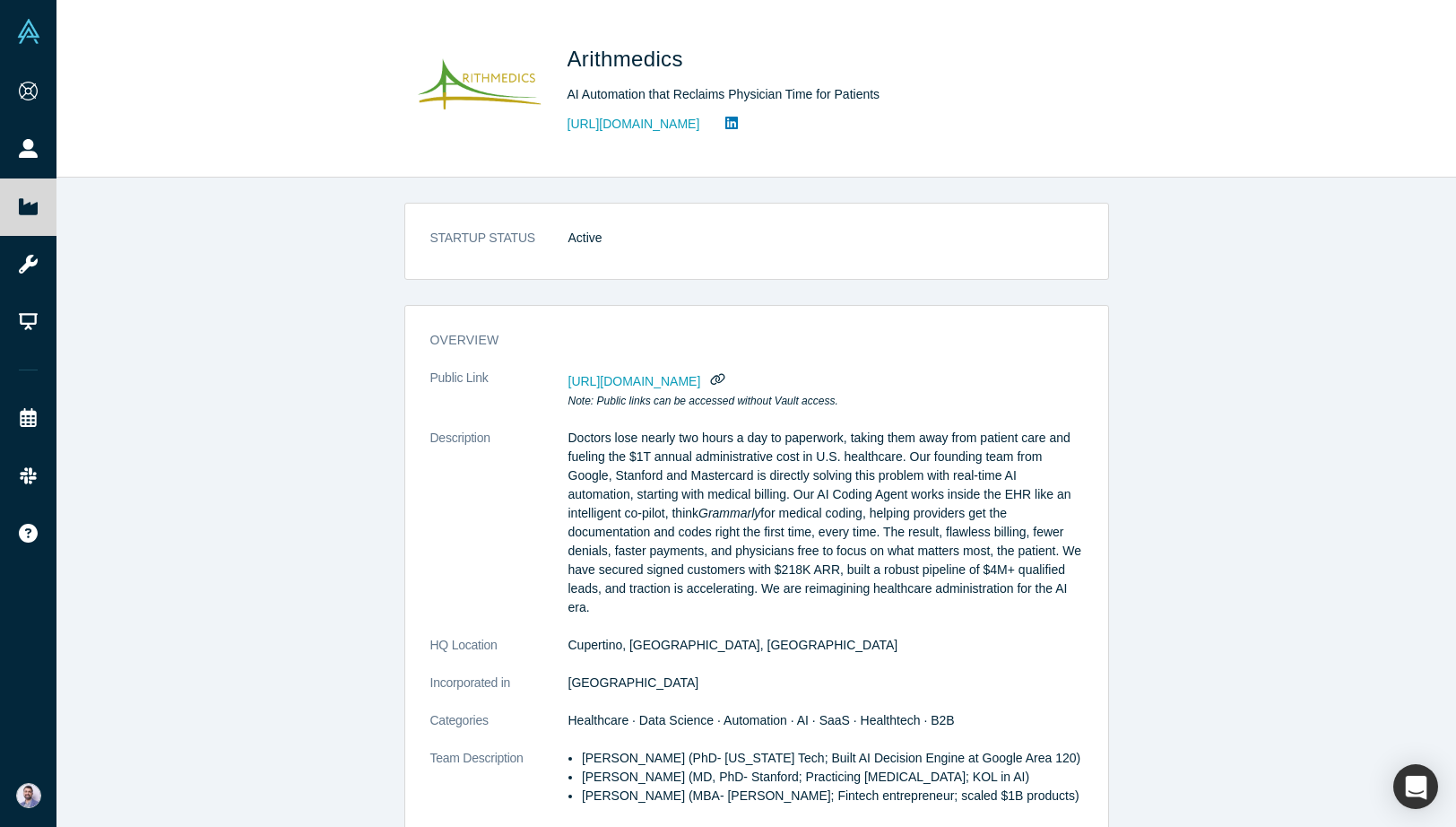
click at [734, 314] on div "overview Public Link https://vault.alchemistaccelerator.com/companies/public/ar…" at bounding box center [756, 665] width 704 height 721
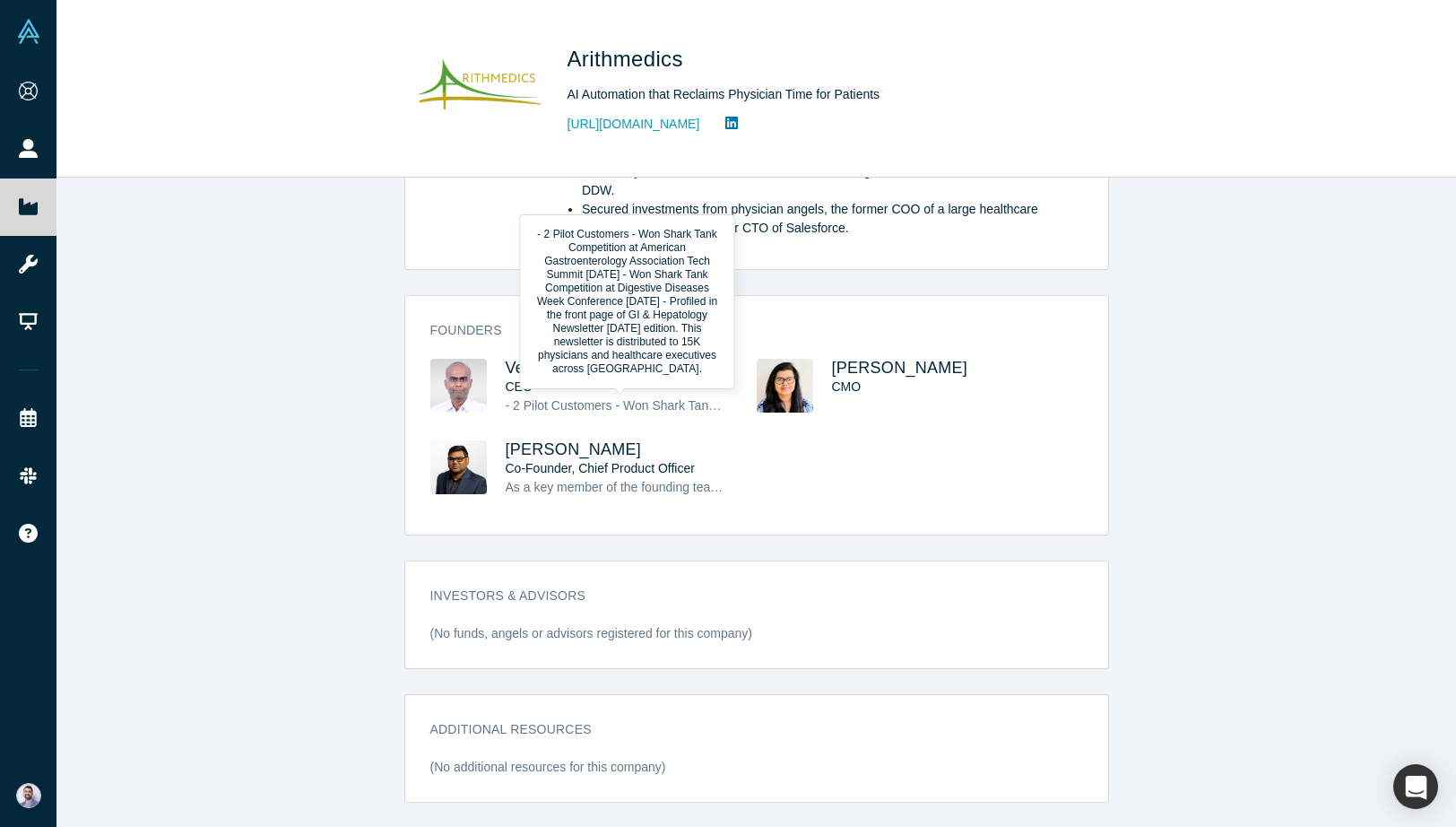
click at [482, 370] on img at bounding box center [457, 385] width 56 height 54
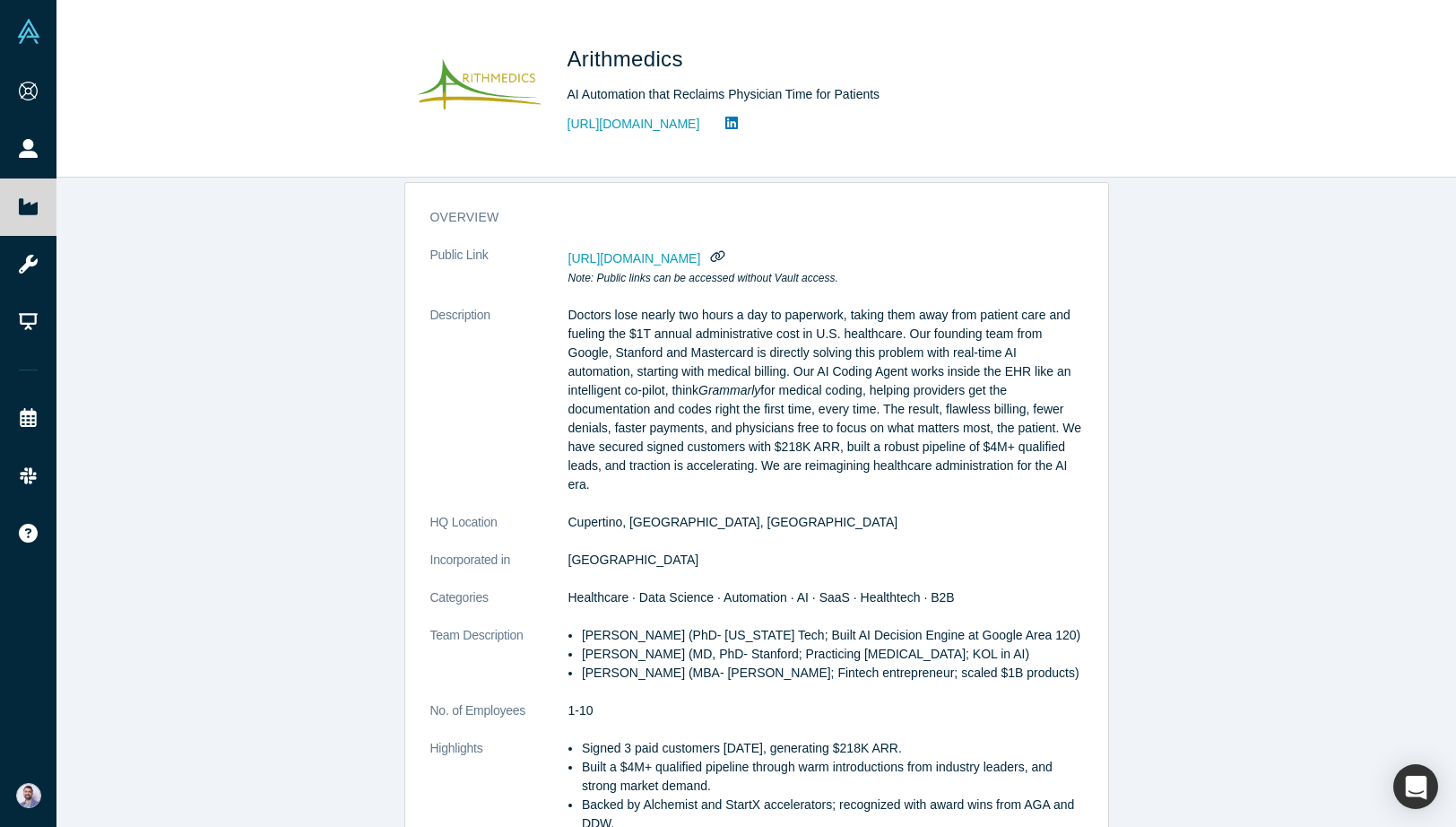
scroll to position [0, 0]
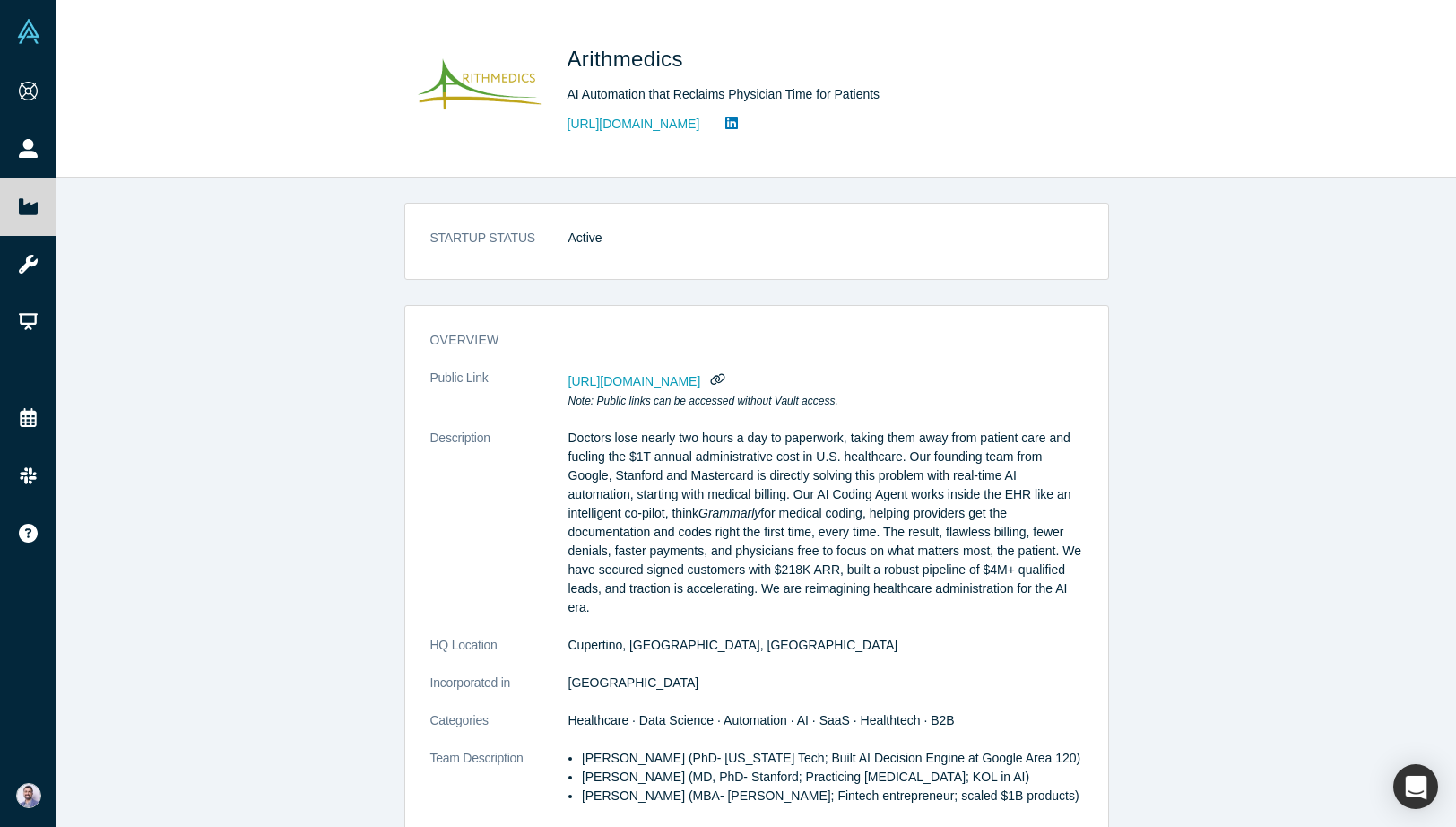
click at [718, 337] on h3 "overview" at bounding box center [743, 340] width 627 height 19
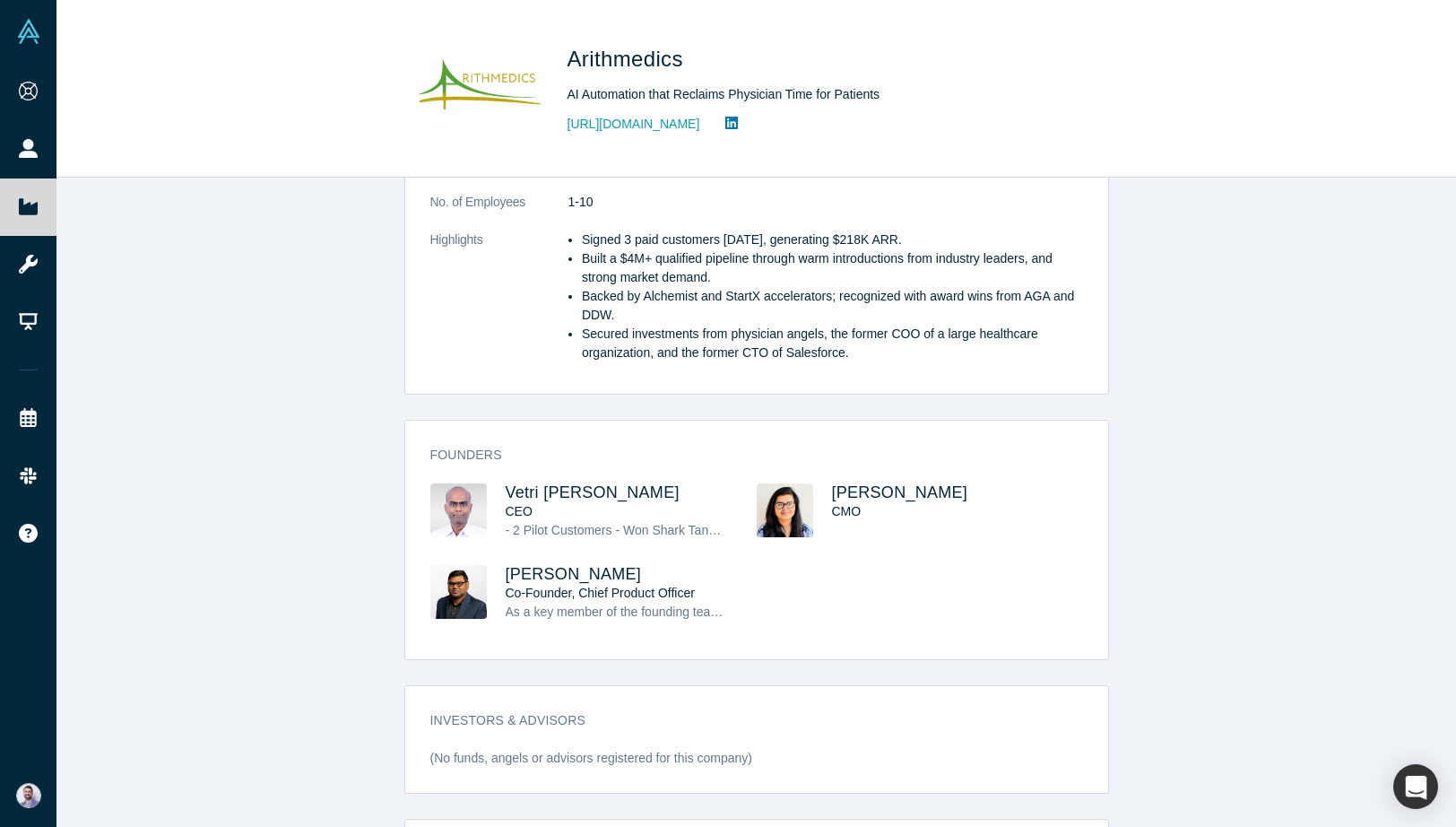
scroll to position [756, 0]
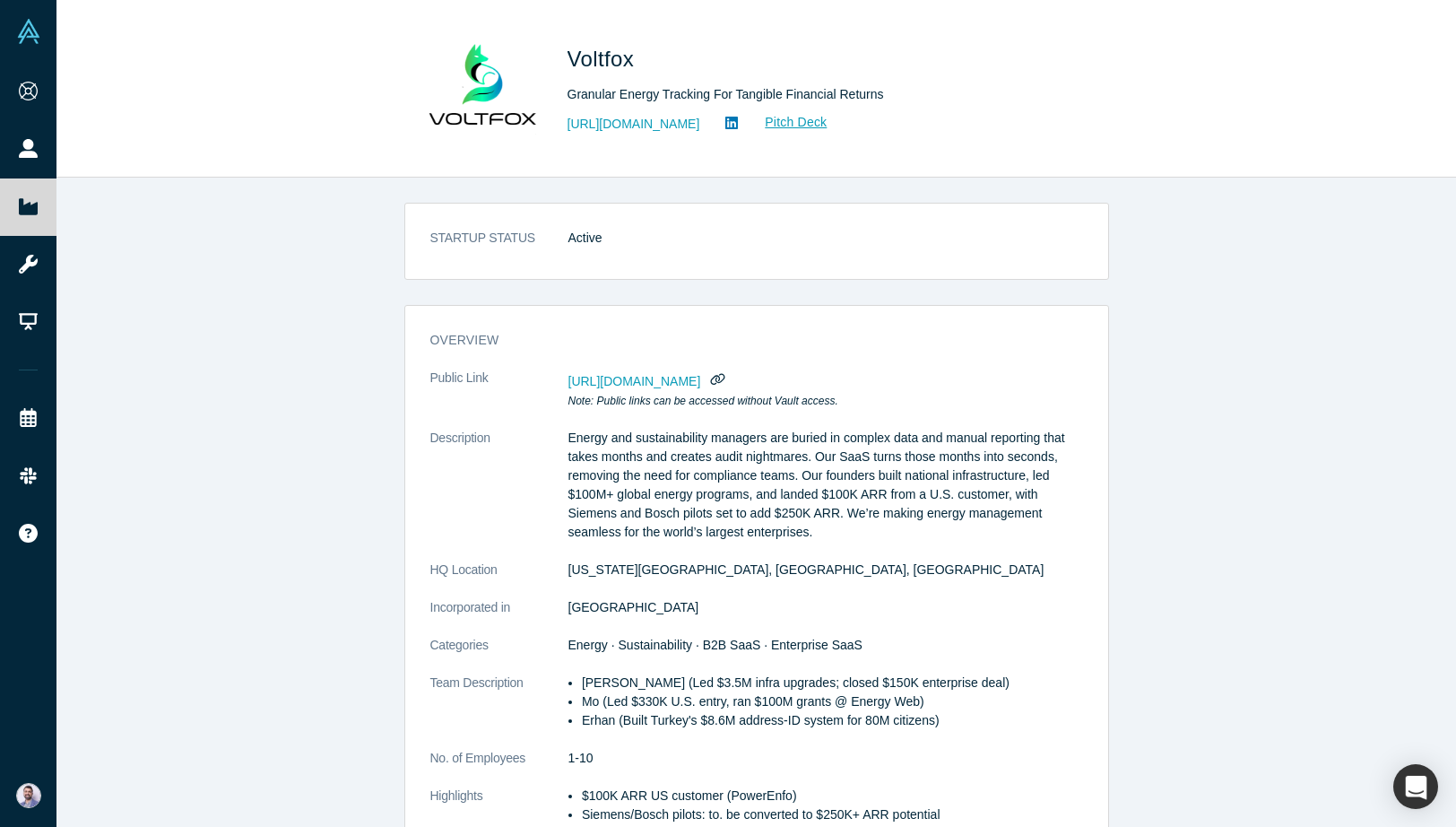
click at [650, 563] on dd "Delaware City, DE, USA" at bounding box center [826, 570] width 514 height 19
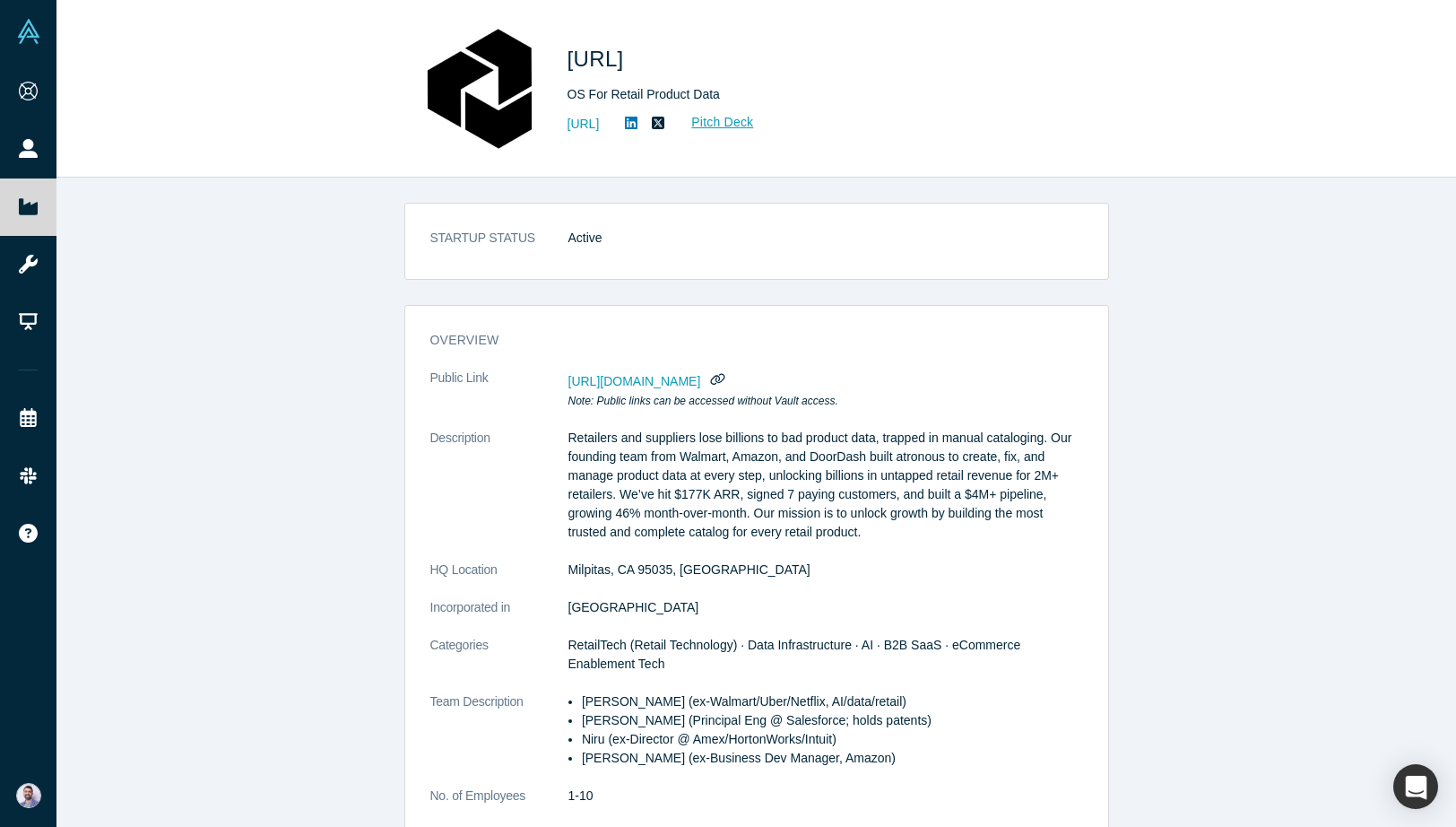
click at [718, 338] on h3 "overview" at bounding box center [743, 340] width 627 height 19
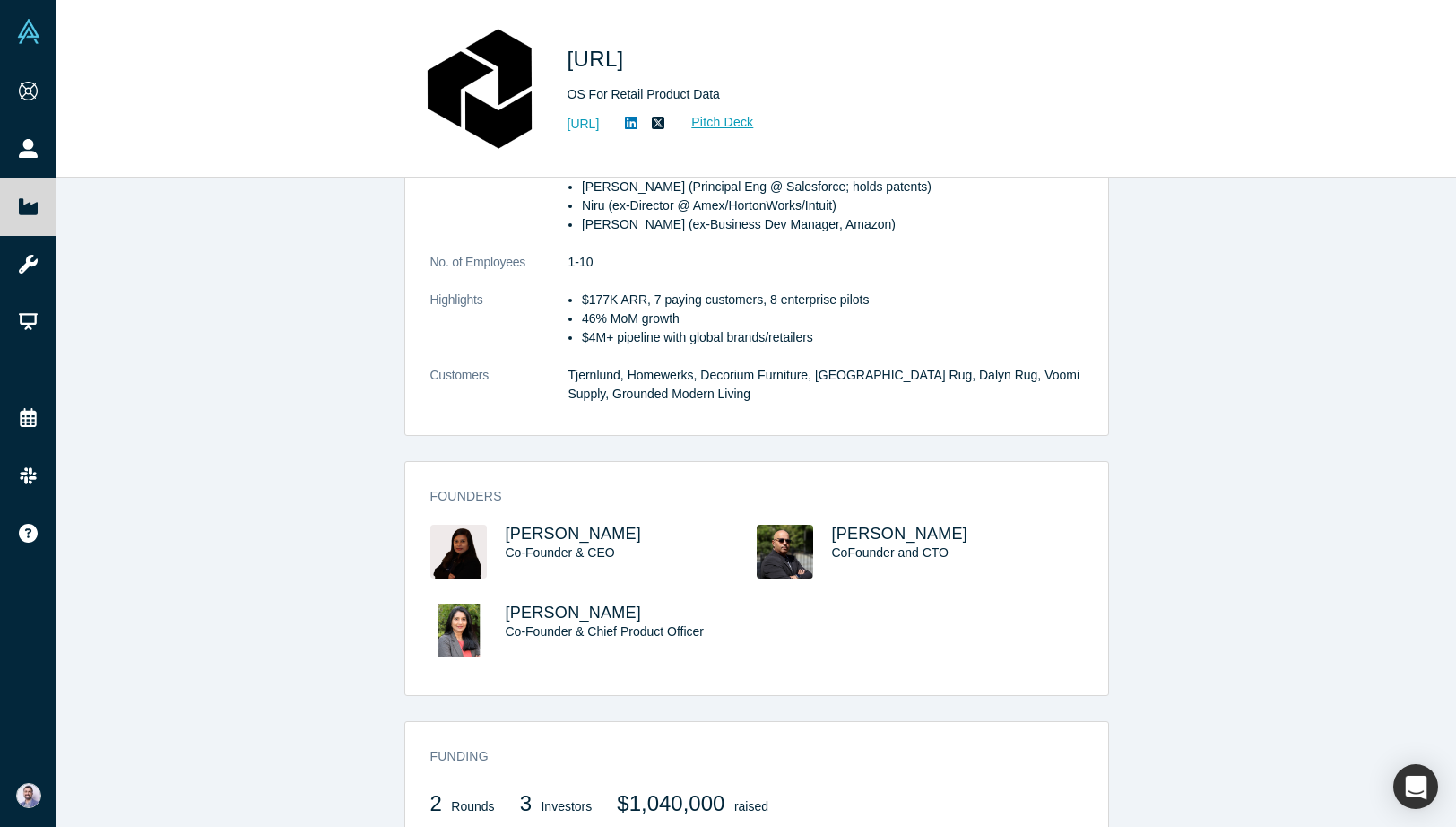
scroll to position [528, 0]
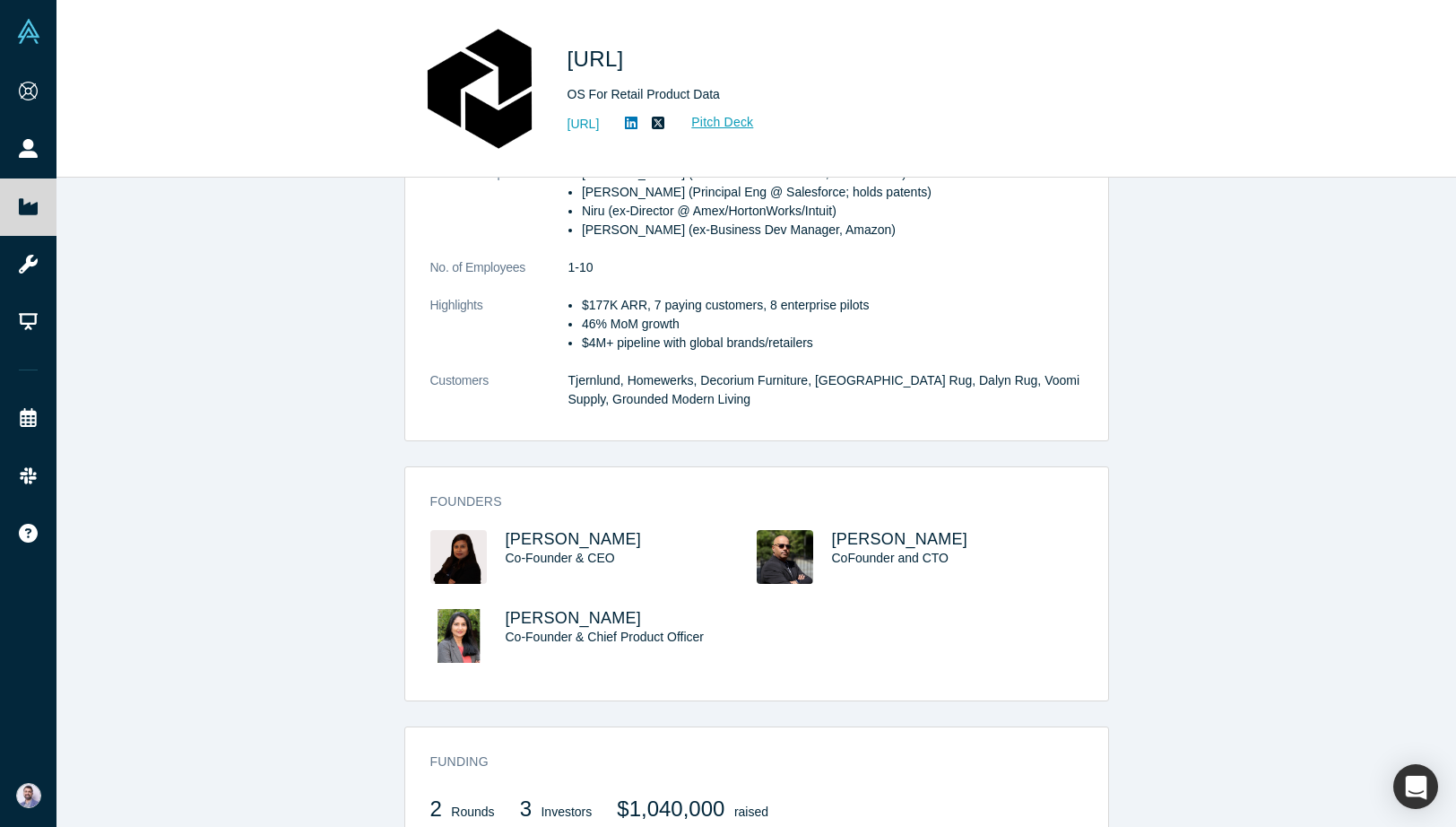
click at [719, 347] on p "$4M+ pipeline with global brands/retailers" at bounding box center [832, 343] width 501 height 19
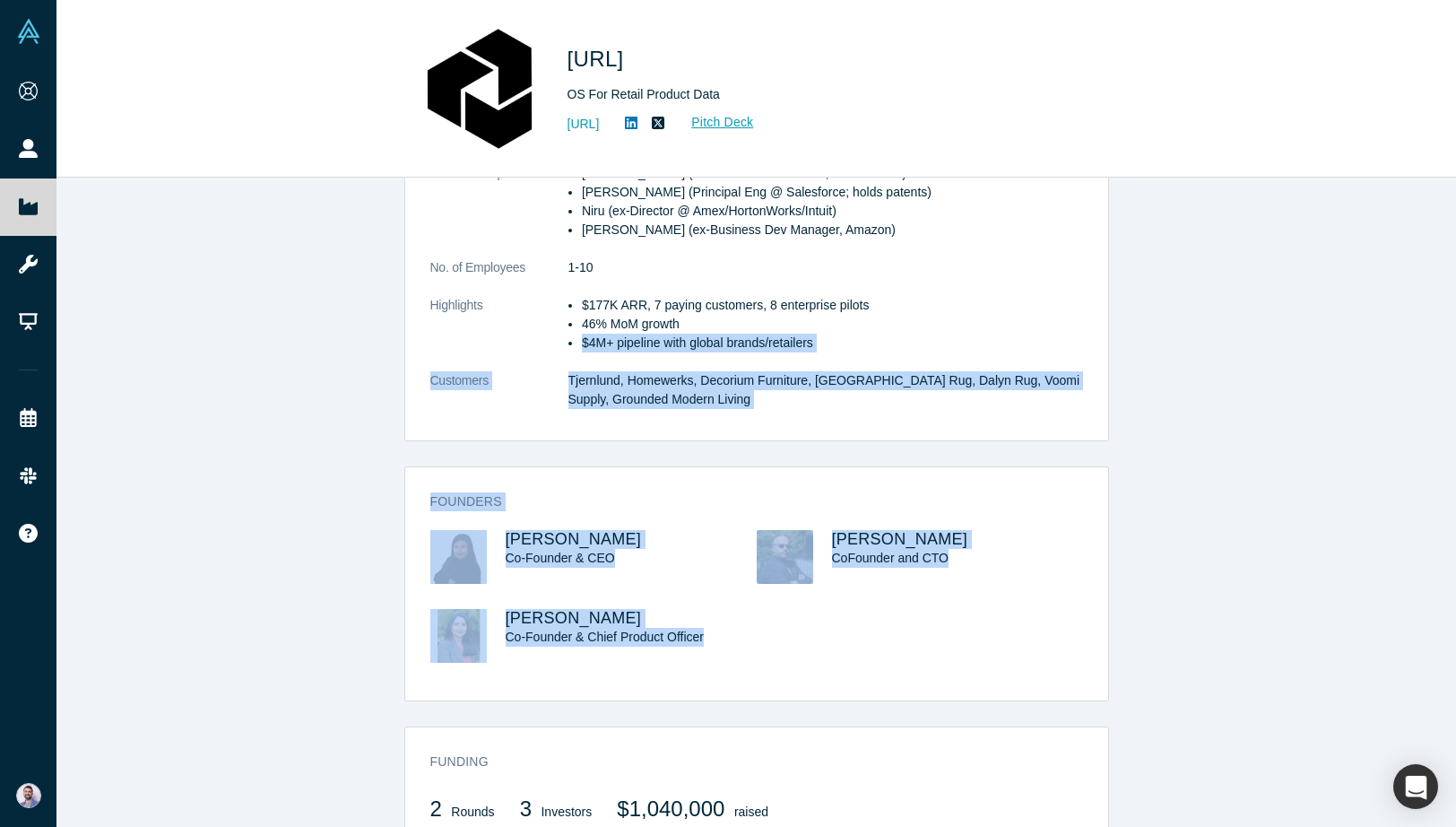
drag, startPoint x: 719, startPoint y: 347, endPoint x: 794, endPoint y: 692, distance: 353.1
click at [798, 694] on div "STARTUP STATUS Active overview Public Link https://vault.alchemistaccelerator.c…" at bounding box center [756, 502] width 1399 height 649
click at [794, 692] on div "Founders Jayashree Dutta Co-Founder & CEO Surajit Dutta CoFounder and CTO Niru …" at bounding box center [756, 590] width 702 height 220
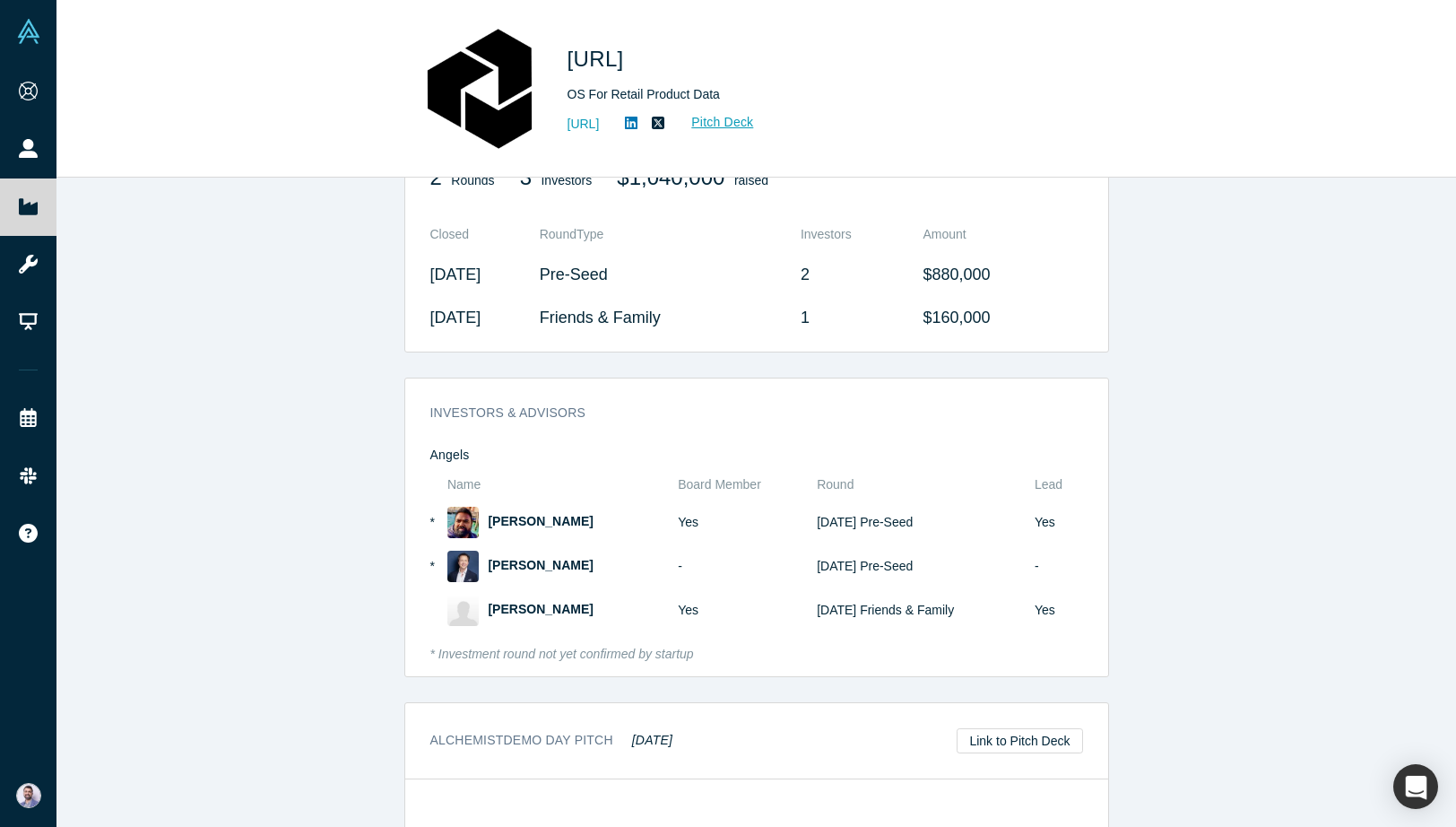
scroll to position [1667, 0]
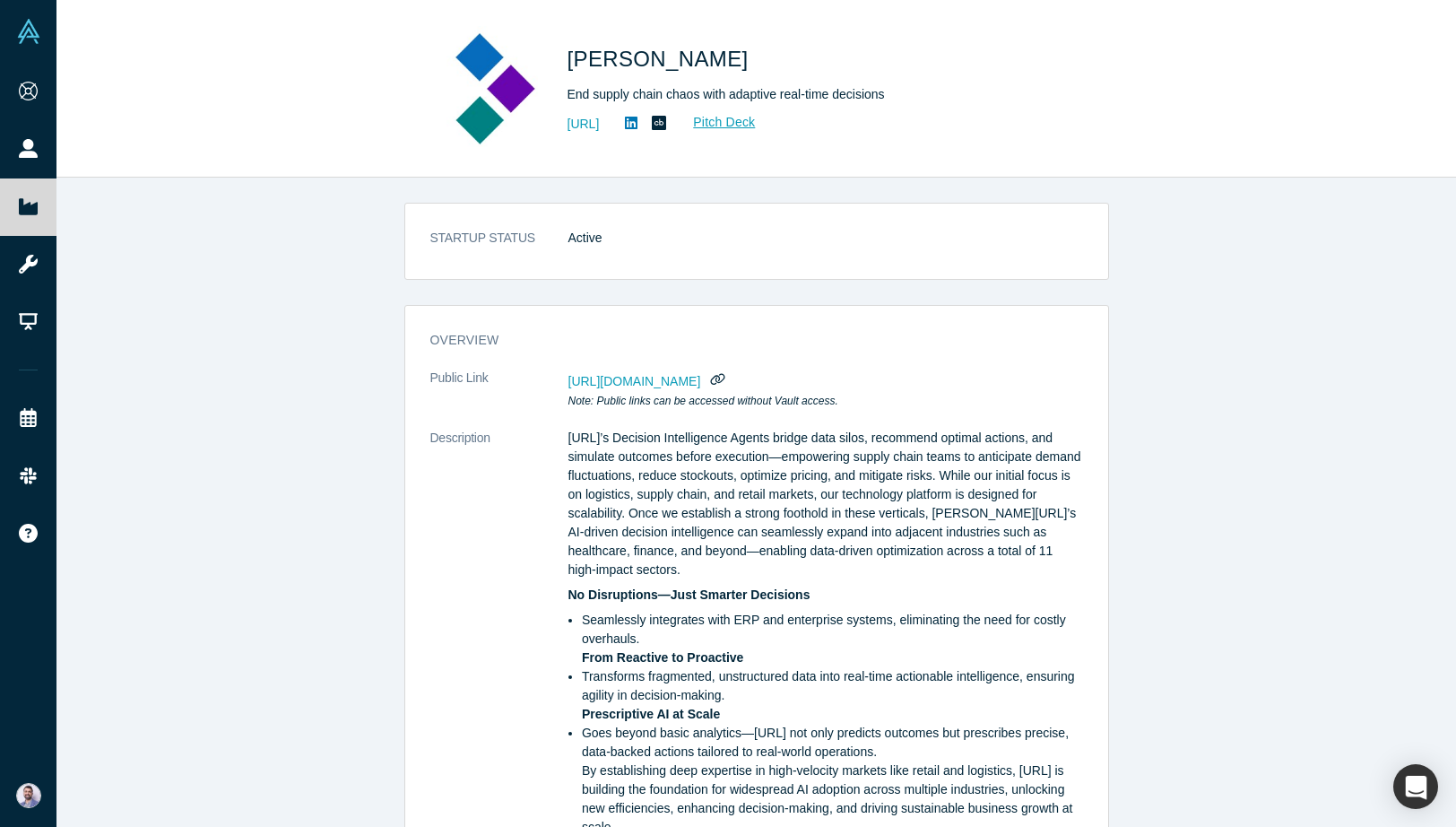
click at [650, 563] on p "Kimaru.ai’s Decision Intelligence Agents bridge data silos, recommend optimal a…" at bounding box center [826, 503] width 514 height 151
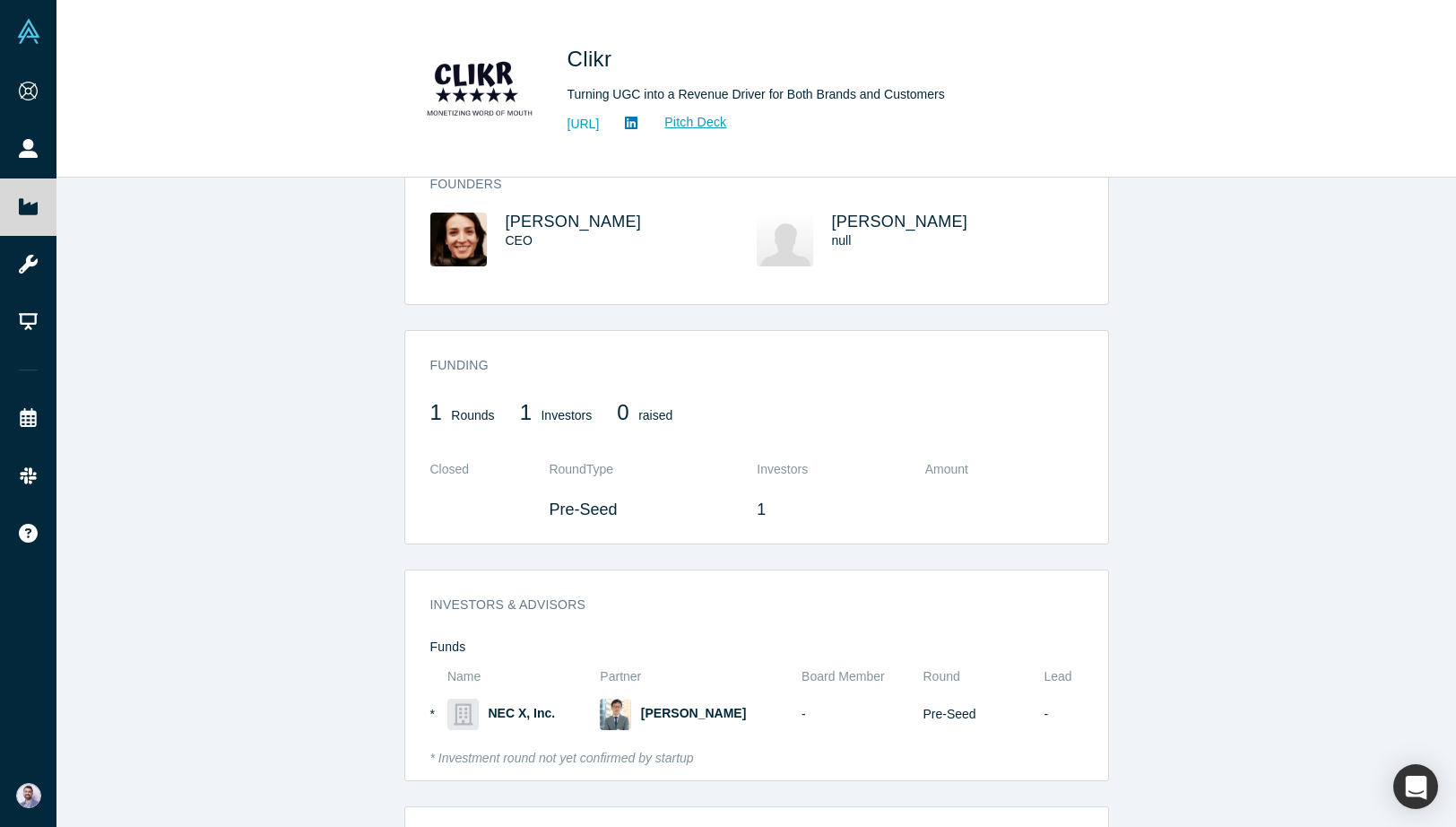
scroll to position [460, 0]
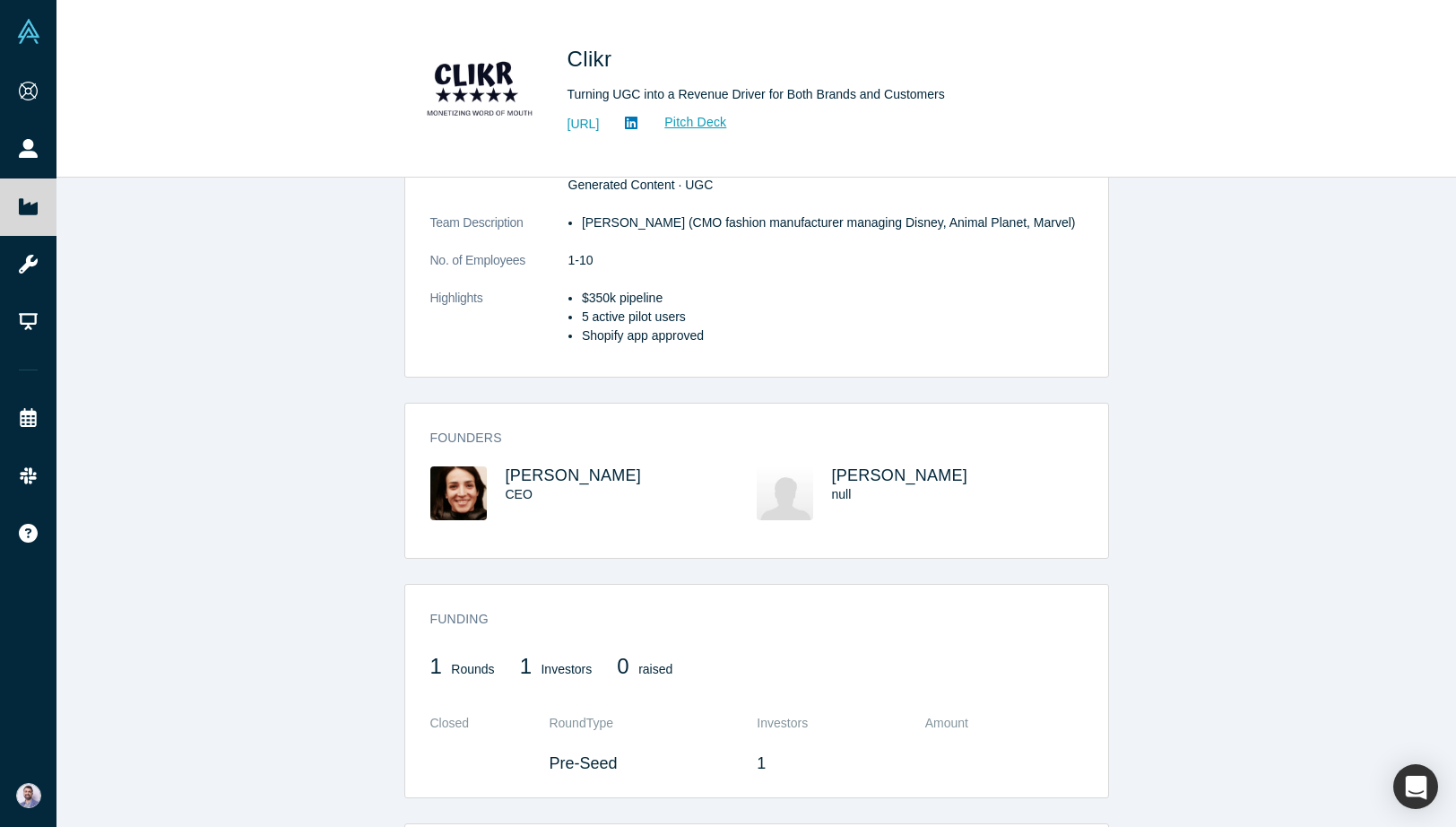
click at [630, 479] on h3 "[PERSON_NAME]" at bounding box center [615, 476] width 218 height 19
copy span "[PERSON_NAME]"
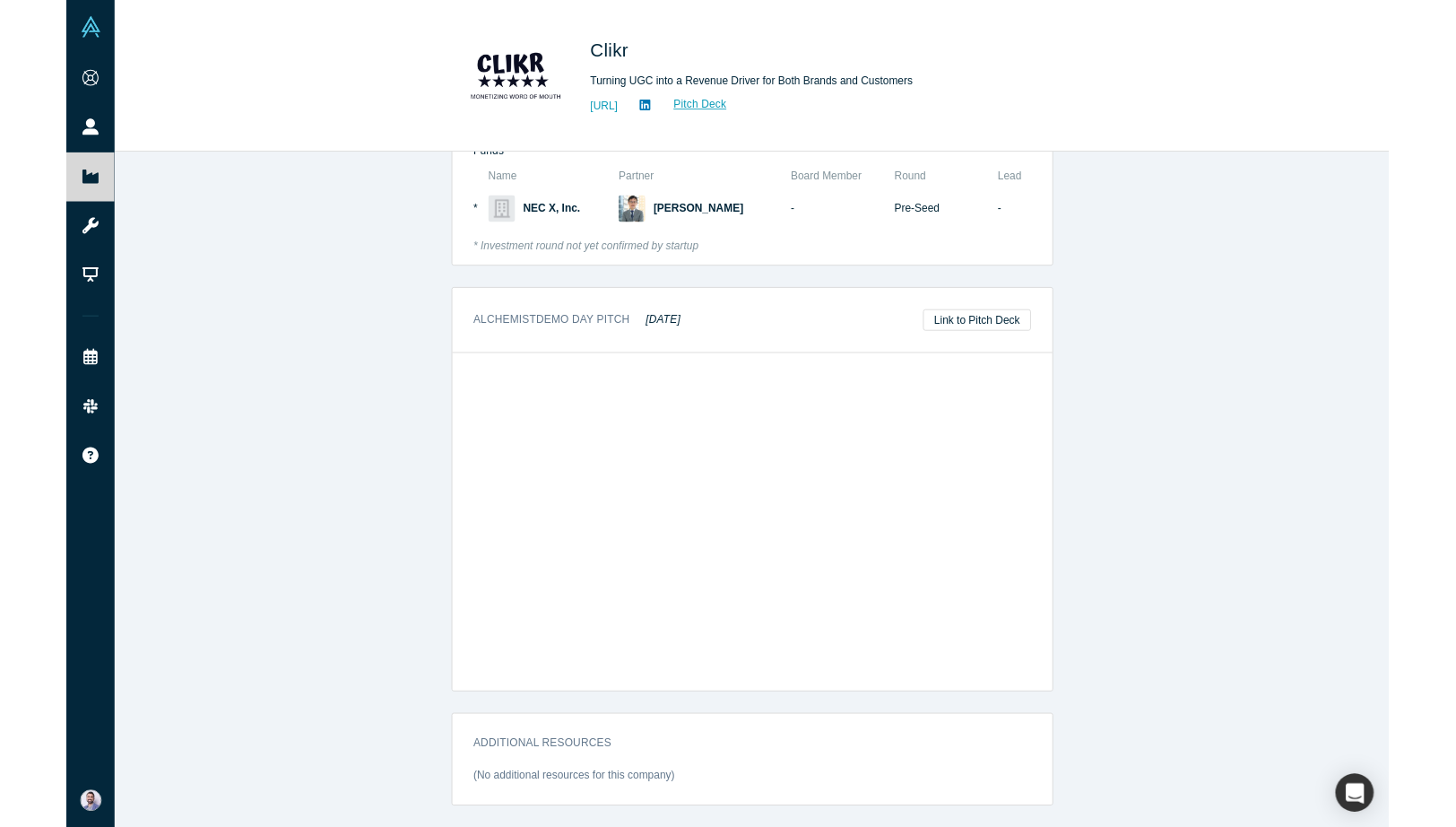
scroll to position [1325, 0]
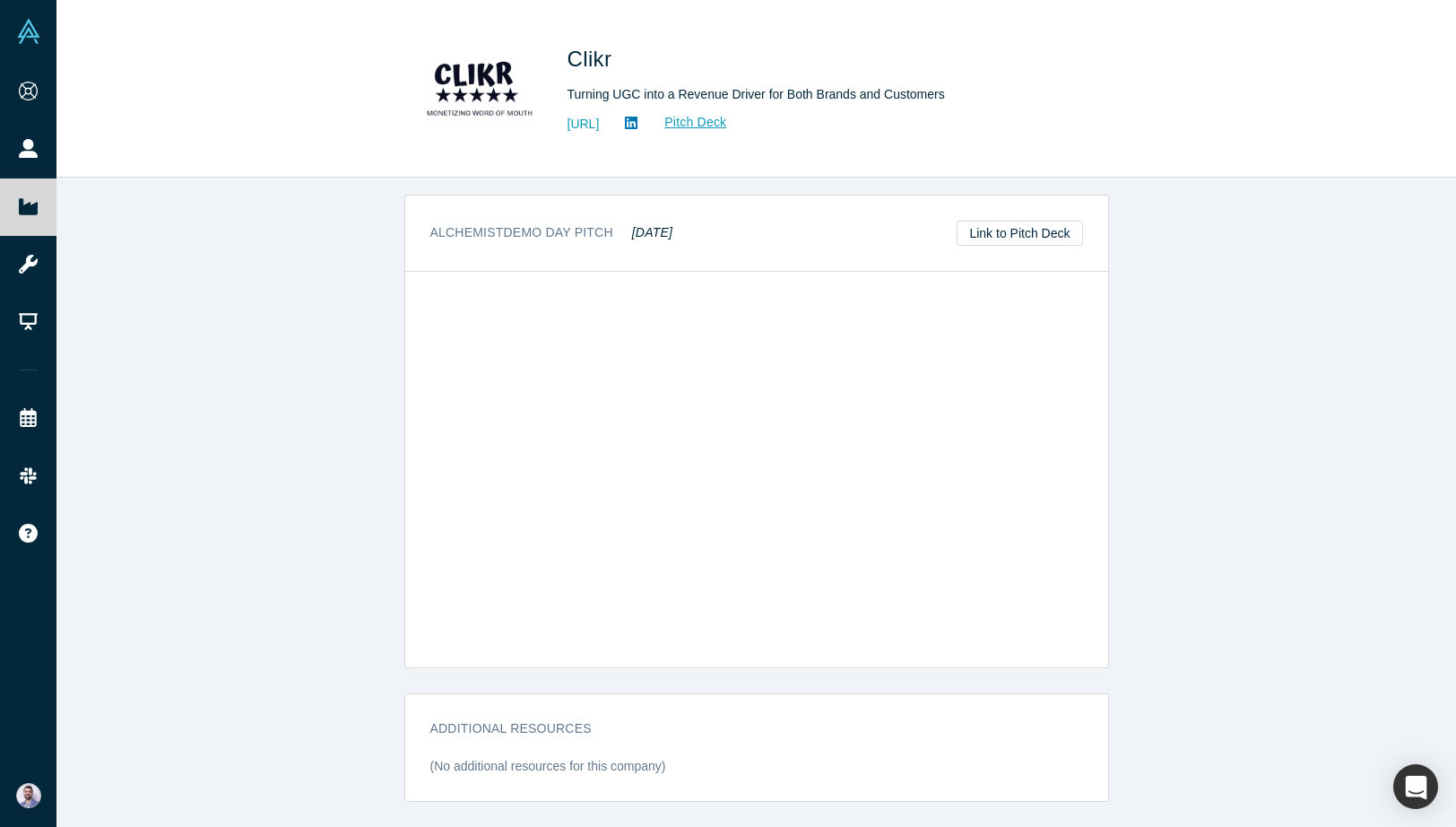
click at [1179, 227] on div "STARTUP STATUS Active overview Public Link [URL][DOMAIN_NAME] Note: Public link…" at bounding box center [756, 502] width 1399 height 649
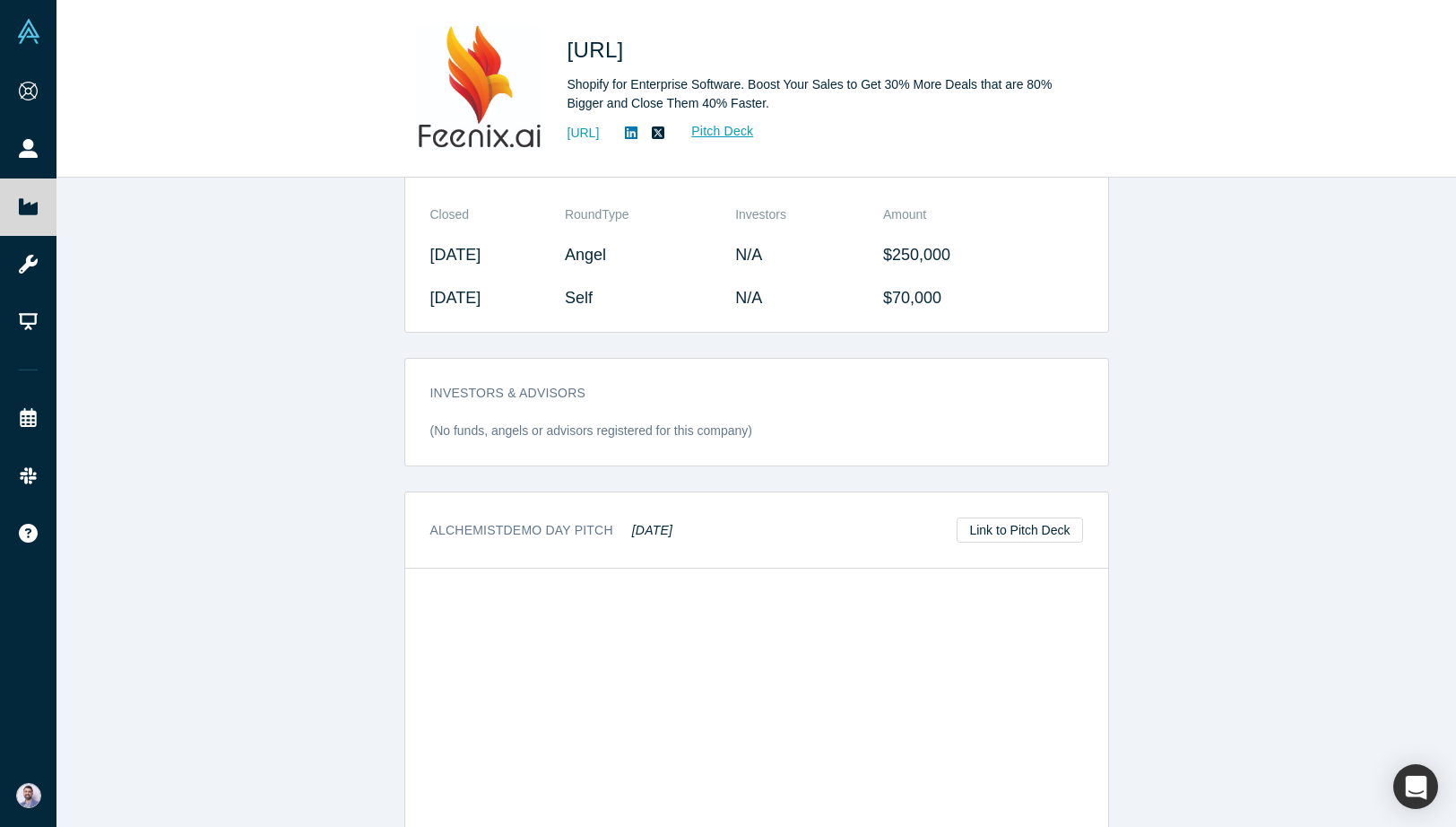
scroll to position [1574, 0]
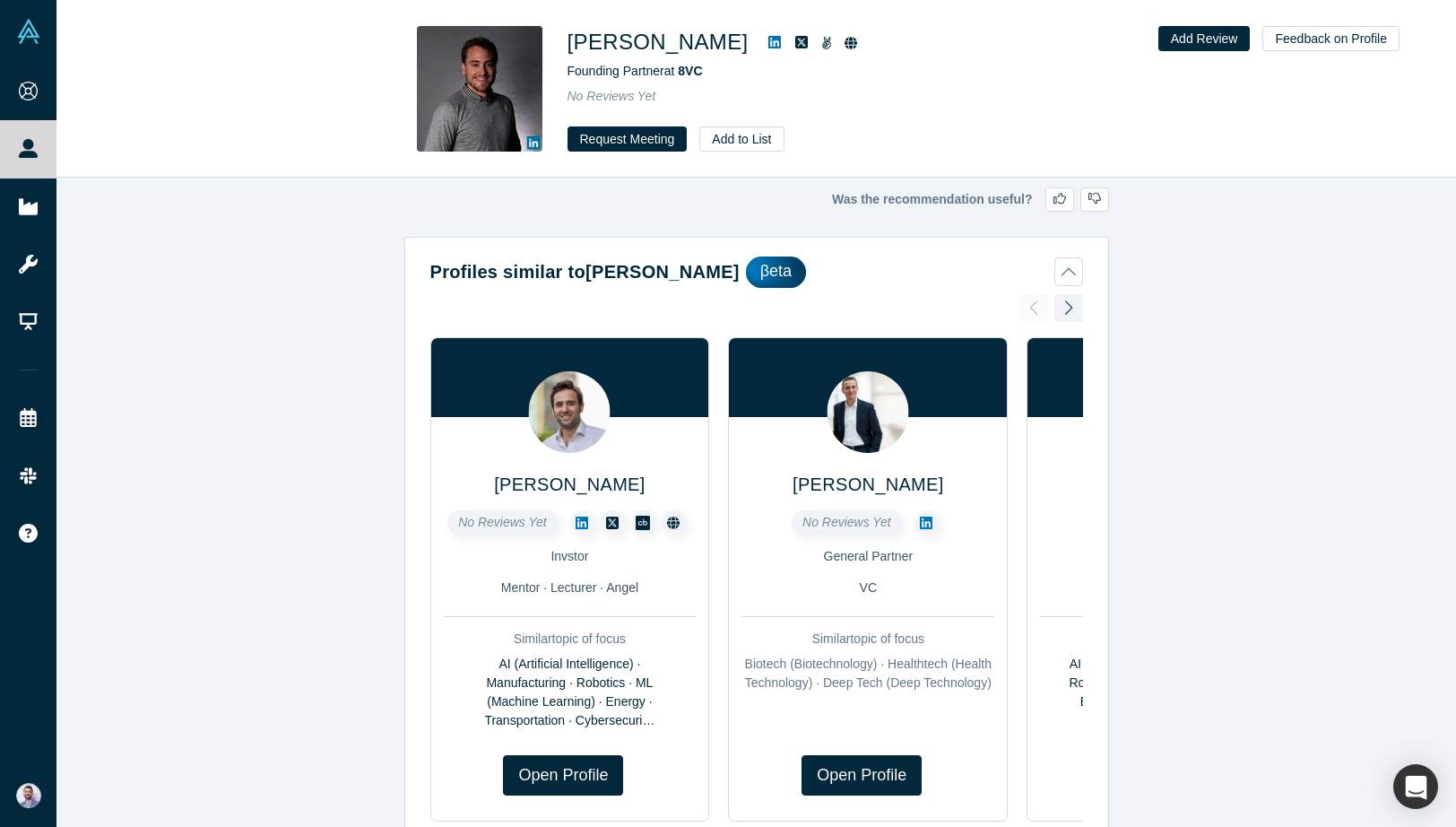
scroll to position [1986, 0]
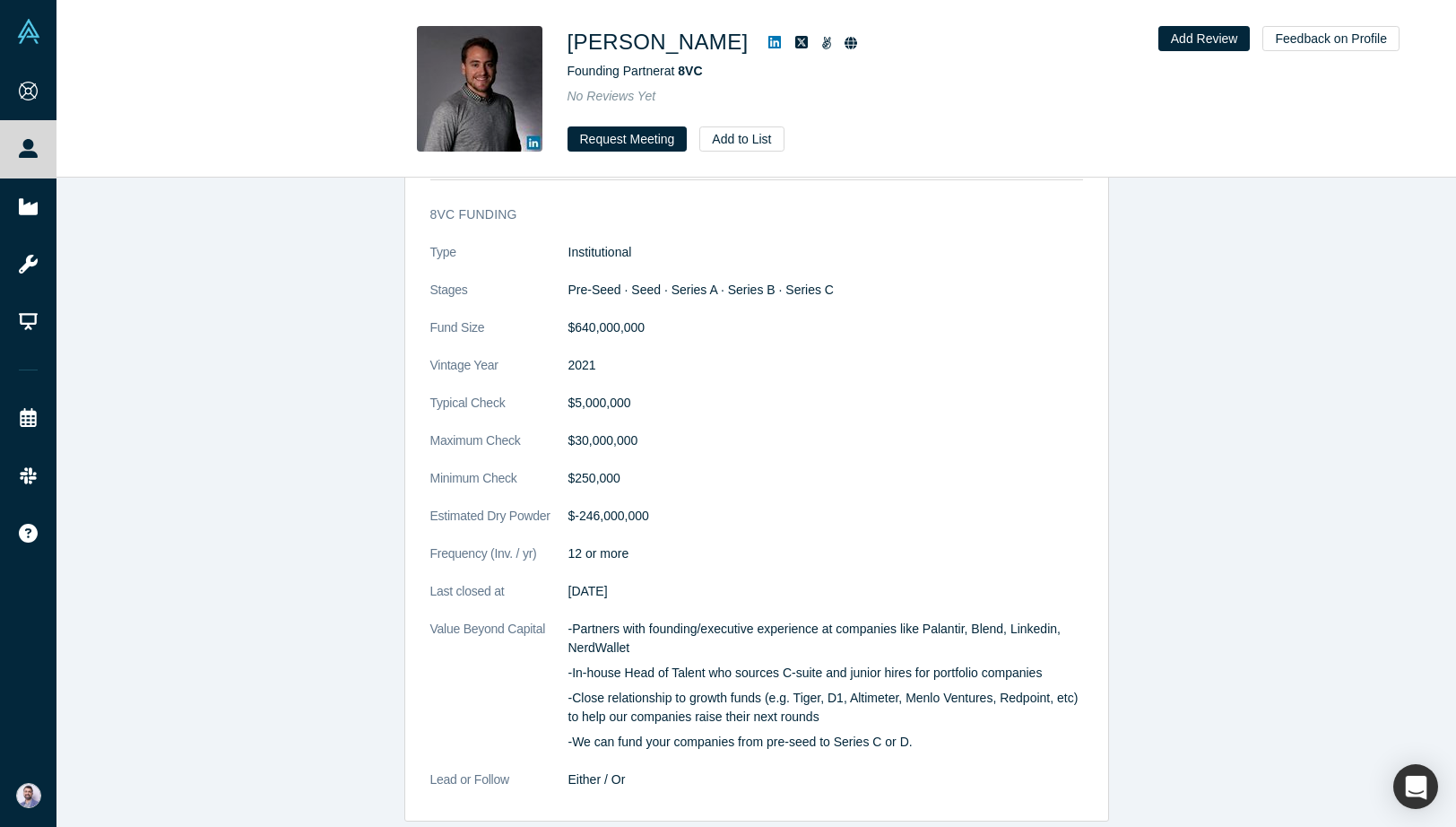
drag, startPoint x: 466, startPoint y: 88, endPoint x: 496, endPoint y: 121, distance: 44.6
click at [466, 88] on img at bounding box center [479, 88] width 125 height 125
click at [526, 141] on img at bounding box center [479, 88] width 125 height 125
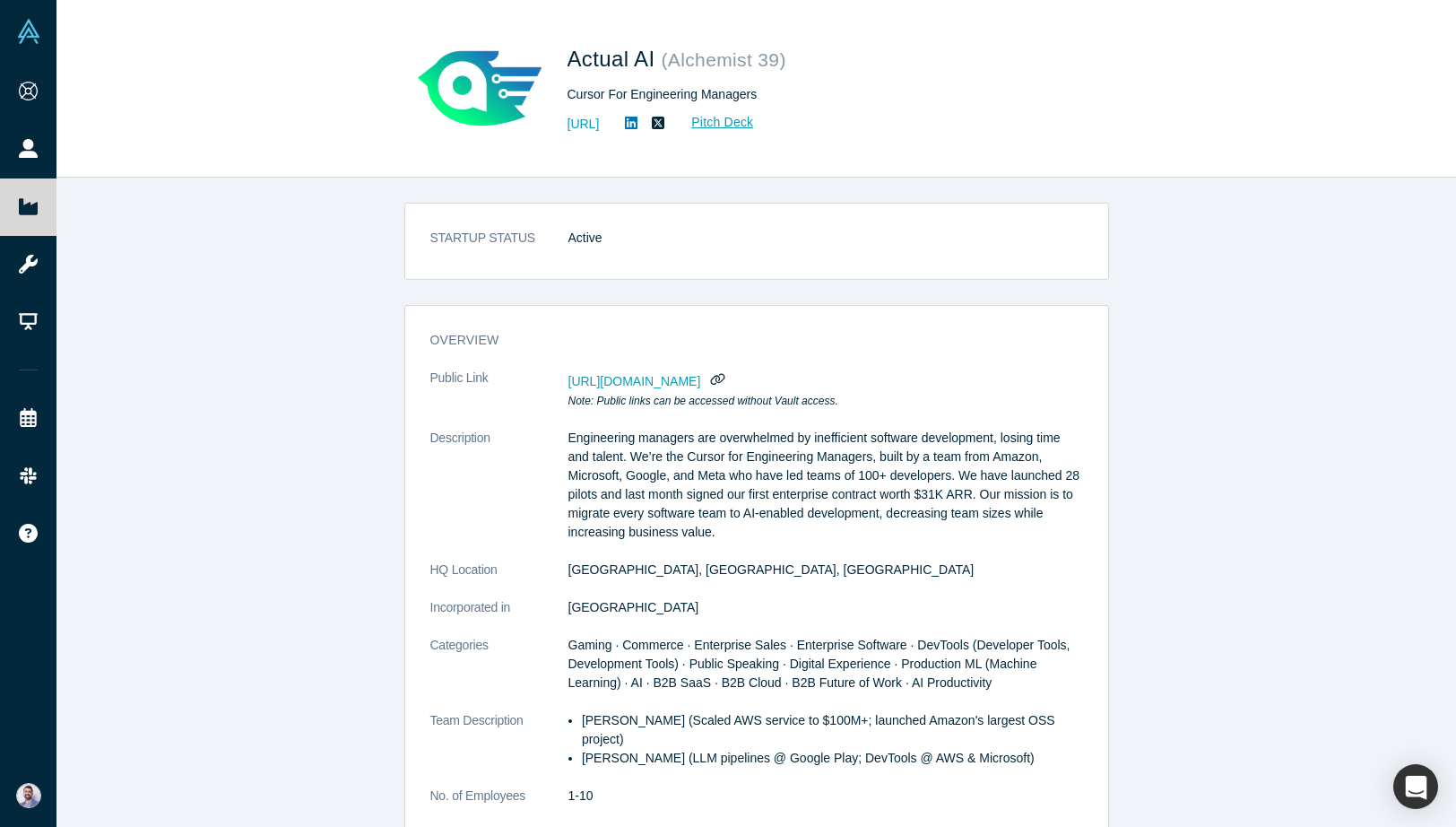
scroll to position [1419, 0]
